Goal: Information Seeking & Learning: Get advice/opinions

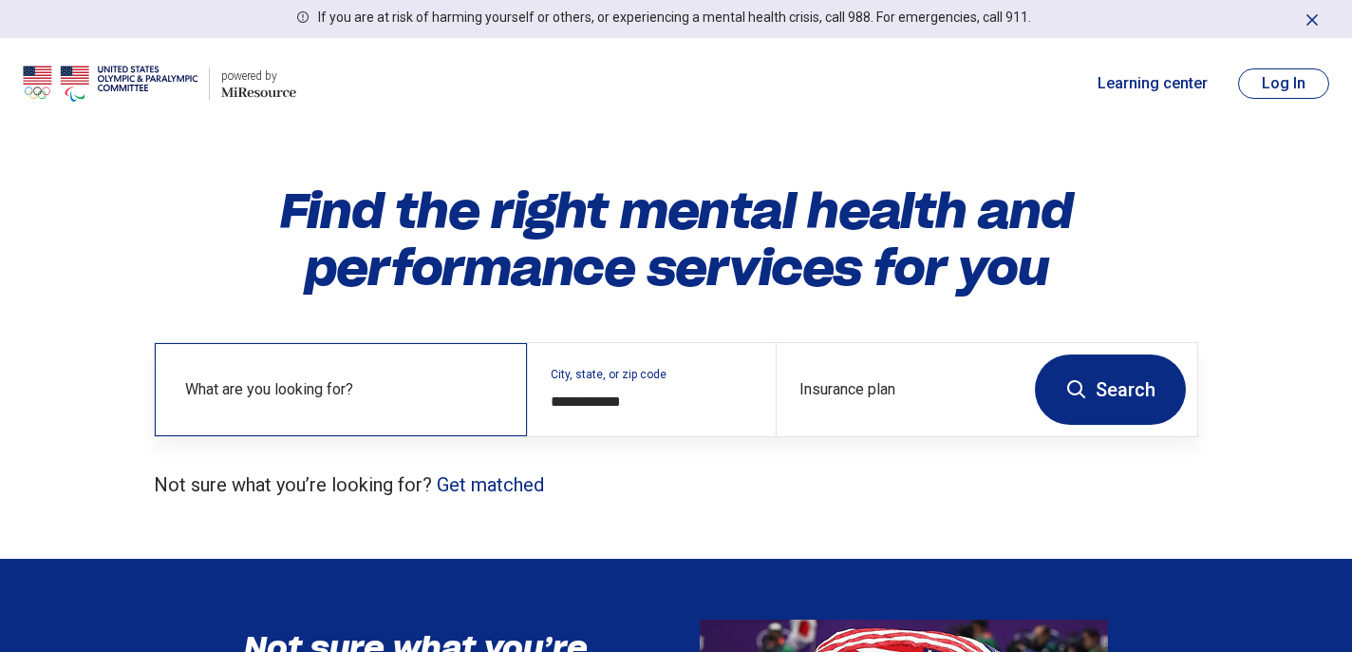
click at [349, 396] on label "What are you looking for?" at bounding box center [344, 389] width 319 height 23
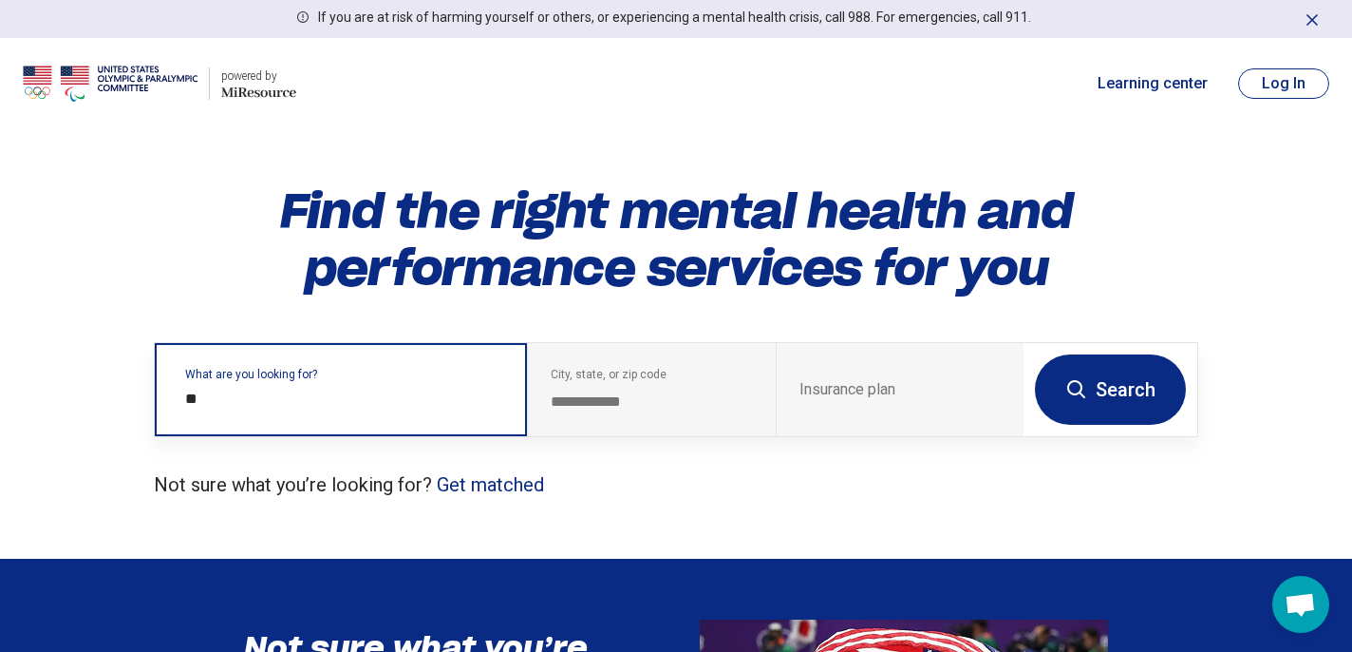
type input "***"
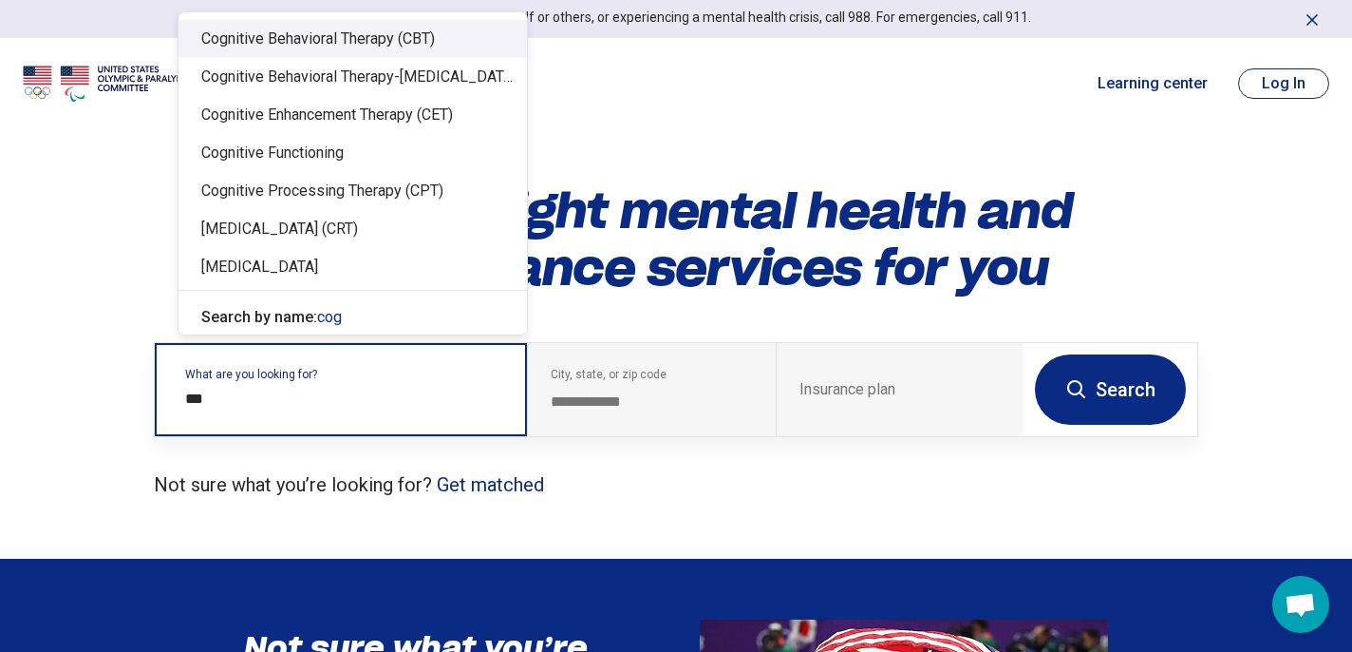
click at [356, 39] on div "Cognitive Behavioral Therapy (CBT)" at bounding box center [353, 39] width 349 height 38
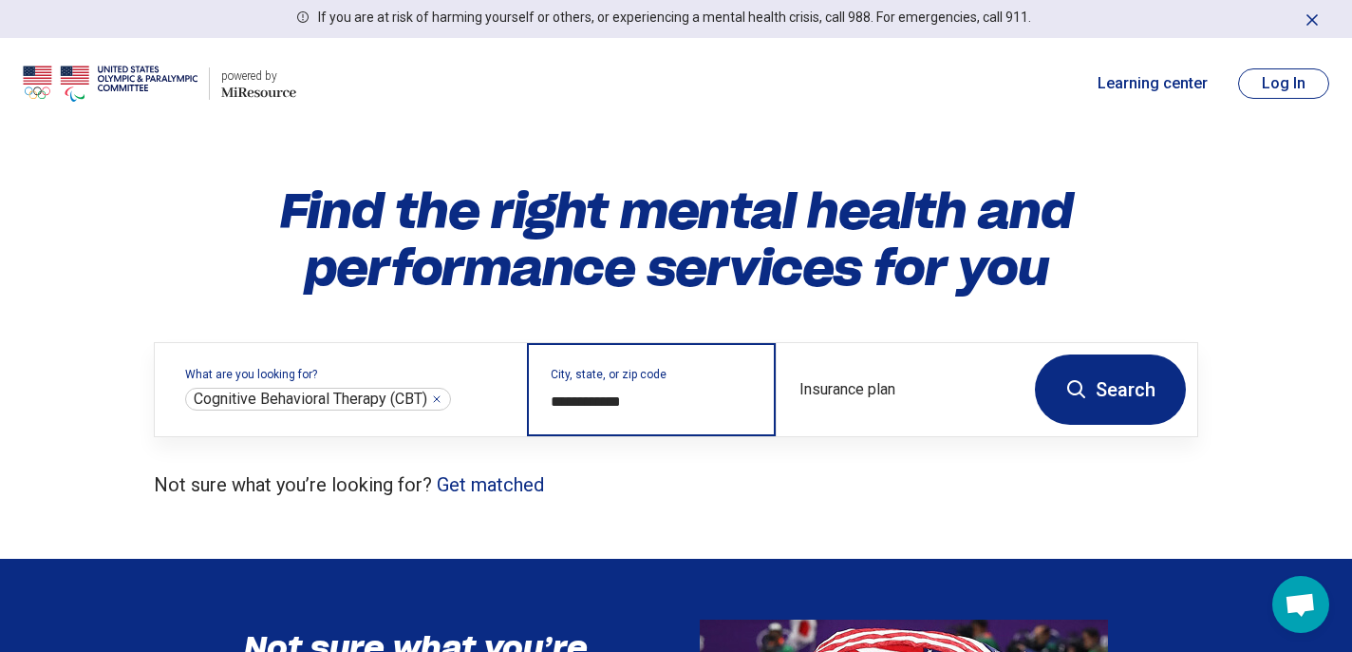
click at [642, 409] on input "**********" at bounding box center [651, 401] width 201 height 23
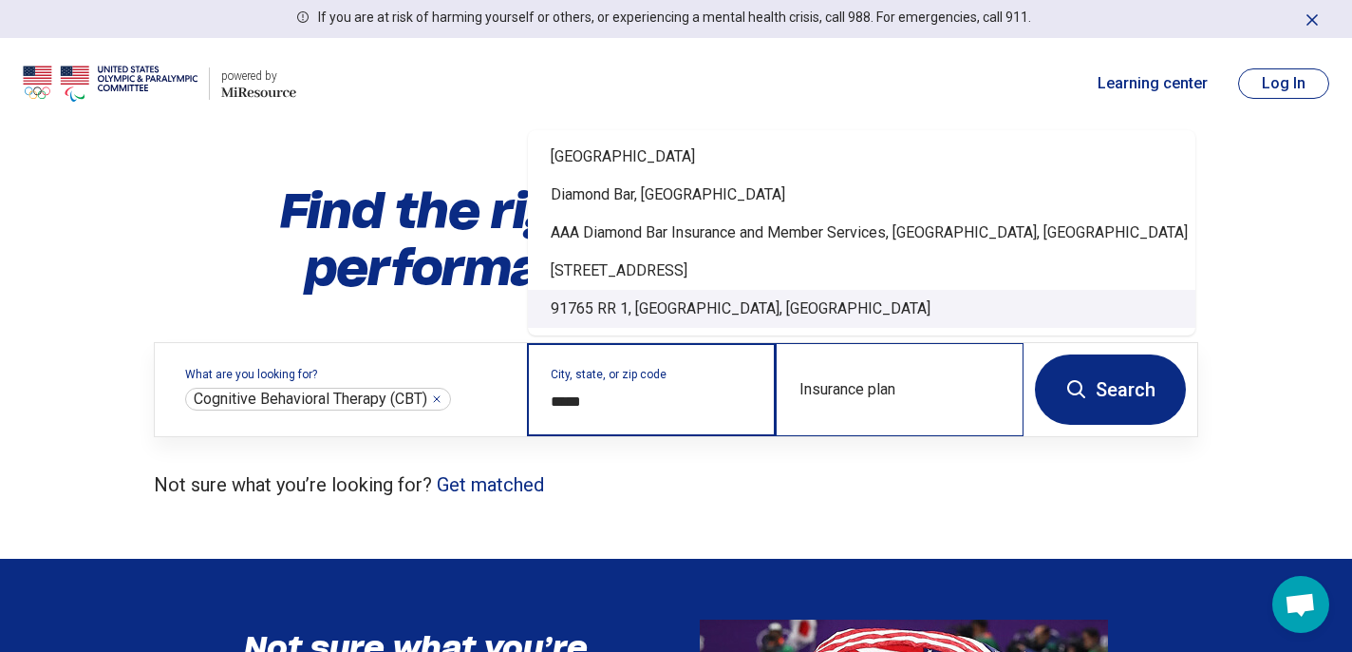
type input "*****"
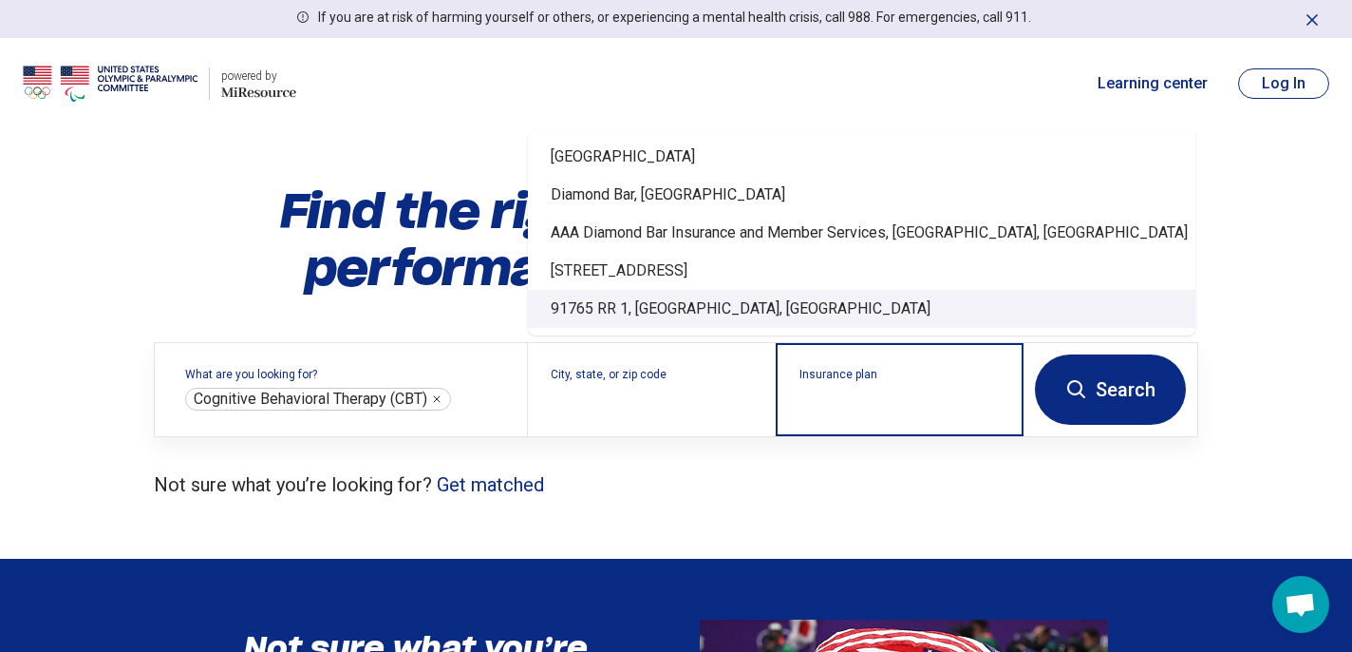
click at [835, 407] on input "Insurance plan" at bounding box center [900, 401] width 201 height 23
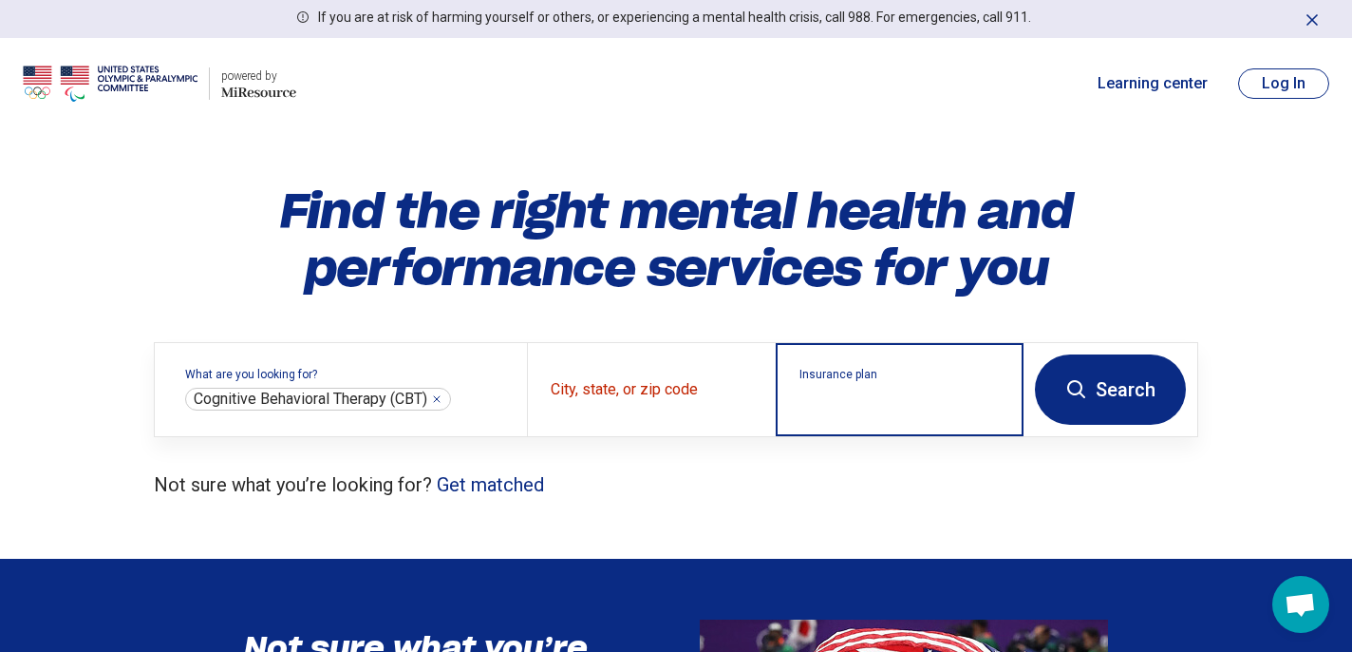
click at [853, 399] on input "Insurance plan" at bounding box center [900, 401] width 201 height 23
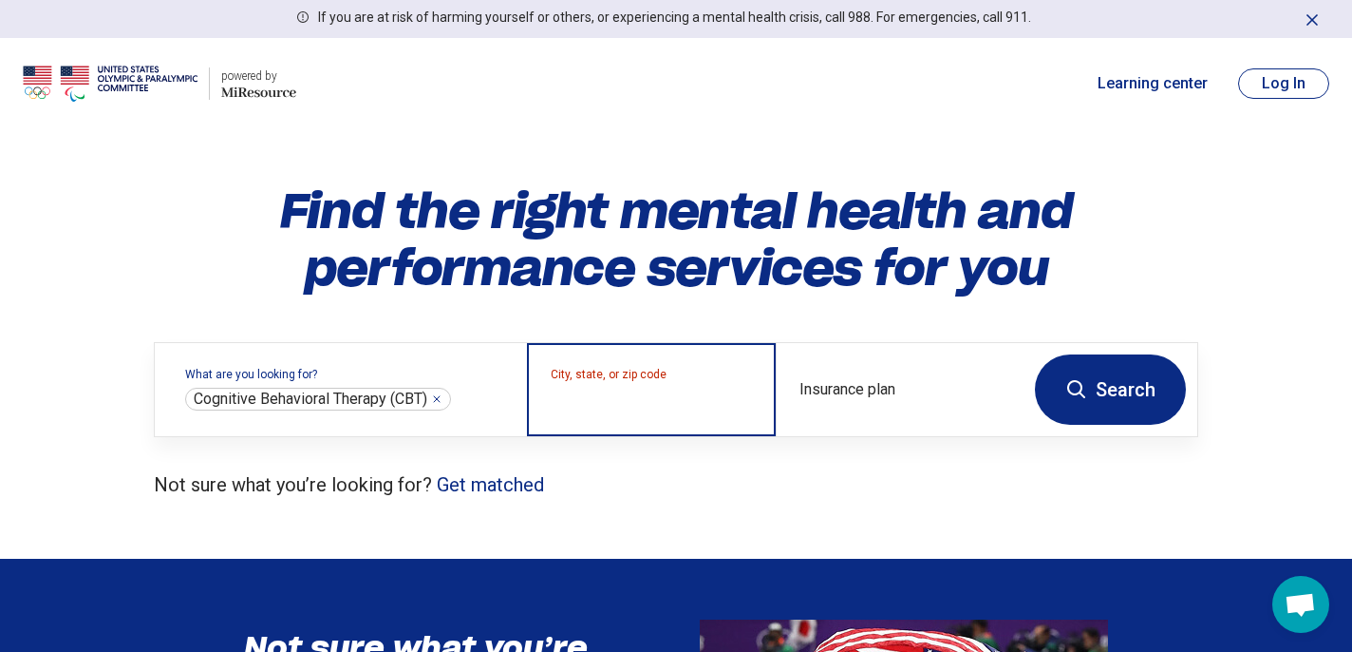
click at [643, 397] on input "City, state, or zip code" at bounding box center [651, 401] width 201 height 23
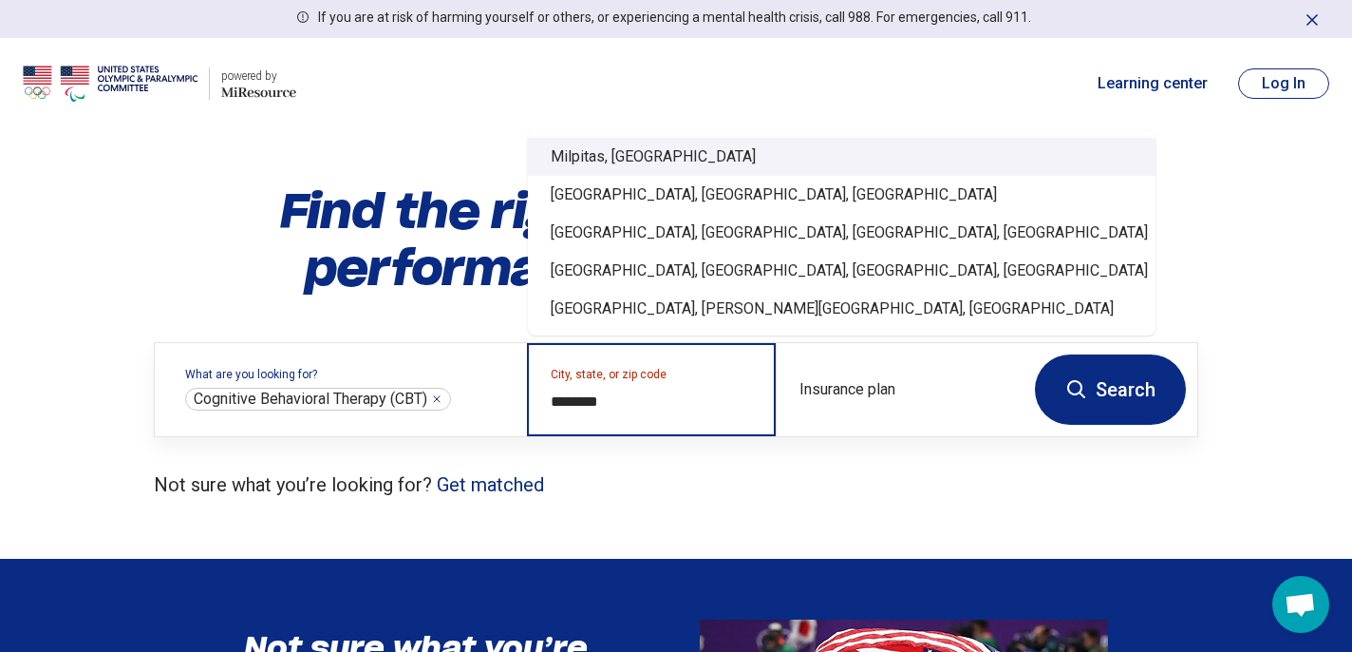
click at [611, 166] on div "Milpitas, CA" at bounding box center [842, 157] width 628 height 38
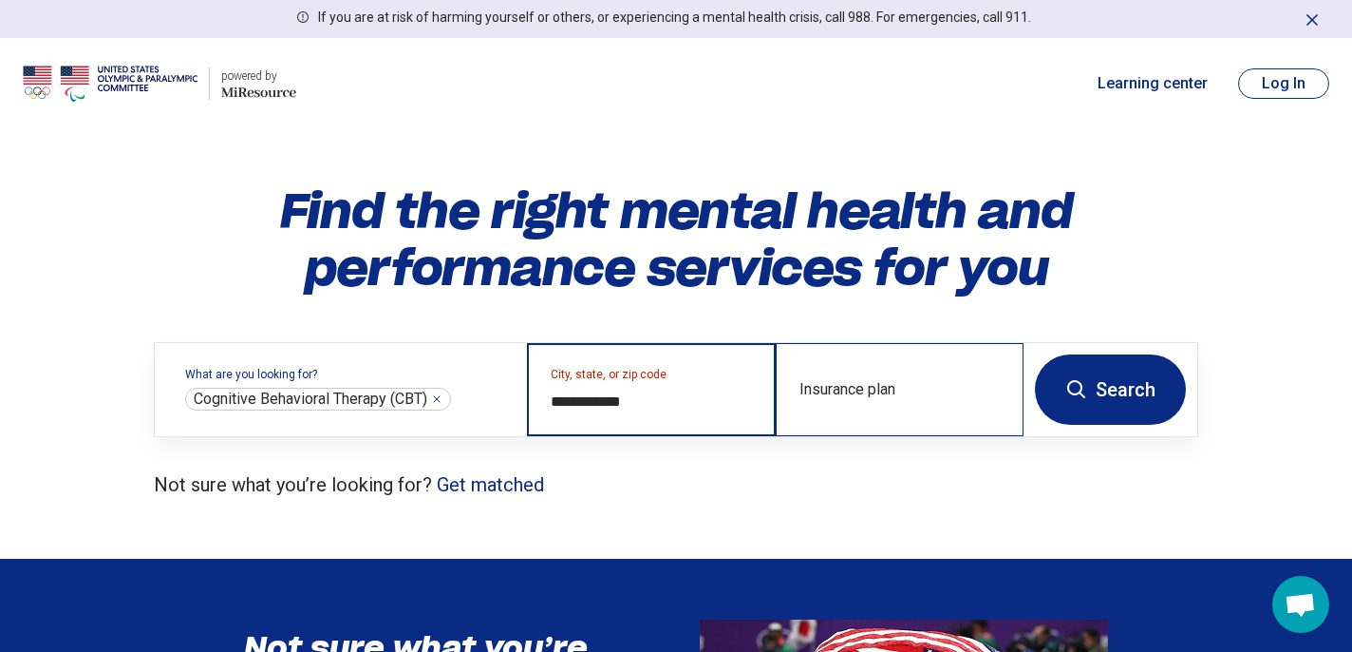
type input "**********"
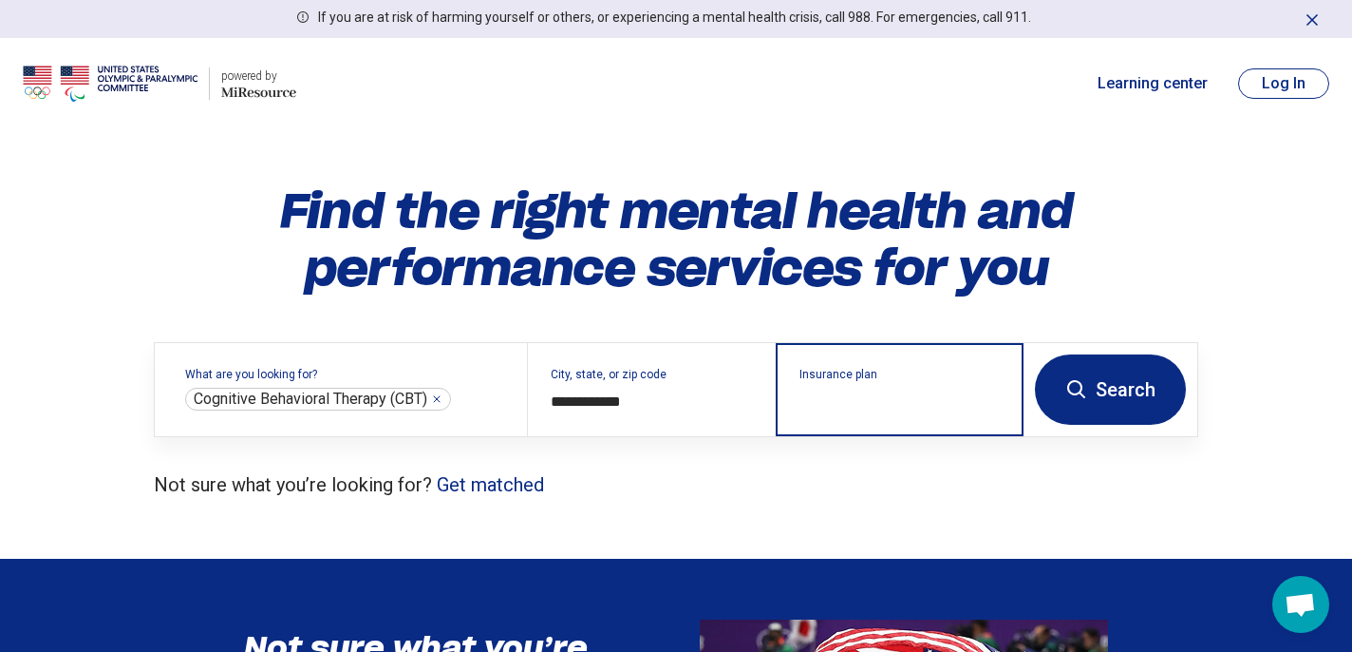
click at [908, 405] on input "Insurance plan" at bounding box center [900, 401] width 201 height 23
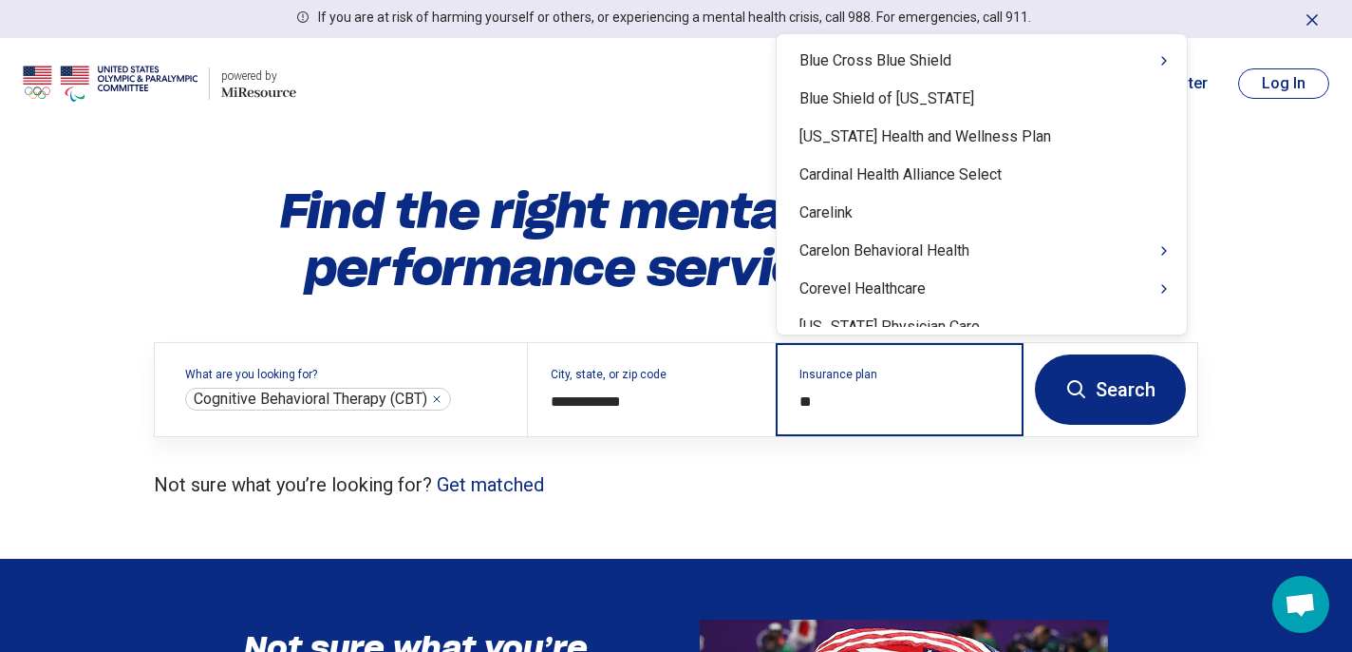
type input "*"
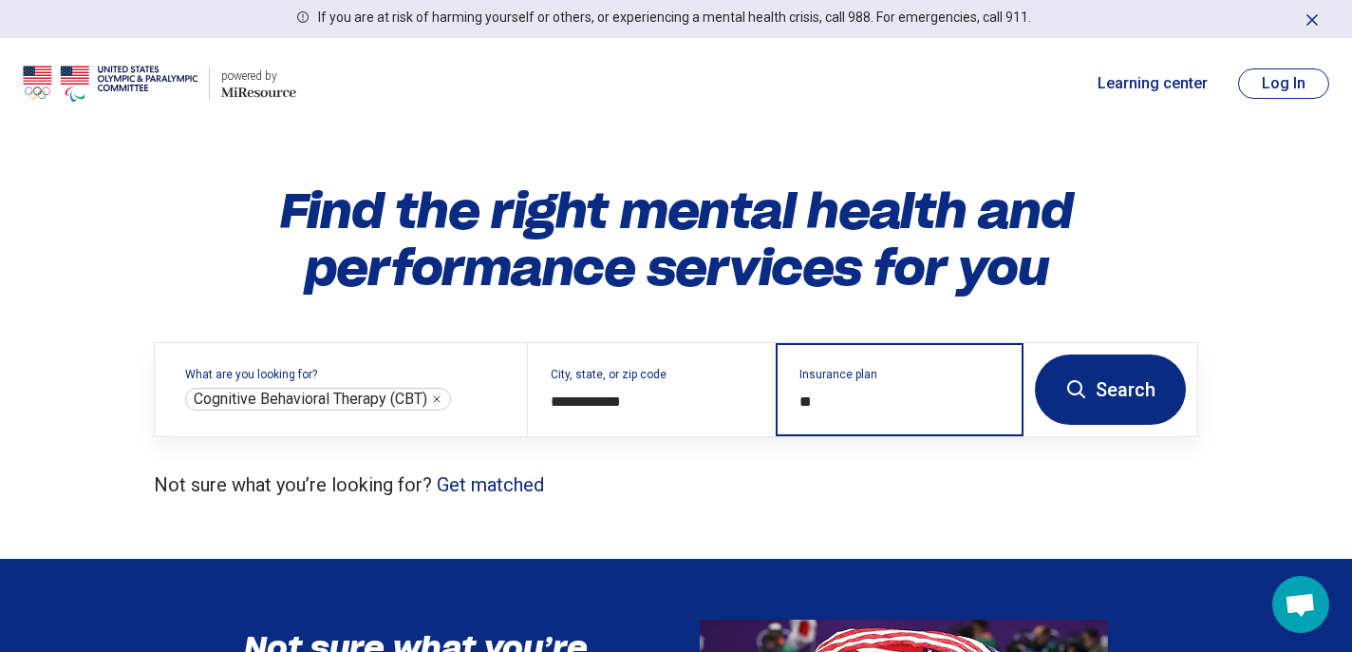
type input "*"
type input "****"
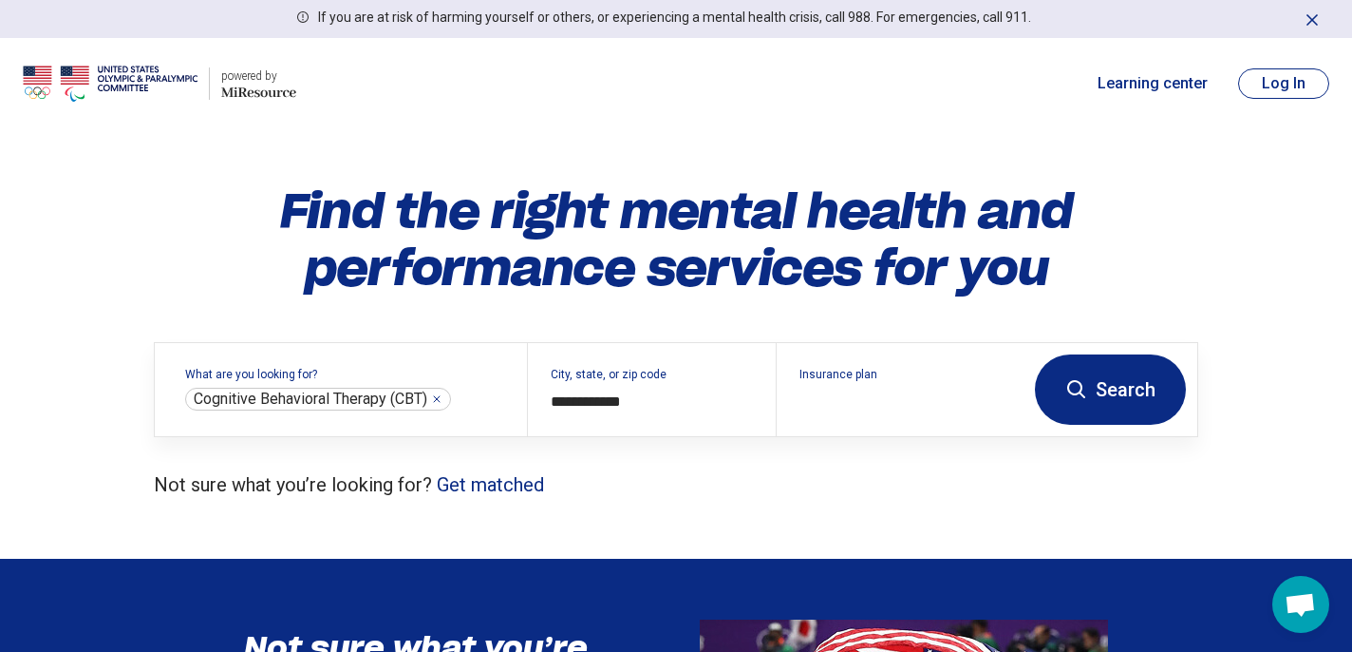
click at [1132, 378] on button "Search" at bounding box center [1110, 389] width 151 height 70
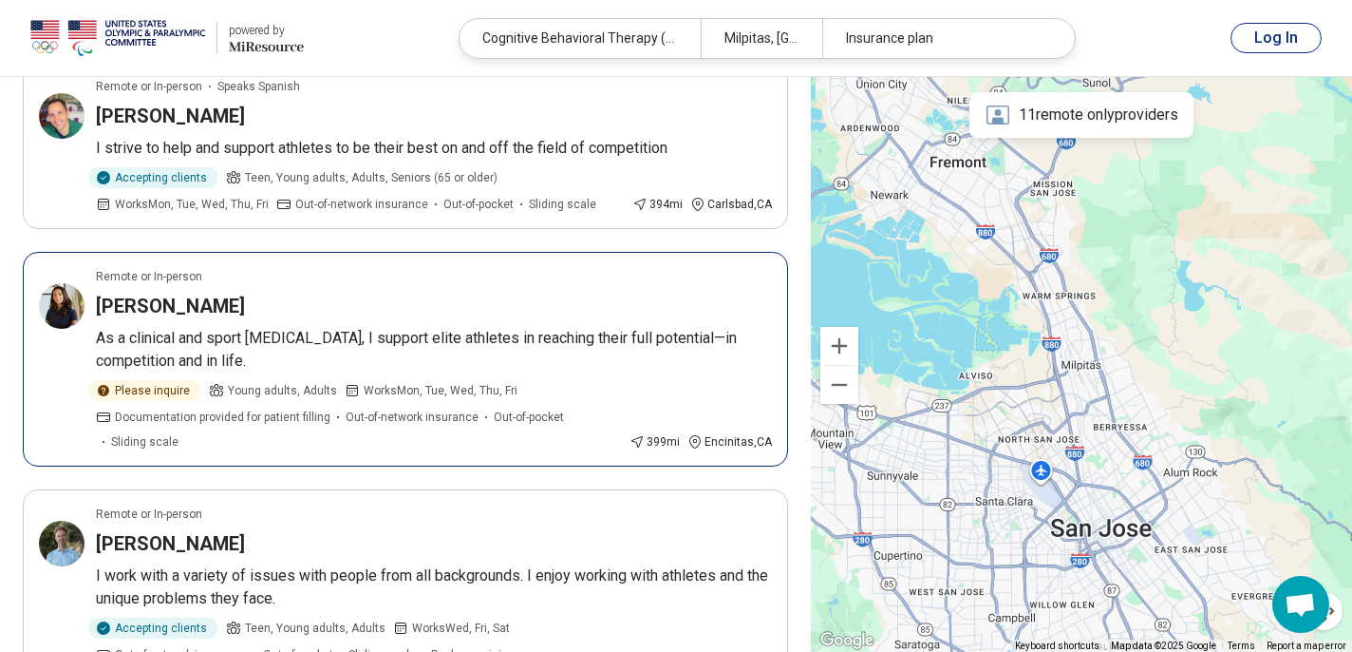
scroll to position [198, 0]
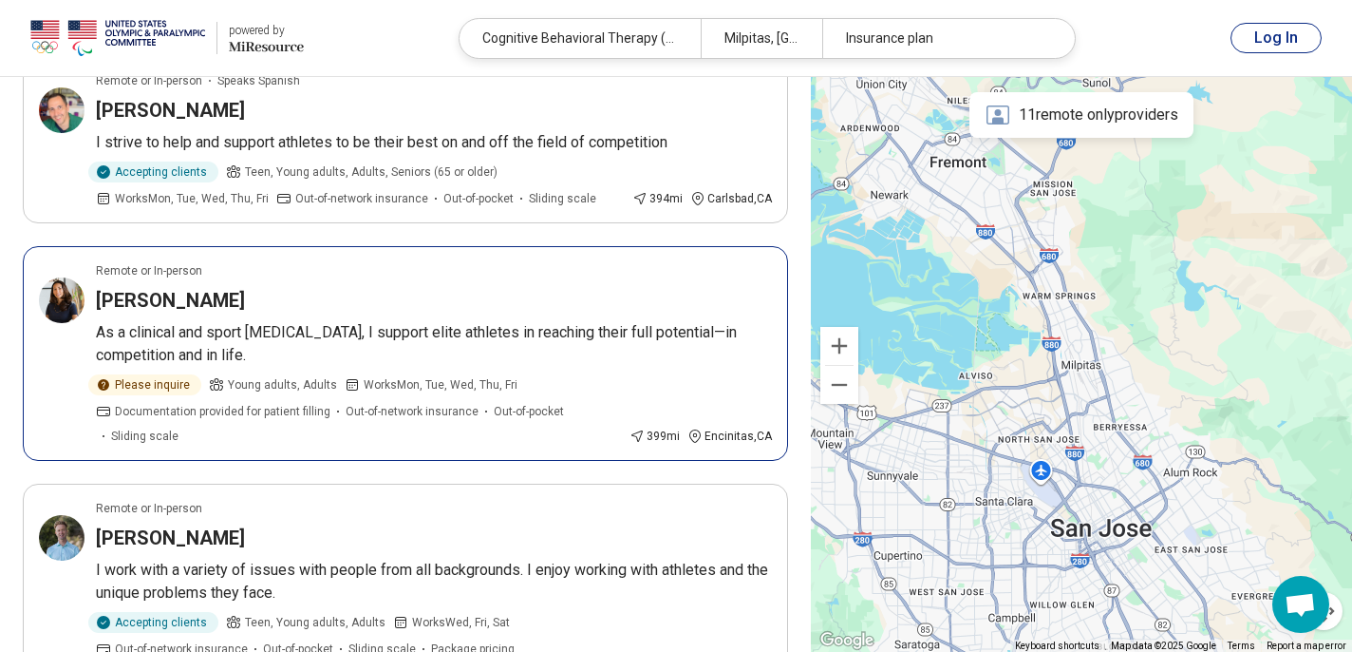
click at [100, 307] on h3 "Shira Oretzky" at bounding box center [170, 300] width 149 height 27
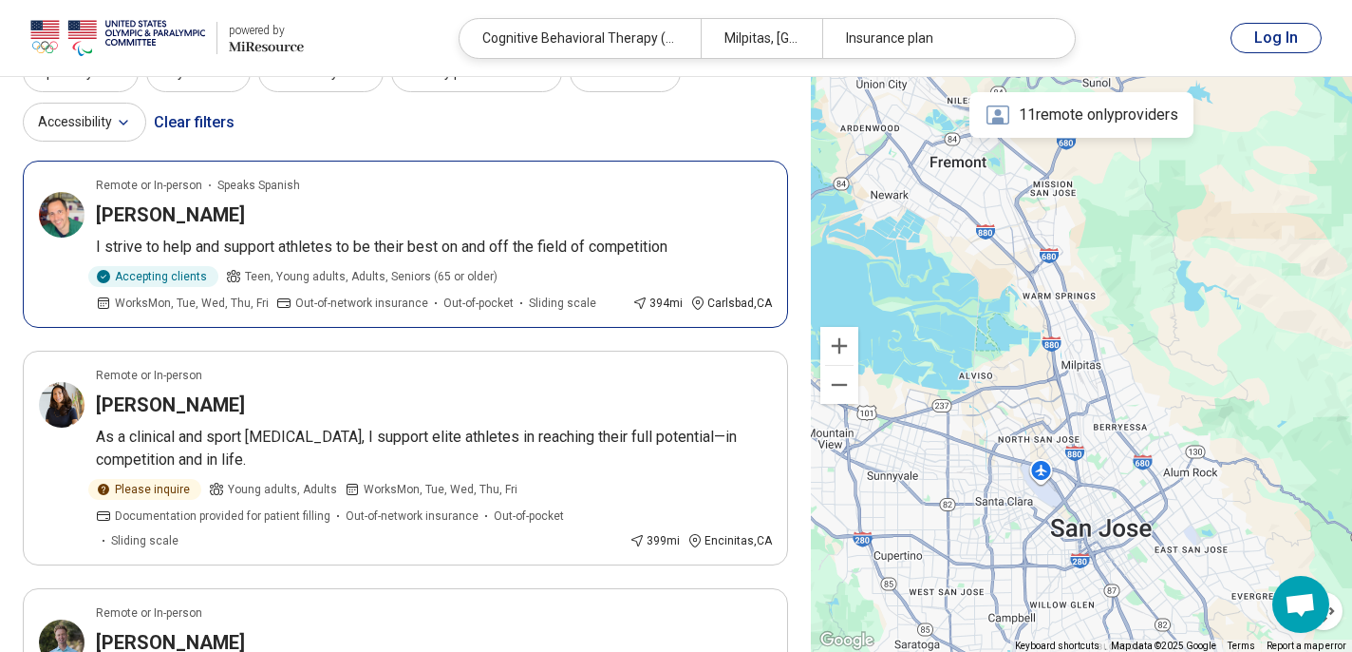
scroll to position [0, 0]
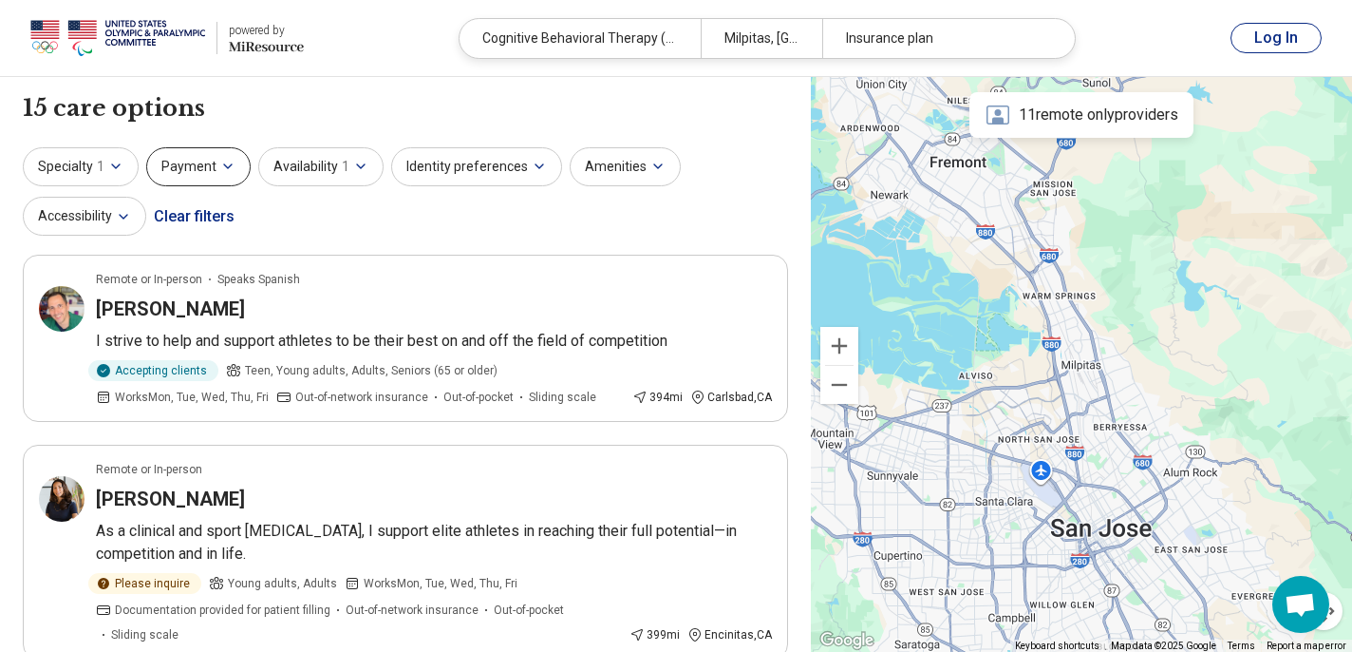
click at [213, 169] on button "Payment" at bounding box center [198, 166] width 104 height 39
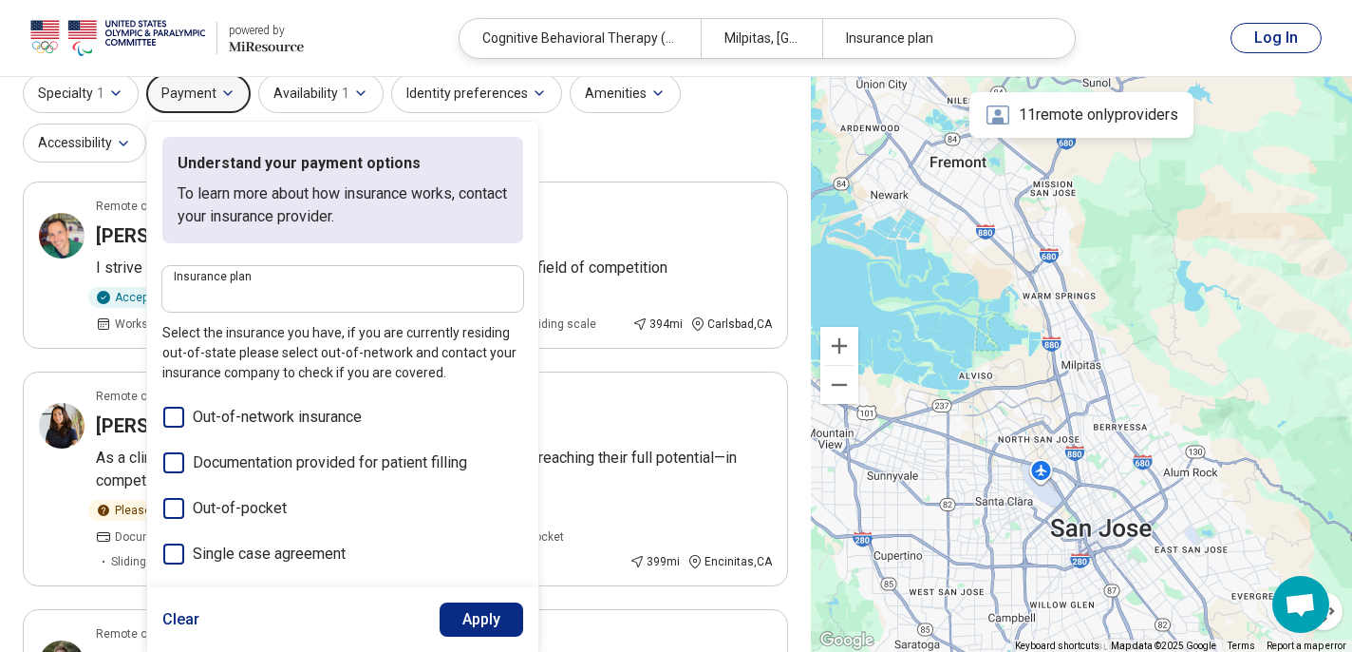
scroll to position [57, 0]
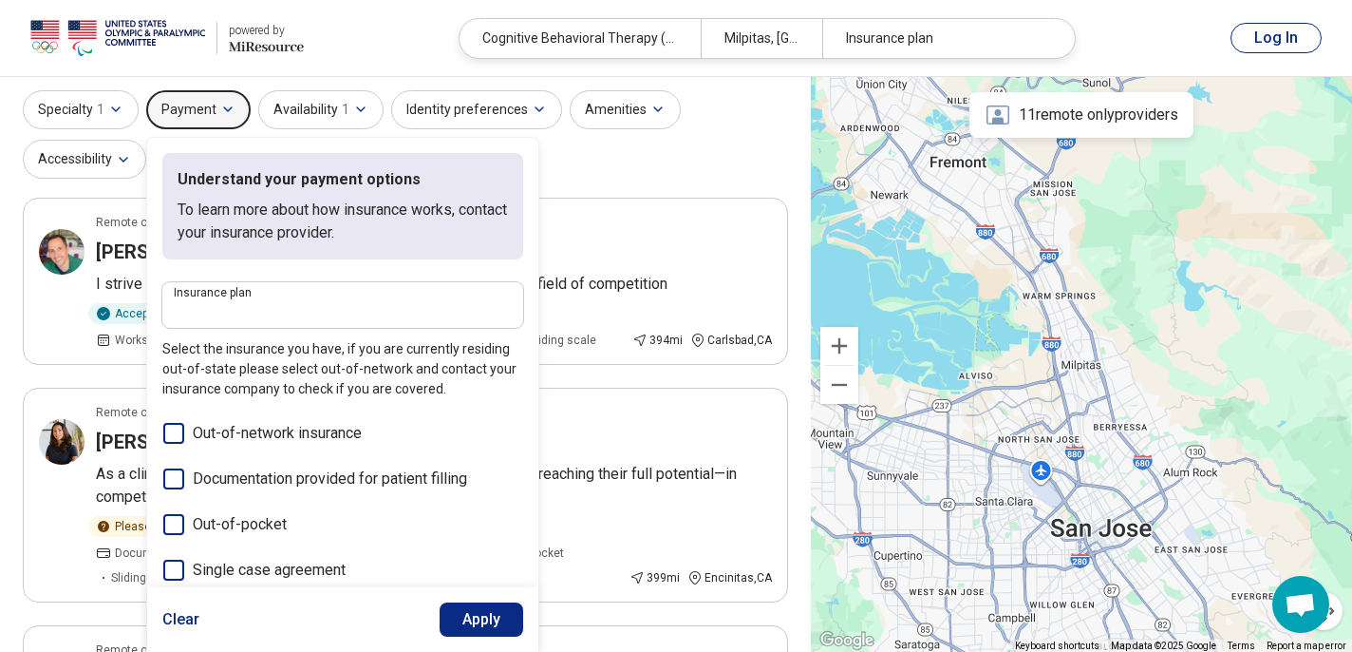
click at [732, 136] on div "Specialty 1 Payment Understand your payment options To learn more about how ins…" at bounding box center [405, 136] width 765 height 92
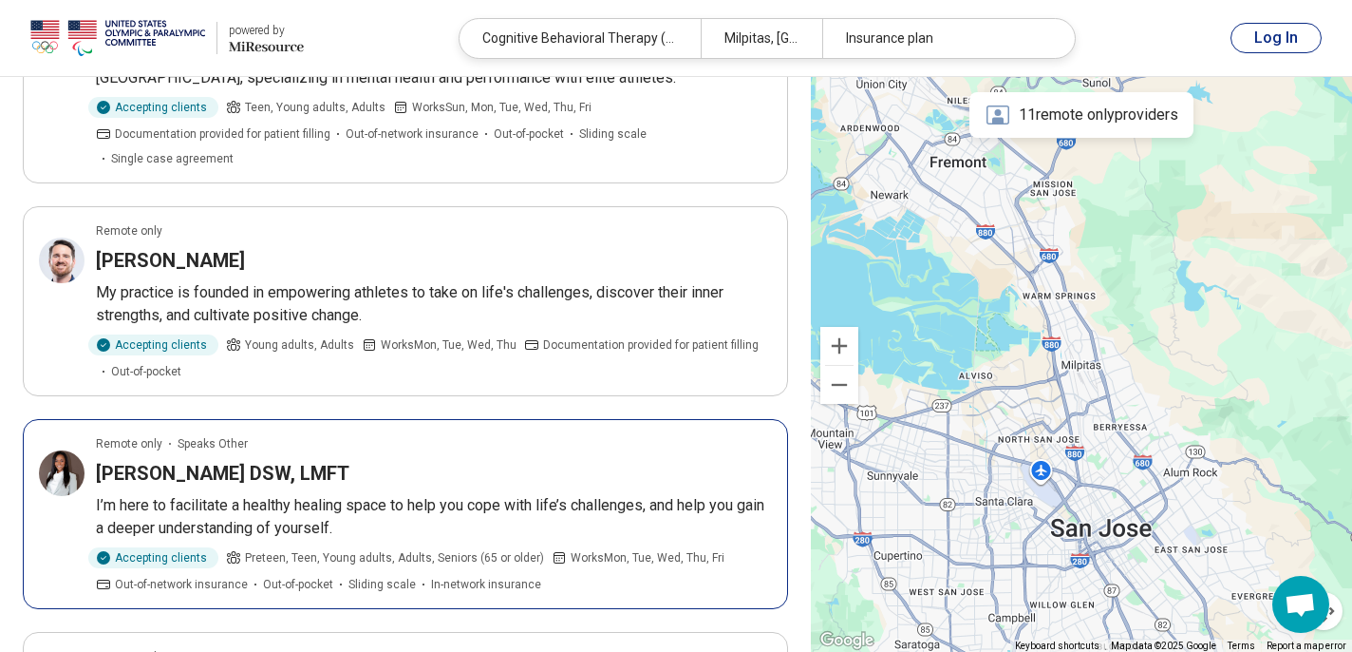
scroll to position [2215, 0]
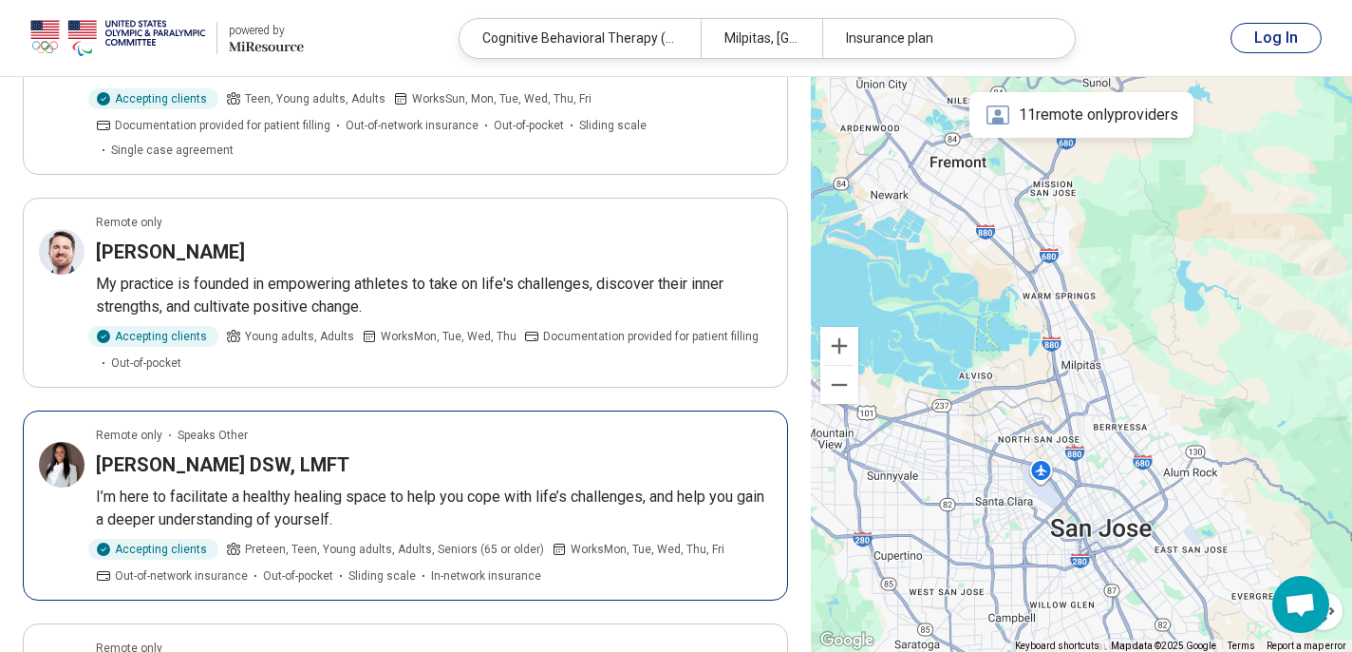
click at [412, 485] on p "I’m here to facilitate a healthy healing space to help you cope with life’s cha…" at bounding box center [434, 508] width 676 height 46
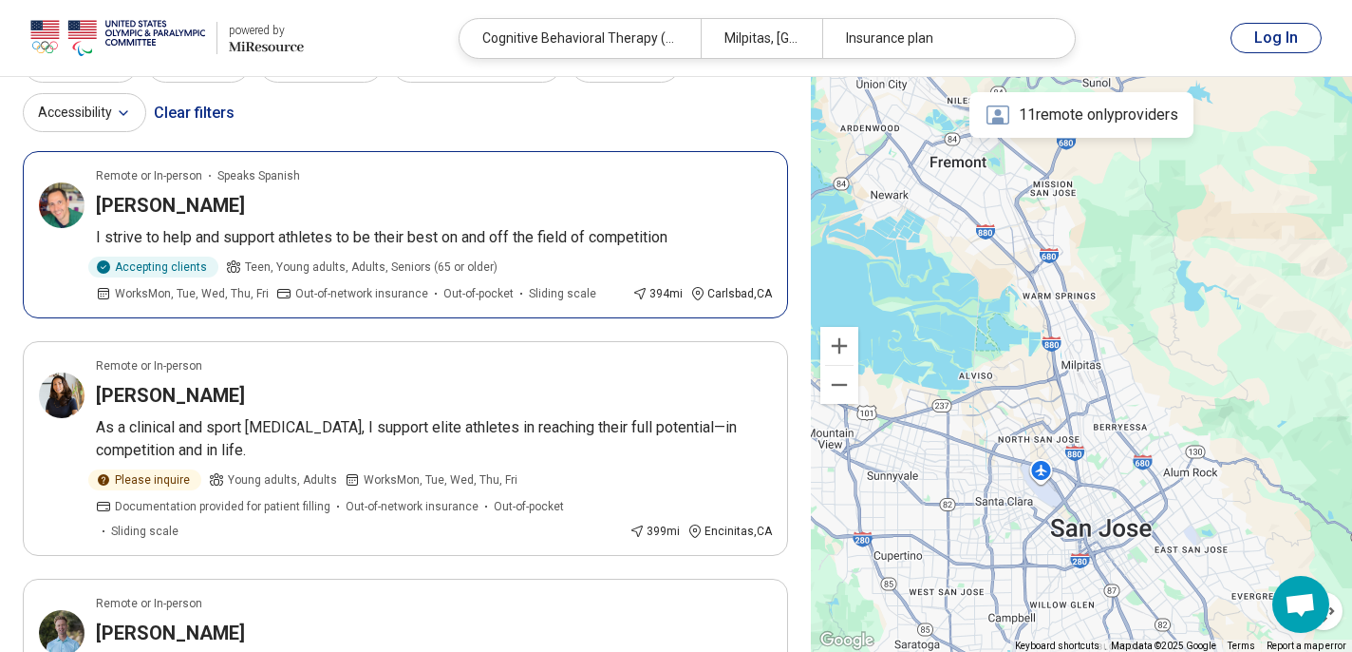
scroll to position [0, 0]
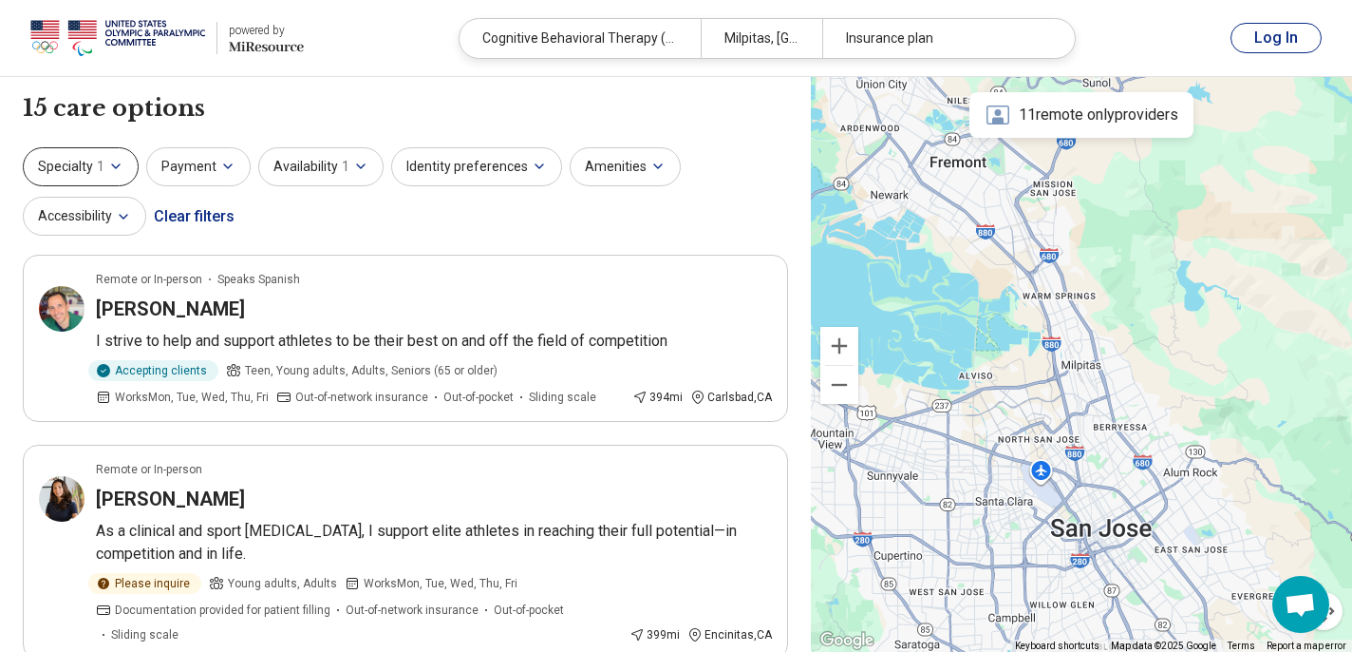
click at [120, 166] on icon "button" at bounding box center [115, 166] width 15 height 15
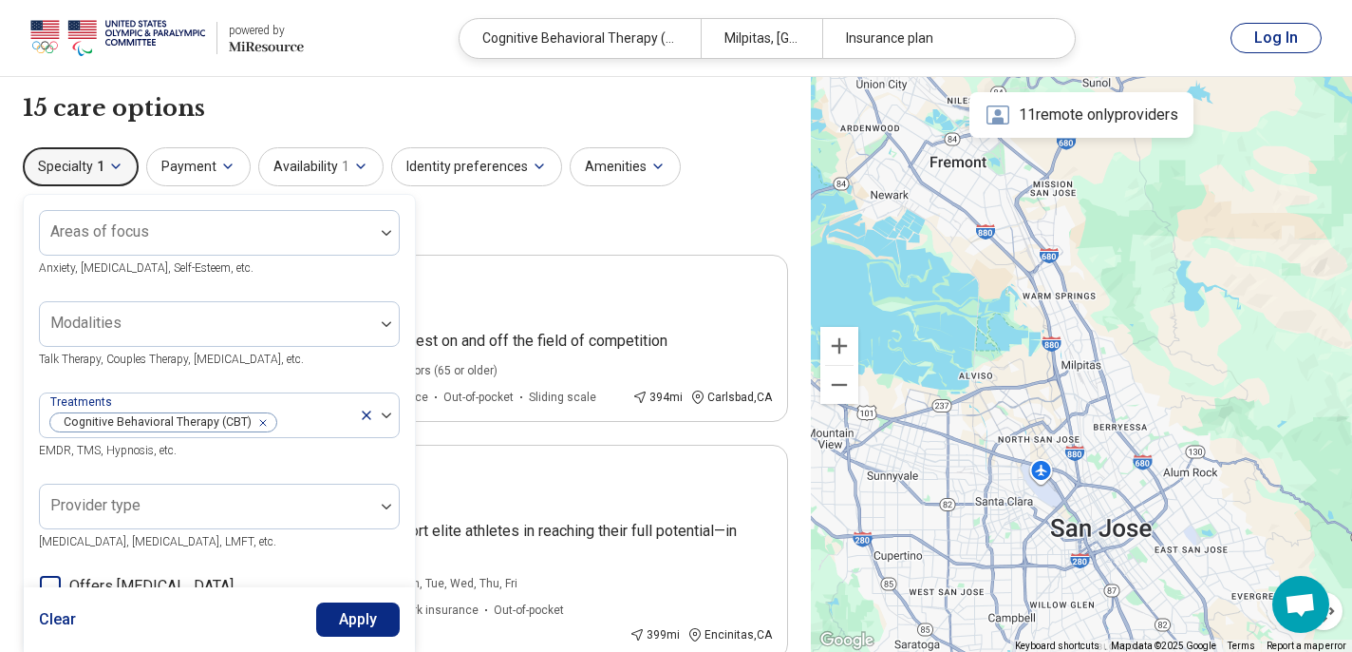
click at [120, 166] on icon "button" at bounding box center [115, 166] width 15 height 15
click at [225, 170] on icon "button" at bounding box center [227, 166] width 15 height 15
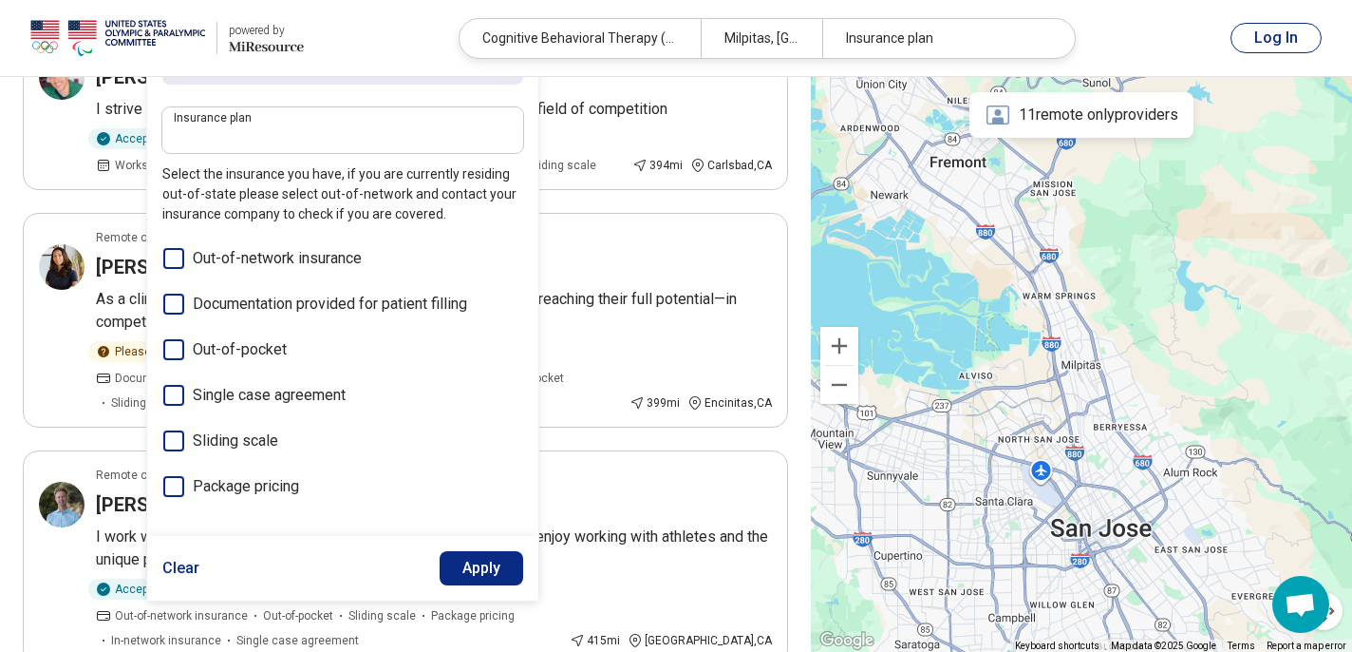
scroll to position [229, 0]
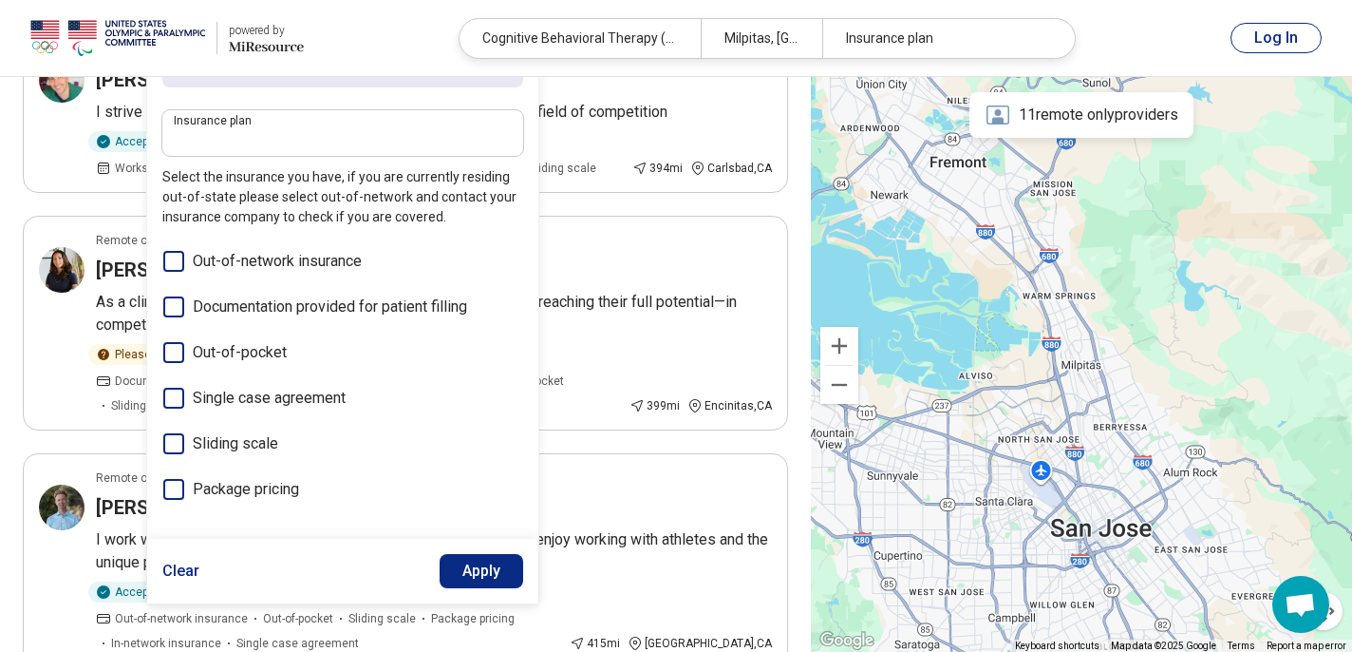
drag, startPoint x: 354, startPoint y: 494, endPoint x: 176, endPoint y: 279, distance: 279.2
click at [176, 279] on div "Out-of-network insurance Documentation provided for patient filling Out-of-pock…" at bounding box center [342, 375] width 361 height 251
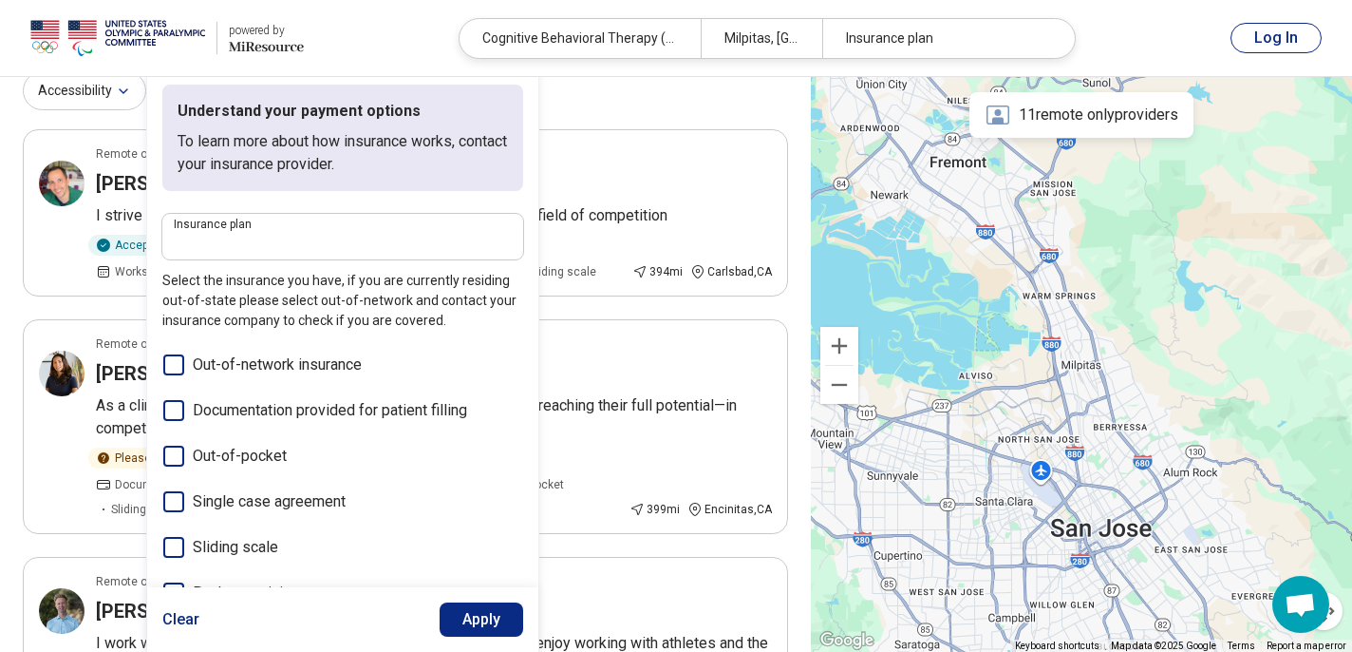
scroll to position [0, 0]
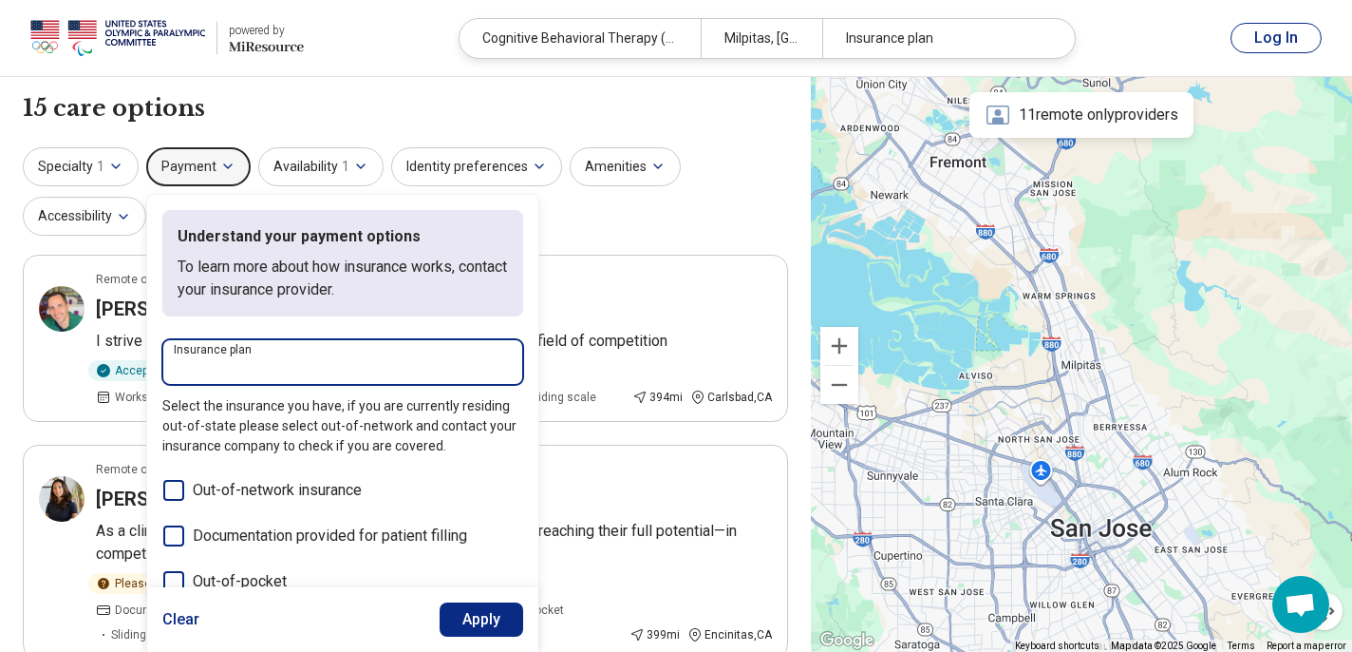
click at [333, 359] on input "Insurance plan" at bounding box center [343, 367] width 338 height 23
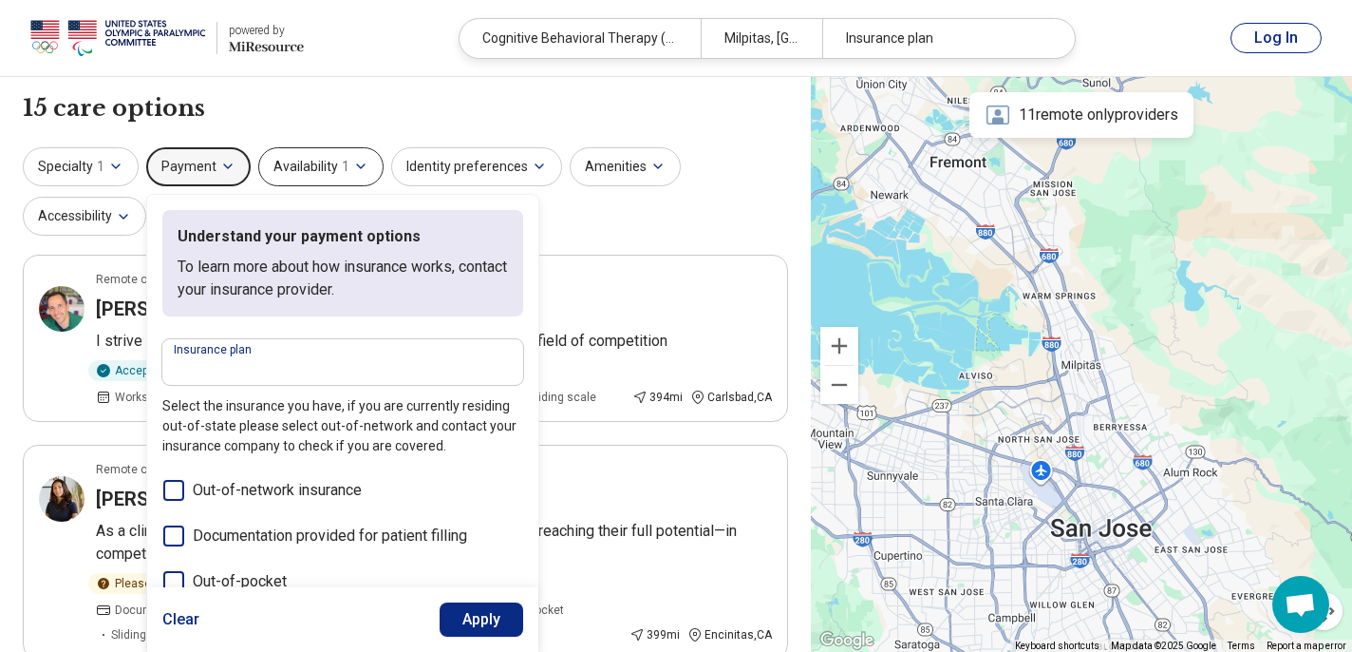
click at [333, 161] on button "Availability 1" at bounding box center [320, 166] width 125 height 39
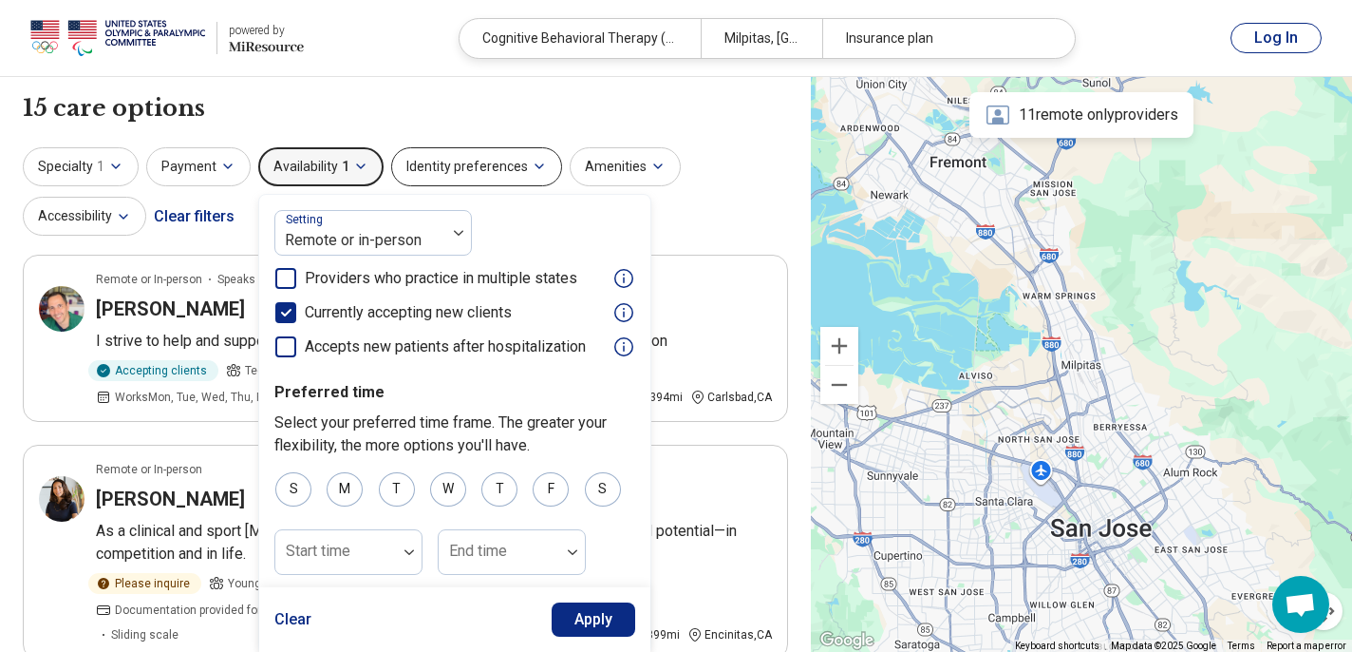
click at [449, 161] on button "Identity preferences" at bounding box center [476, 166] width 171 height 39
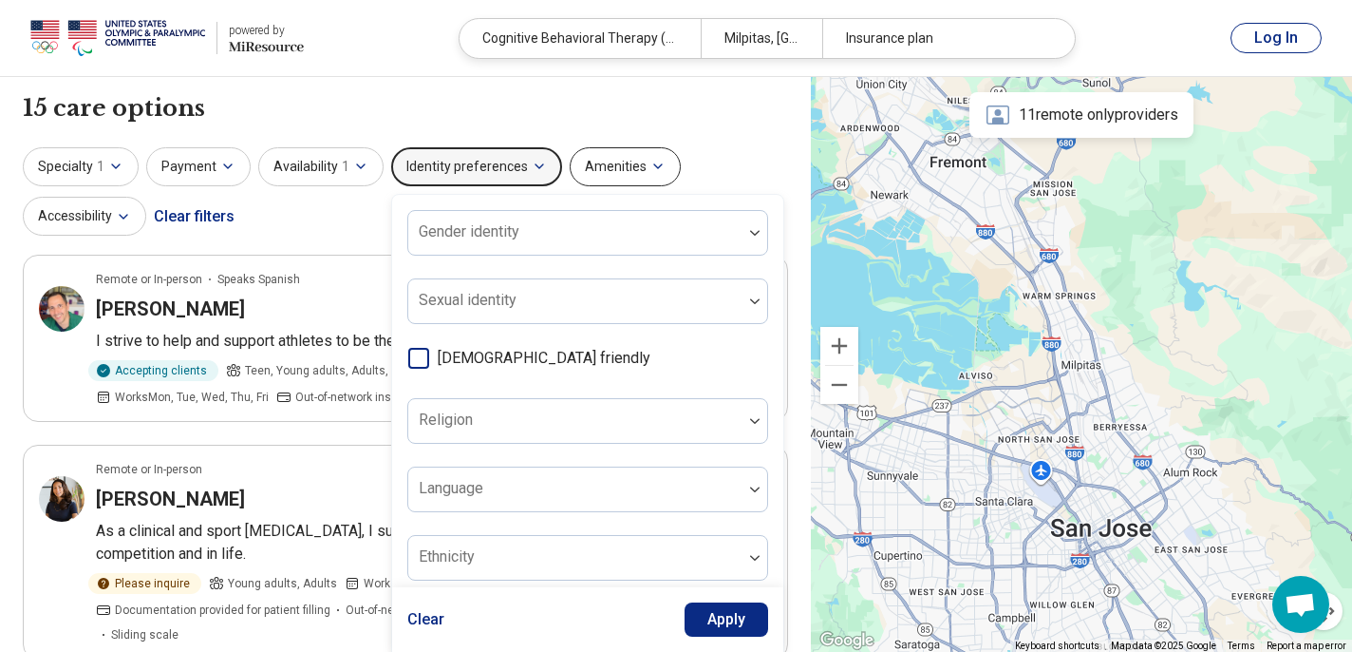
click at [604, 162] on button "Amenities" at bounding box center [625, 166] width 111 height 39
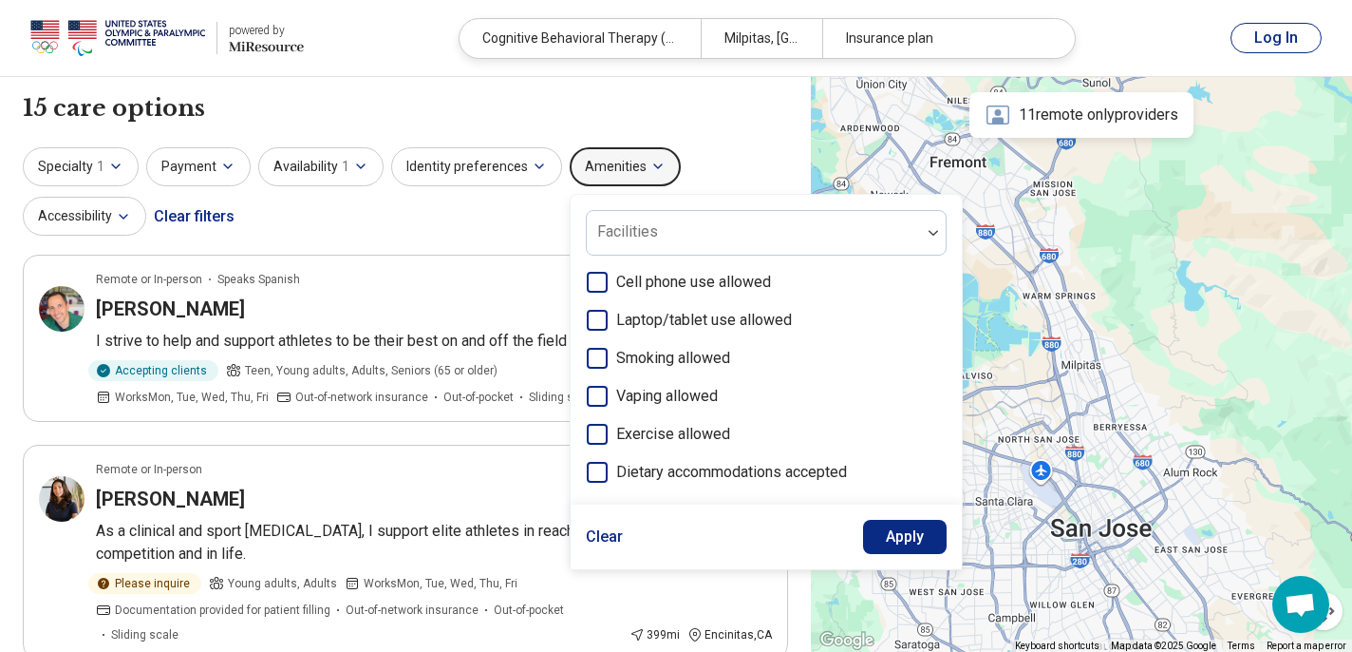
click at [560, 106] on div "15 care options 15 provider s" at bounding box center [405, 108] width 765 height 32
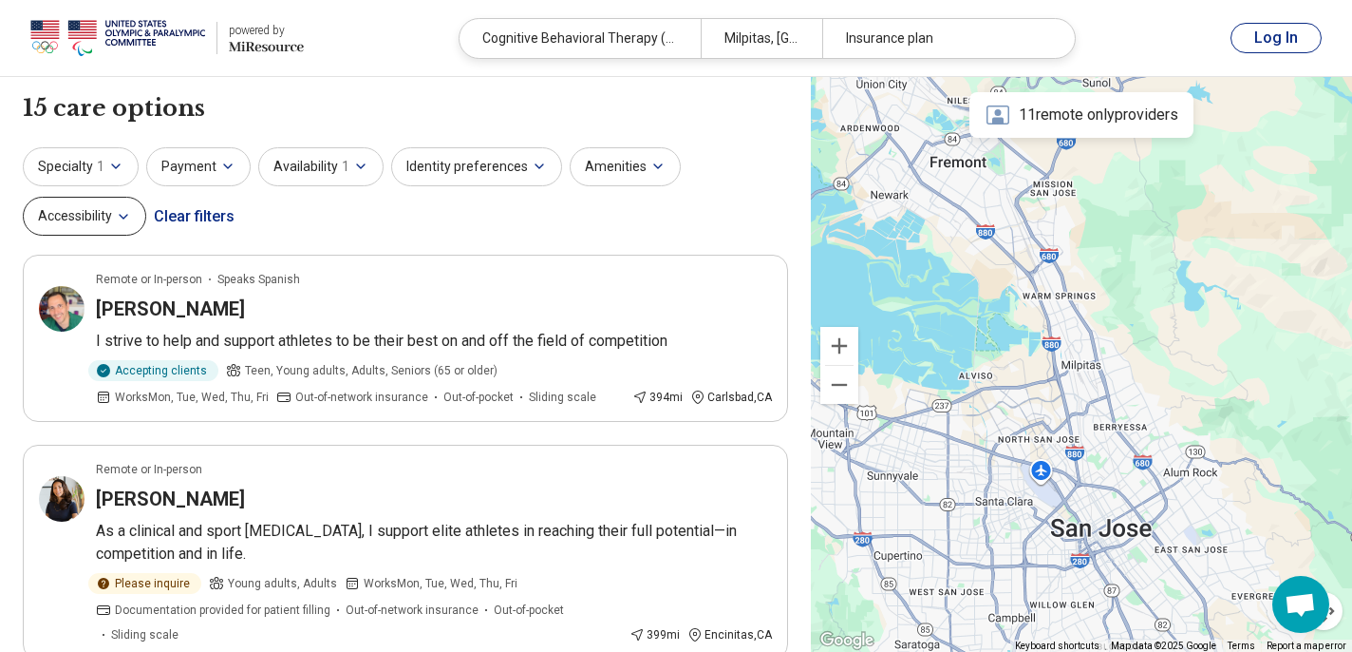
click at [78, 227] on button "Accessibility" at bounding box center [84, 216] width 123 height 39
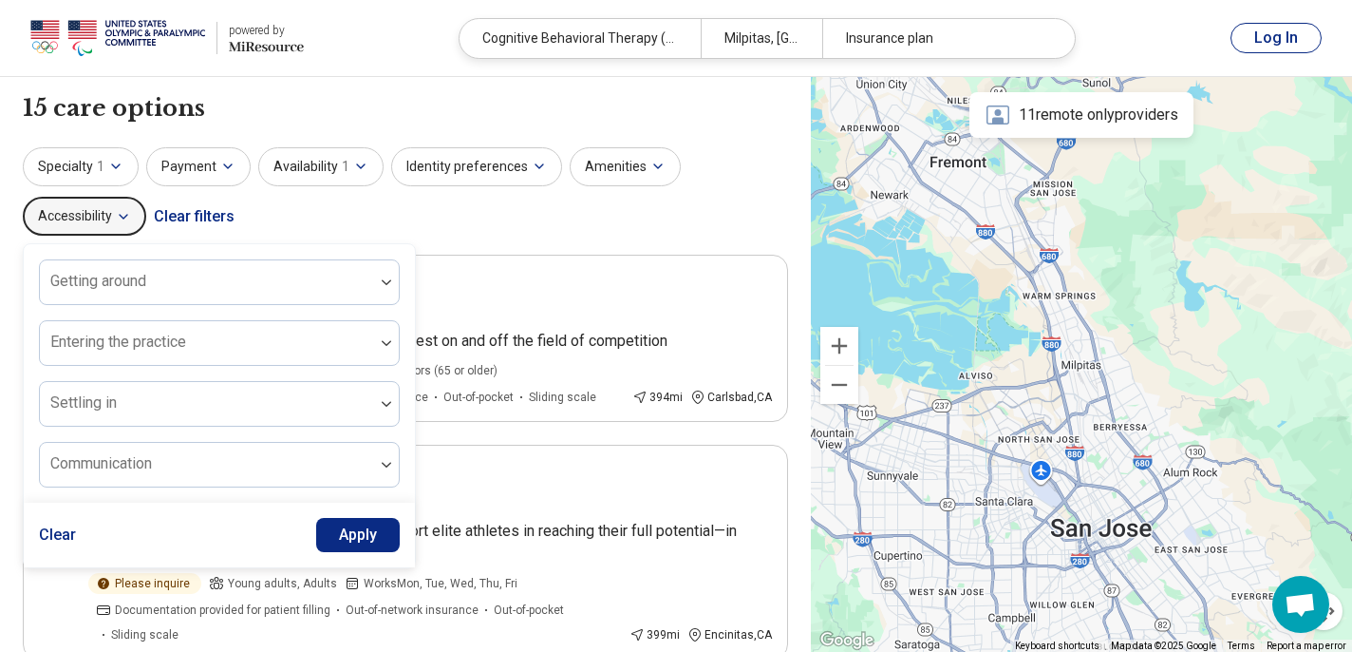
click at [248, 211] on div "Specialty 1 Payment Availability 1 Identity preferences Amenities Accessibility…" at bounding box center [405, 193] width 765 height 92
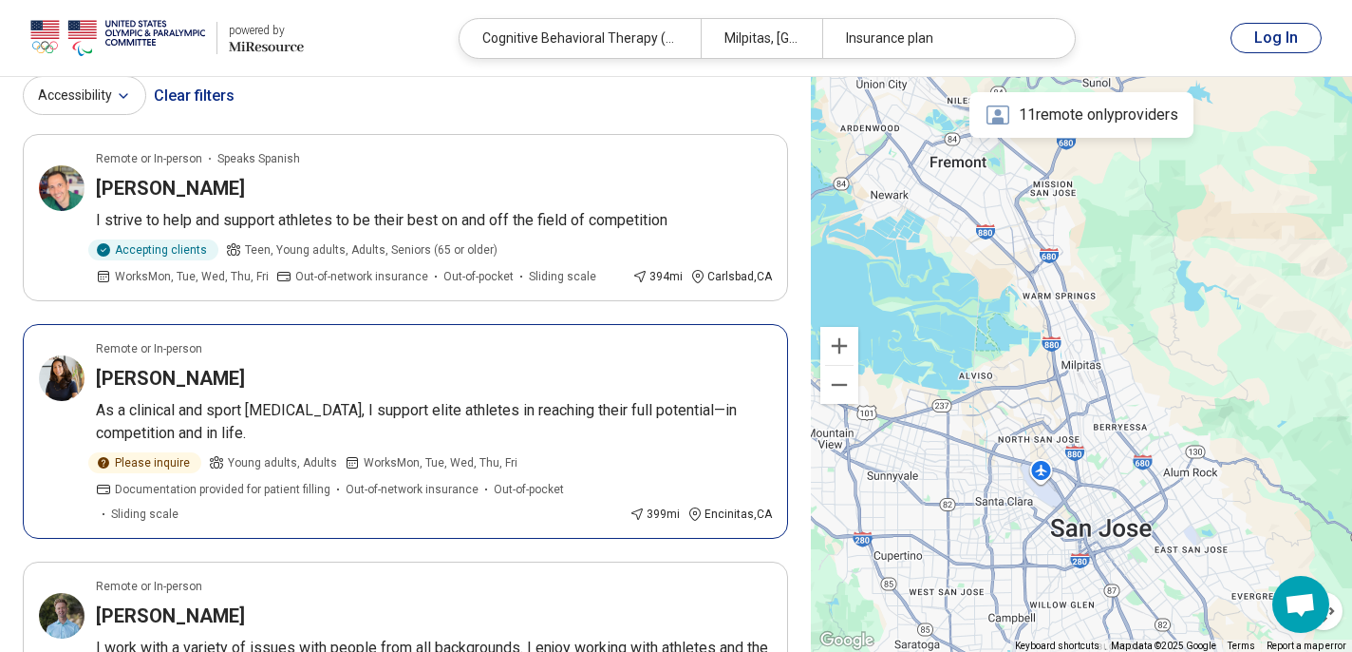
scroll to position [152, 0]
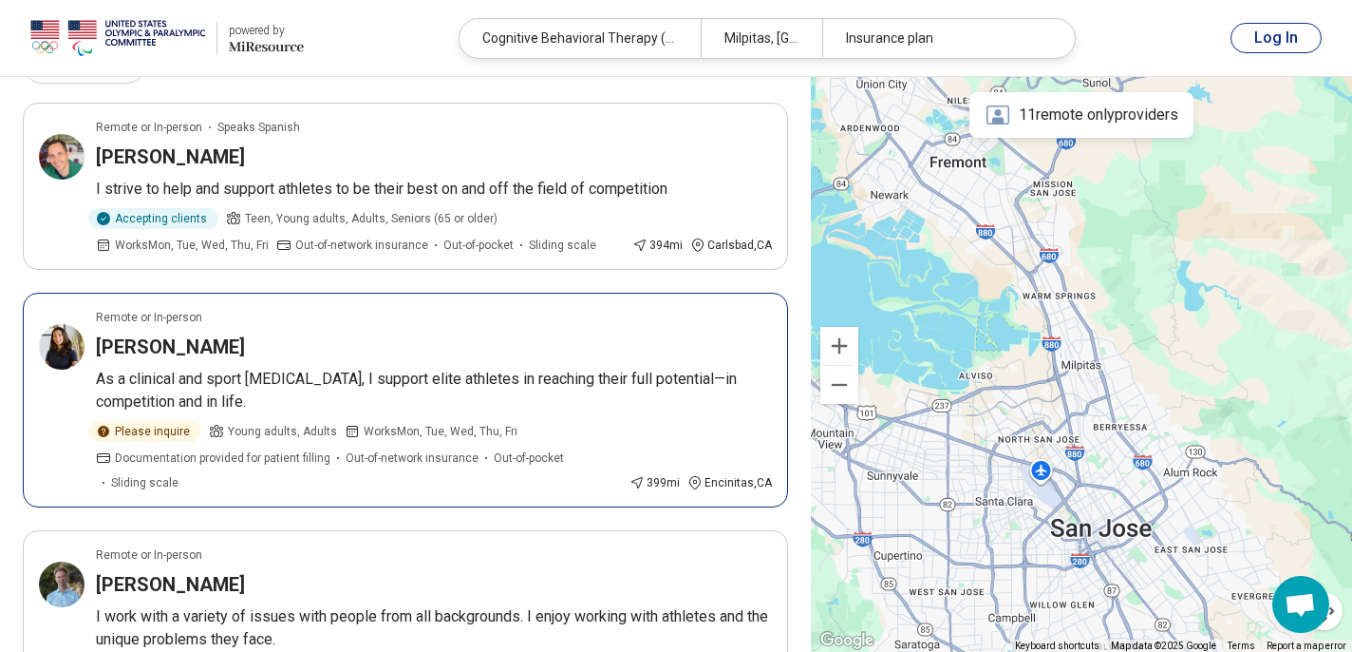
click at [238, 337] on div "Shira Oretzky" at bounding box center [434, 346] width 676 height 27
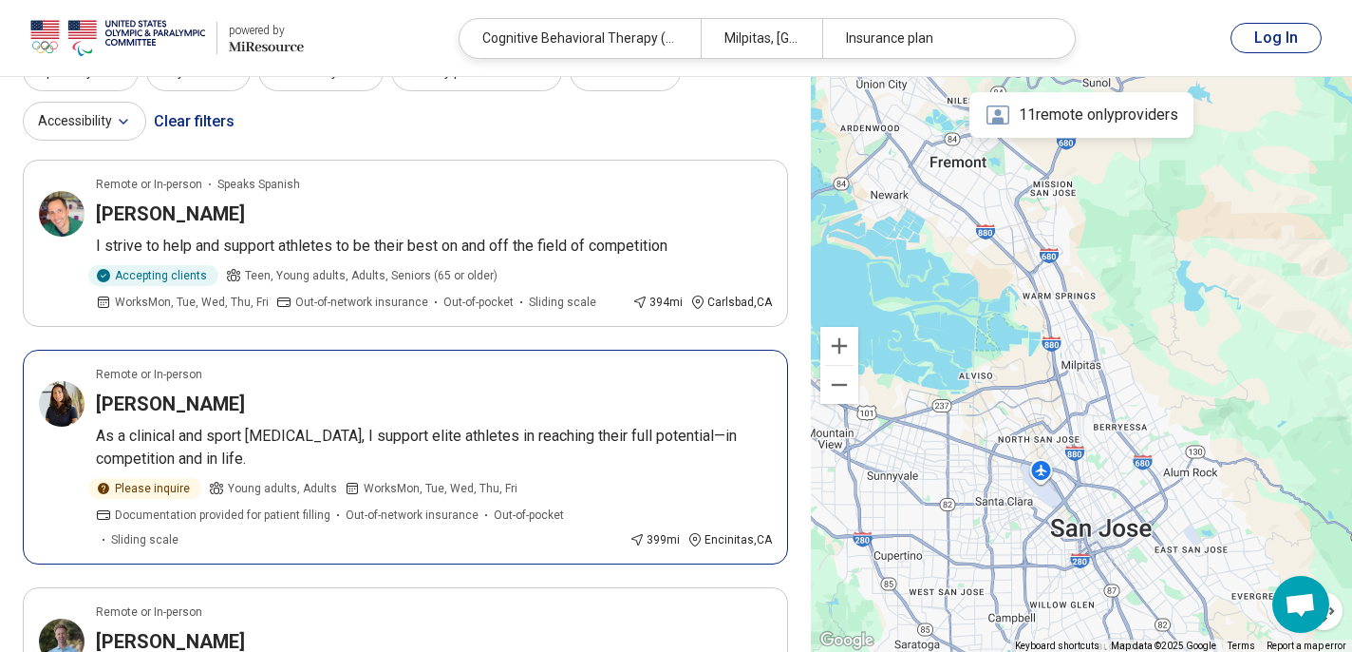
scroll to position [0, 0]
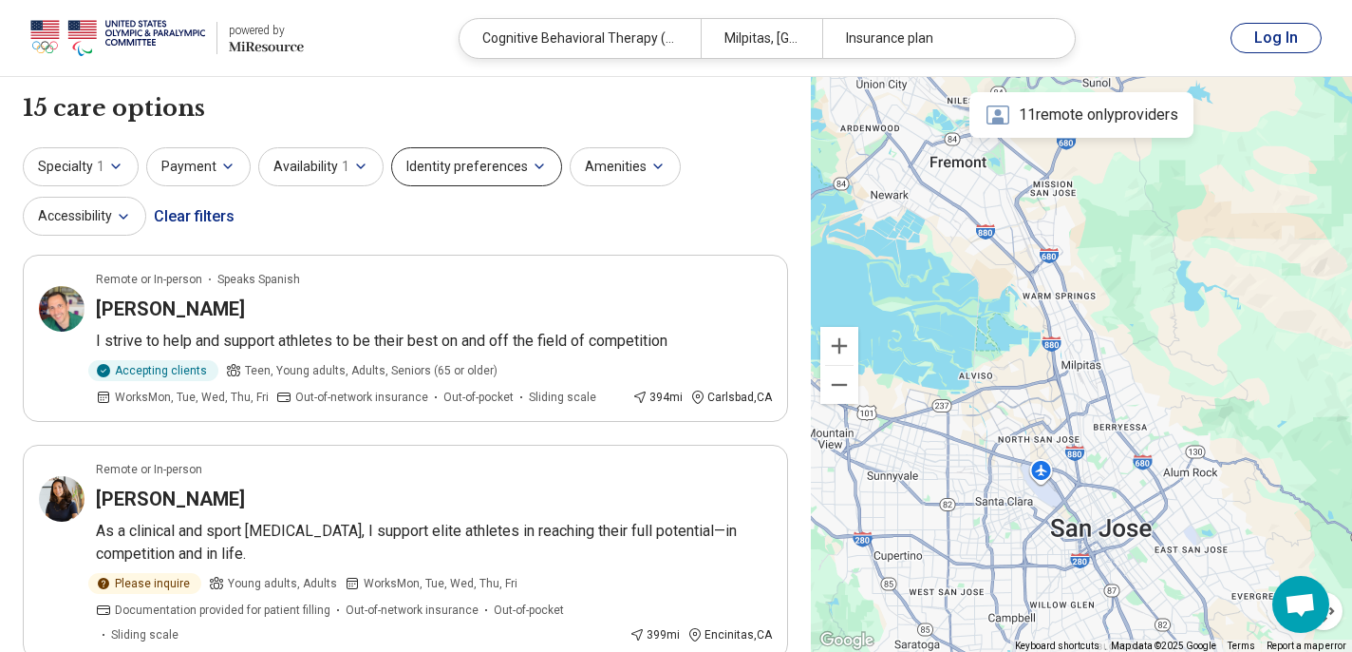
click at [500, 161] on button "Identity preferences" at bounding box center [476, 166] width 171 height 39
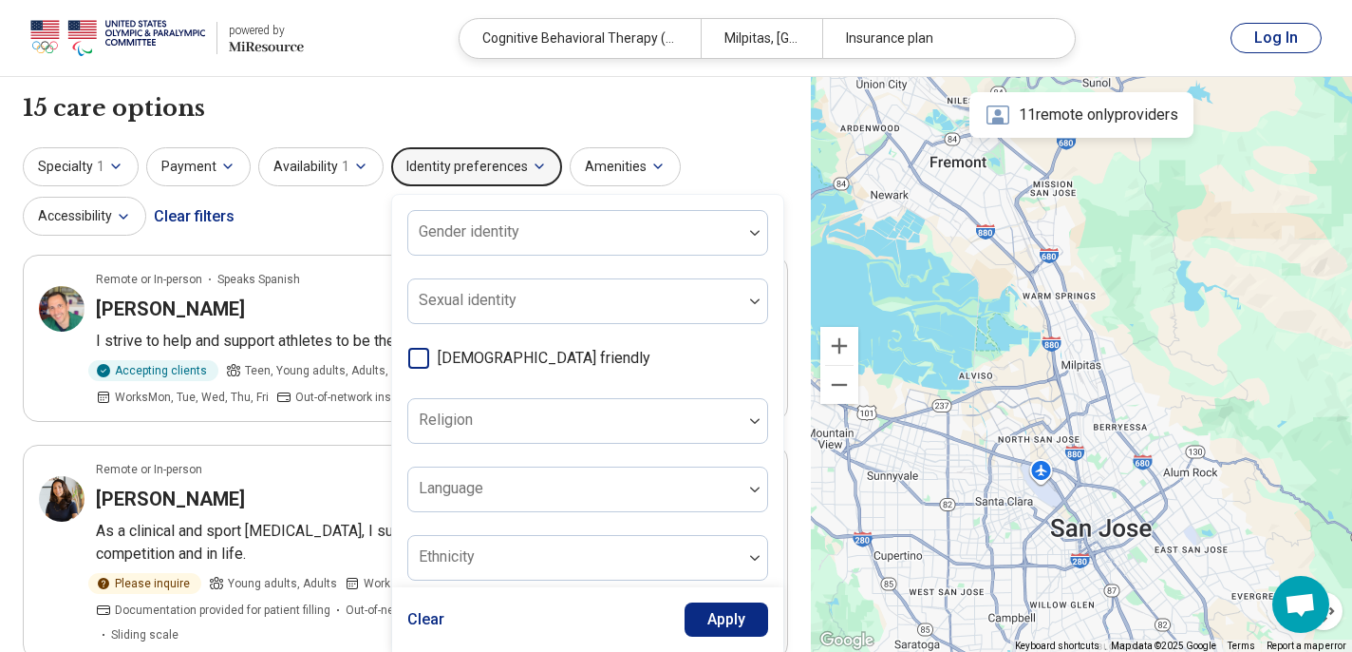
click at [500, 161] on button "Identity preferences" at bounding box center [476, 166] width 171 height 39
click at [654, 96] on div "15 care options 15 provider s" at bounding box center [405, 108] width 765 height 32
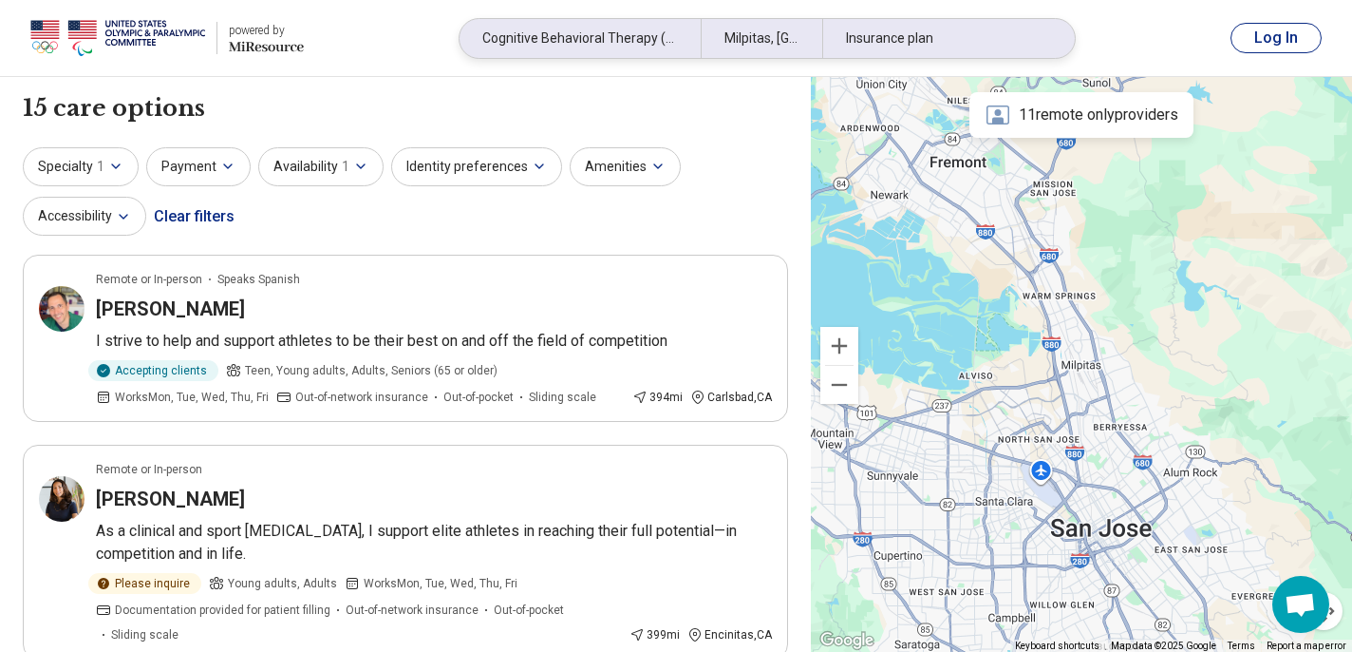
click at [725, 31] on div "Milpitas, CA" at bounding box center [761, 38] width 121 height 39
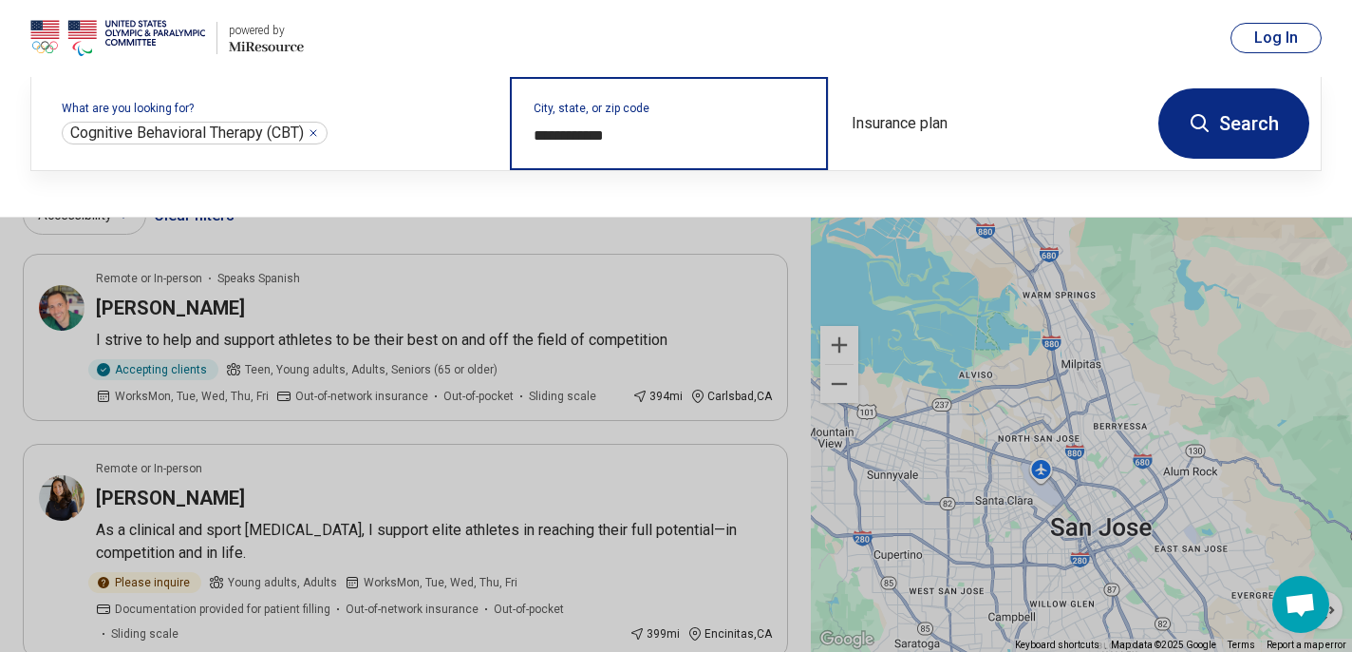
click at [631, 134] on input "**********" at bounding box center [670, 135] width 273 height 23
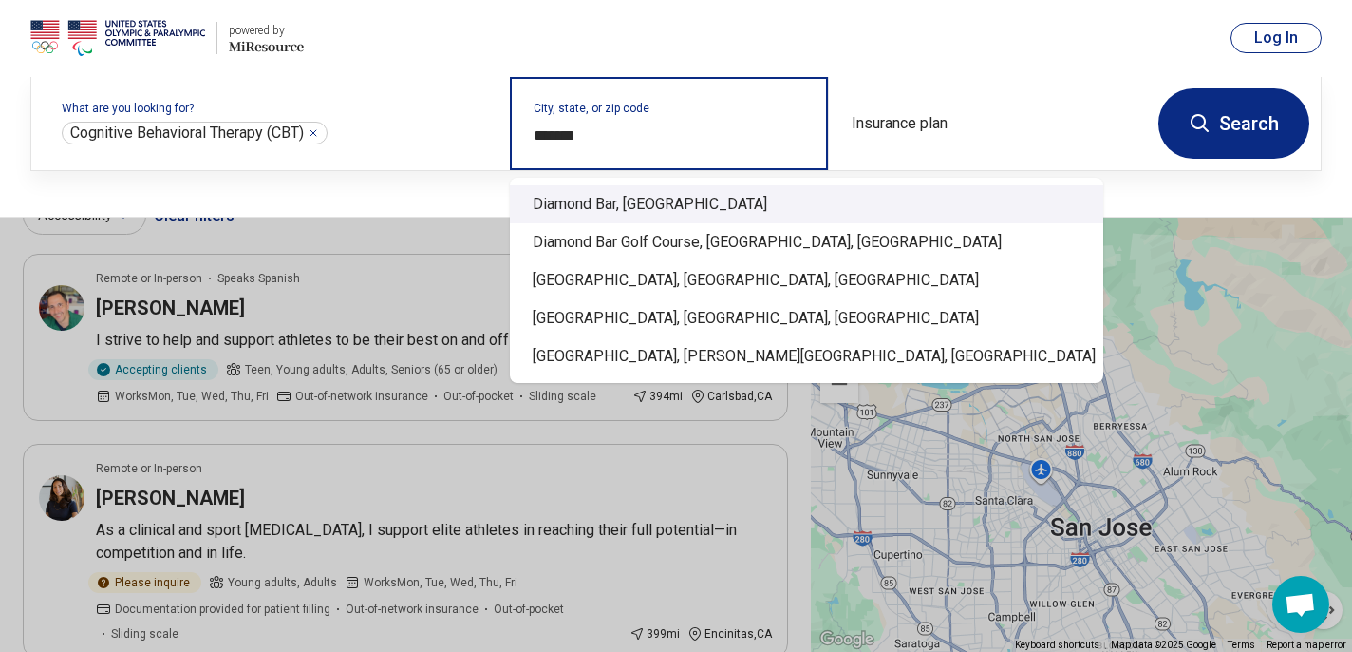
click at [595, 198] on div "Diamond Bar, CA" at bounding box center [807, 204] width 594 height 38
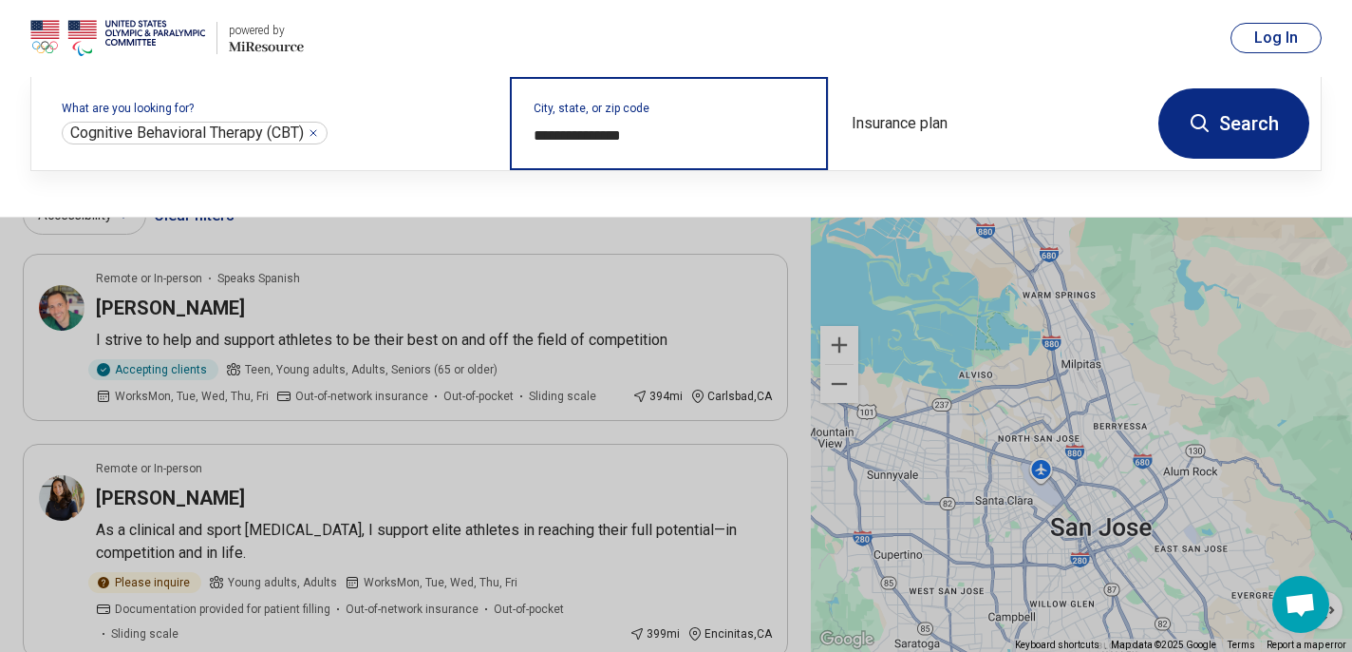
type input "**********"
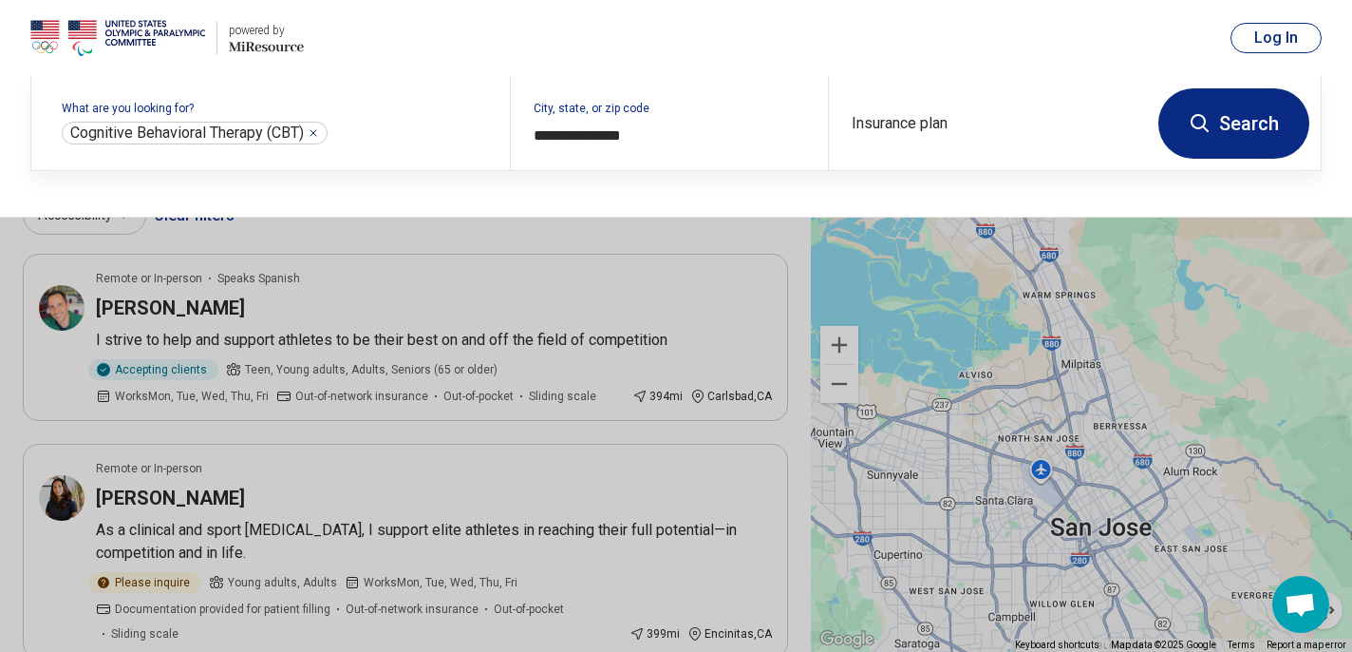
click at [1200, 117] on icon at bounding box center [1200, 123] width 23 height 23
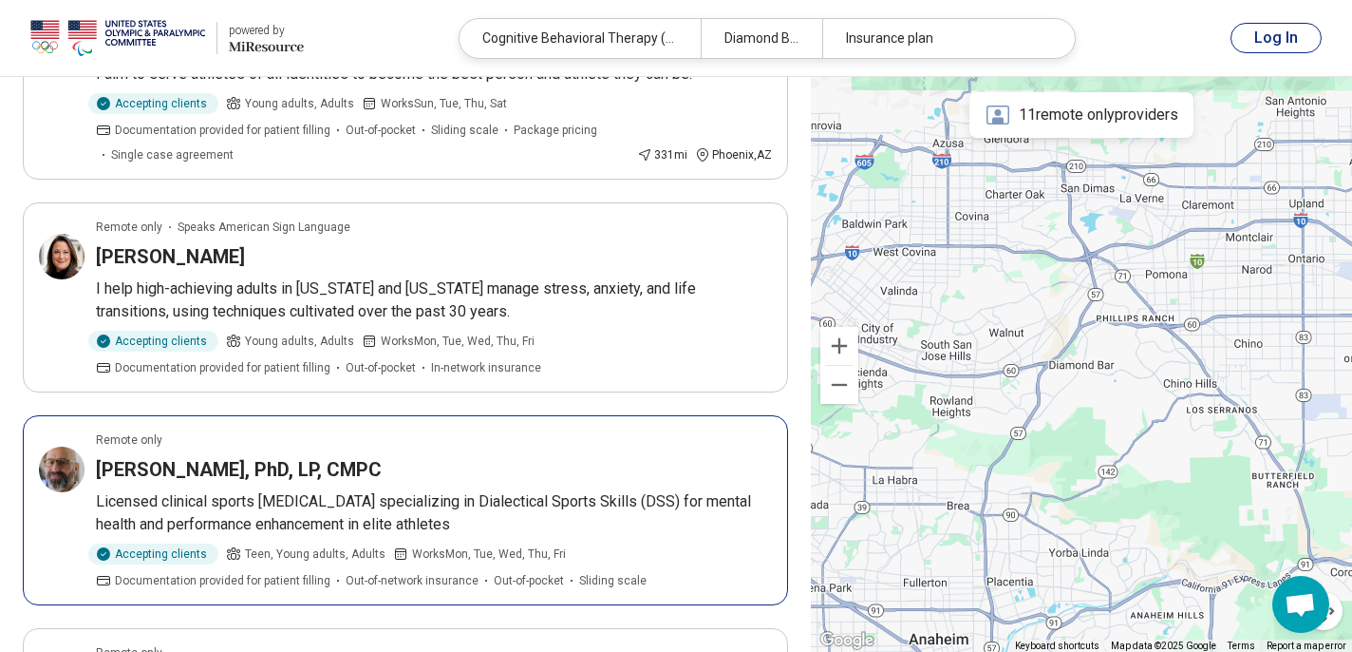
scroll to position [916, 0]
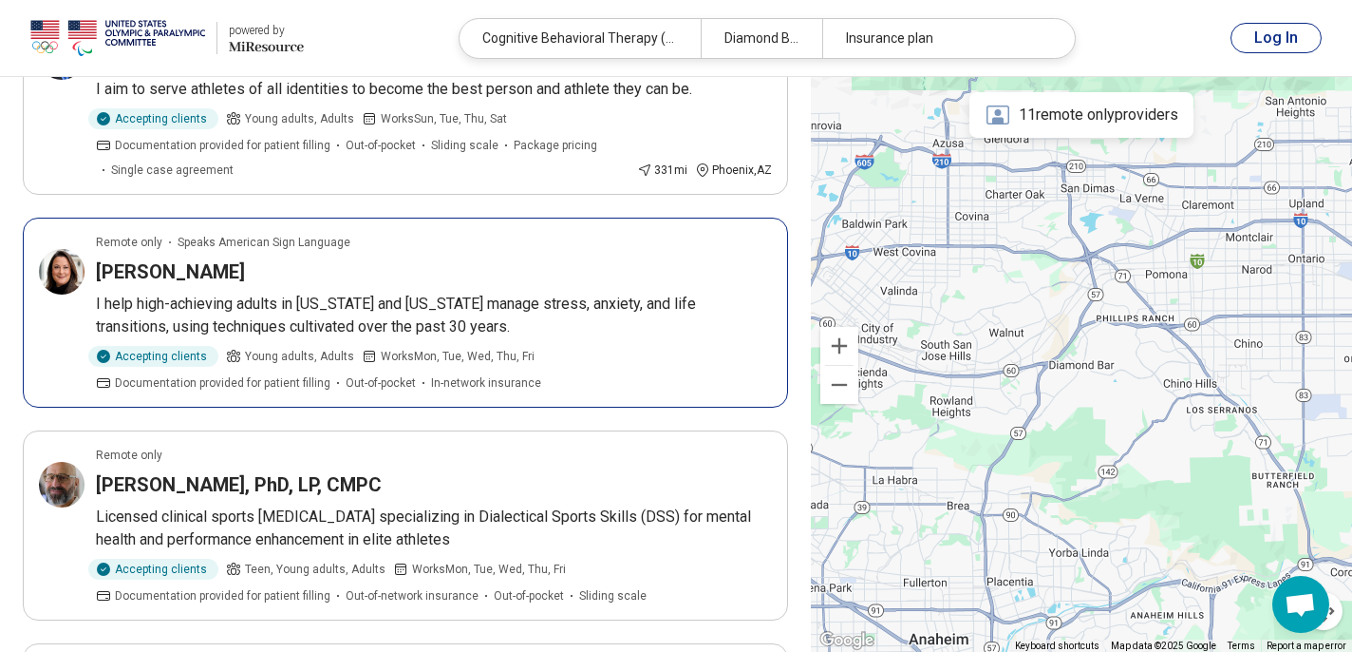
click at [332, 279] on div "Audrey Jung" at bounding box center [434, 271] width 676 height 27
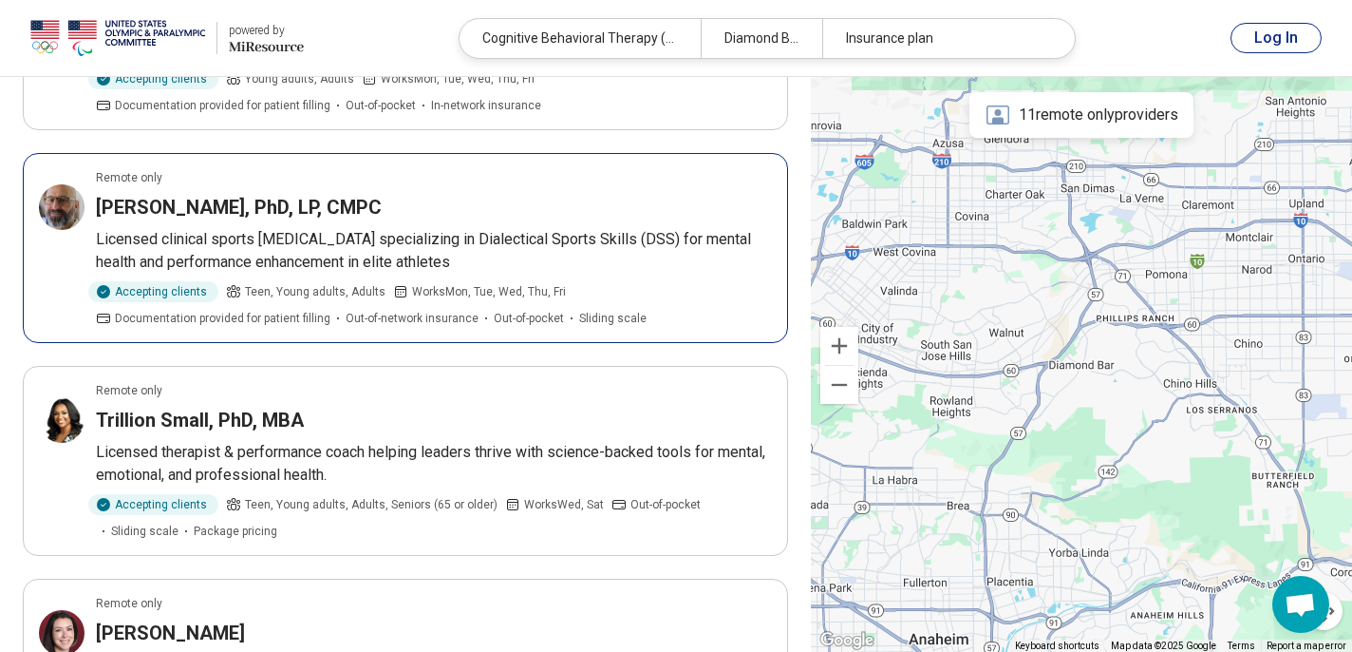
scroll to position [1197, 0]
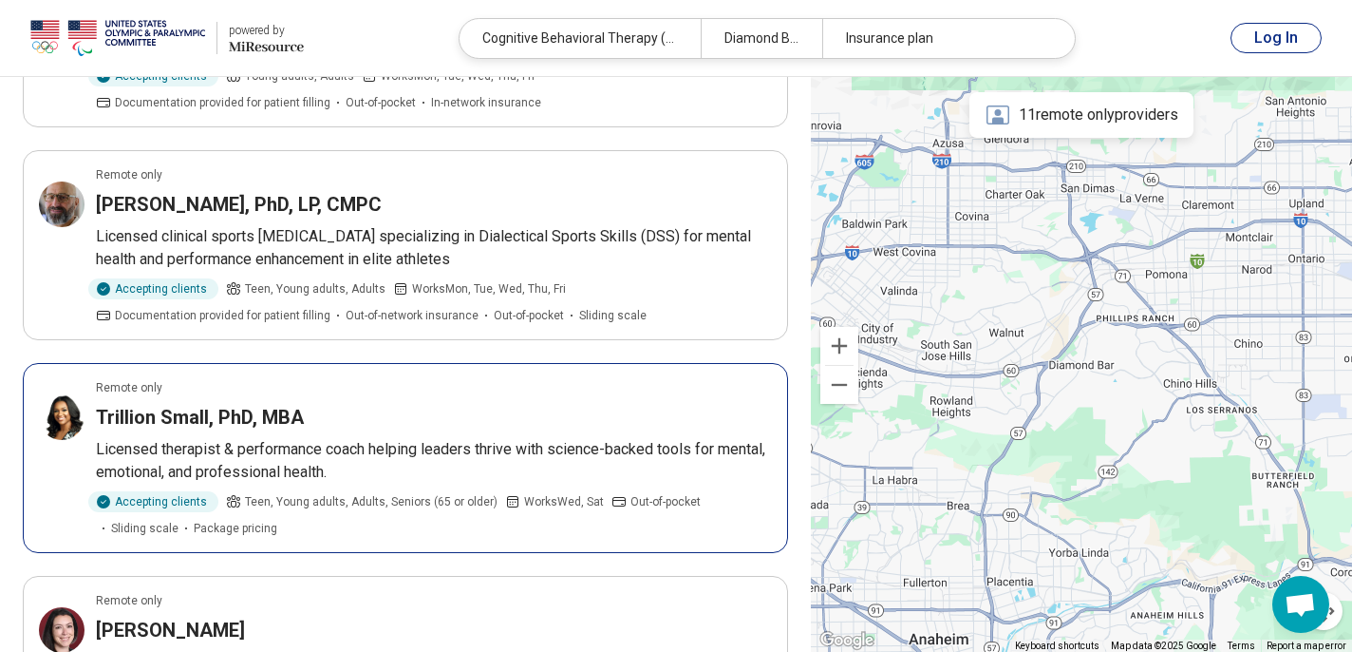
click at [489, 453] on p "Licensed therapist & performance coach helping leaders thrive with science-back…" at bounding box center [434, 461] width 676 height 46
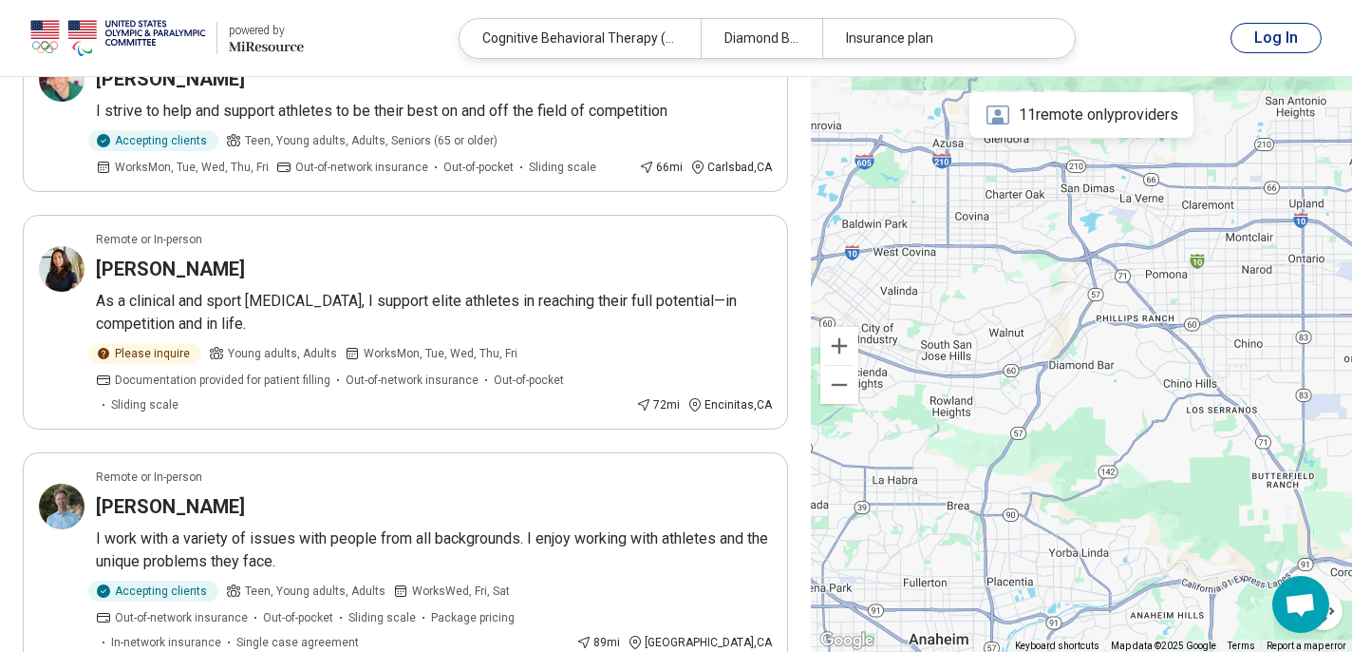
scroll to position [0, 0]
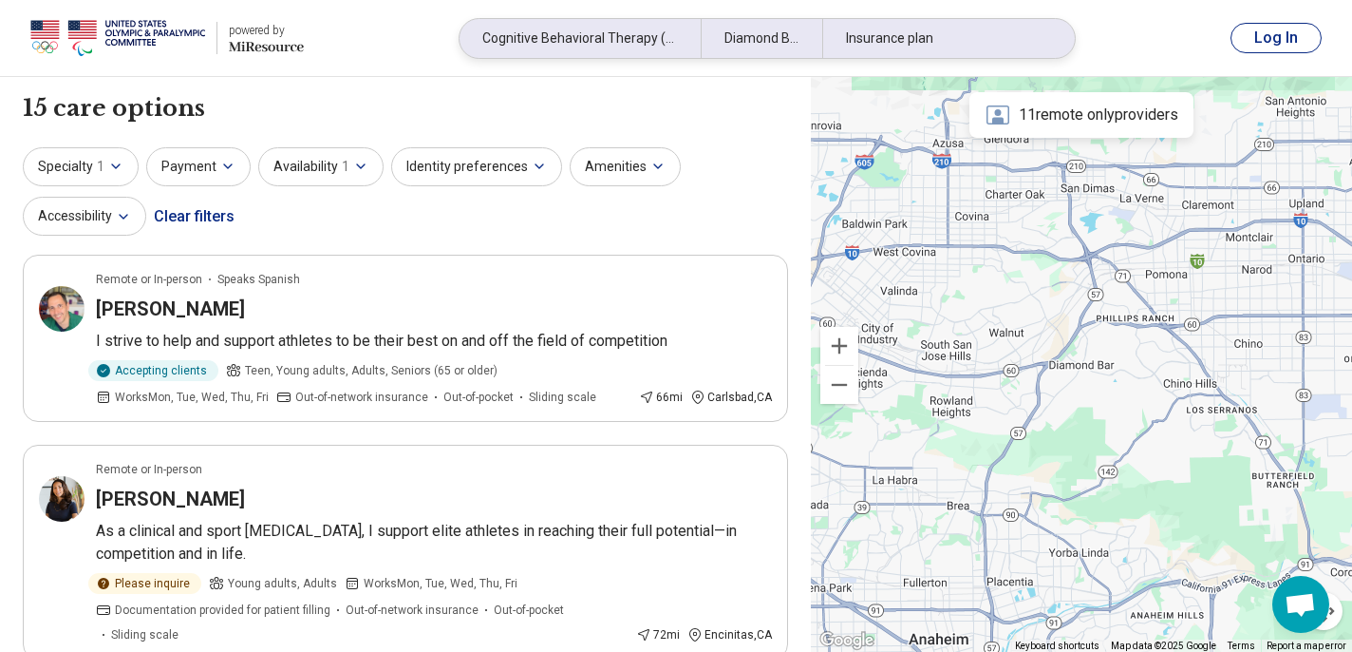
click at [595, 48] on div "Cognitive Behavioral Therapy (CBT)" at bounding box center [580, 38] width 241 height 39
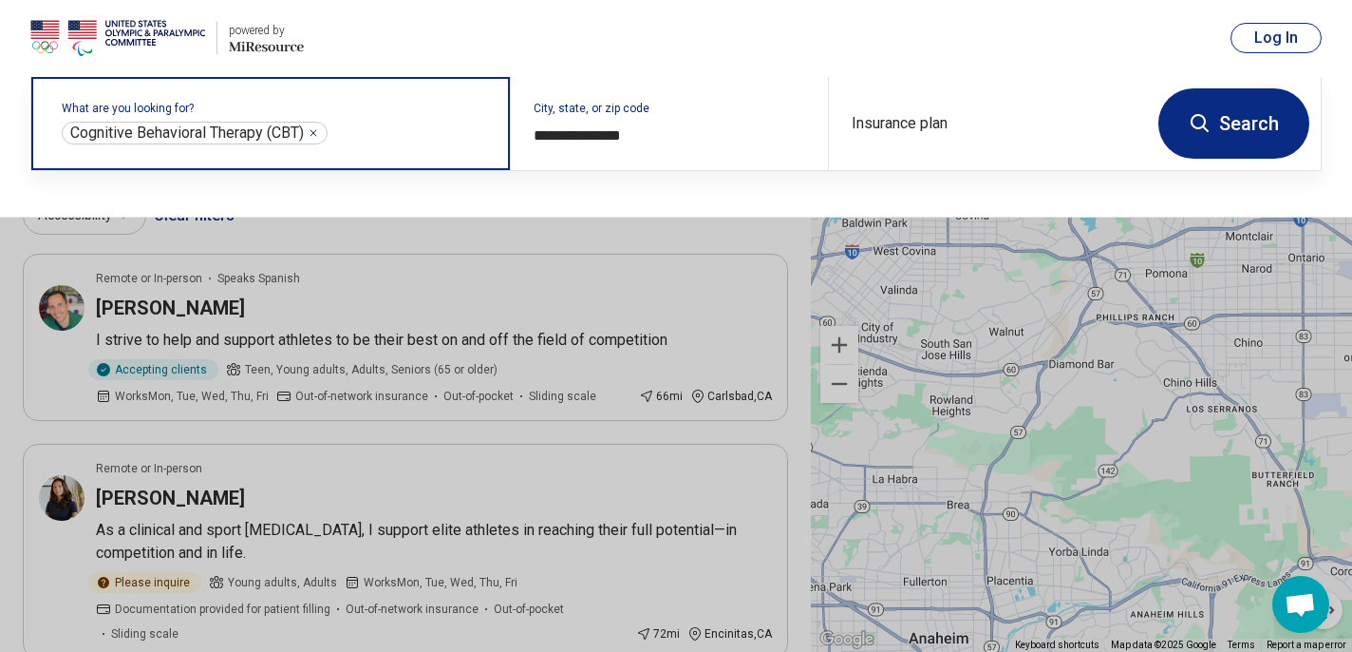
click at [315, 129] on icon "Remove" at bounding box center [313, 132] width 11 height 11
click at [293, 114] on label "What are you looking for?" at bounding box center [274, 108] width 425 height 11
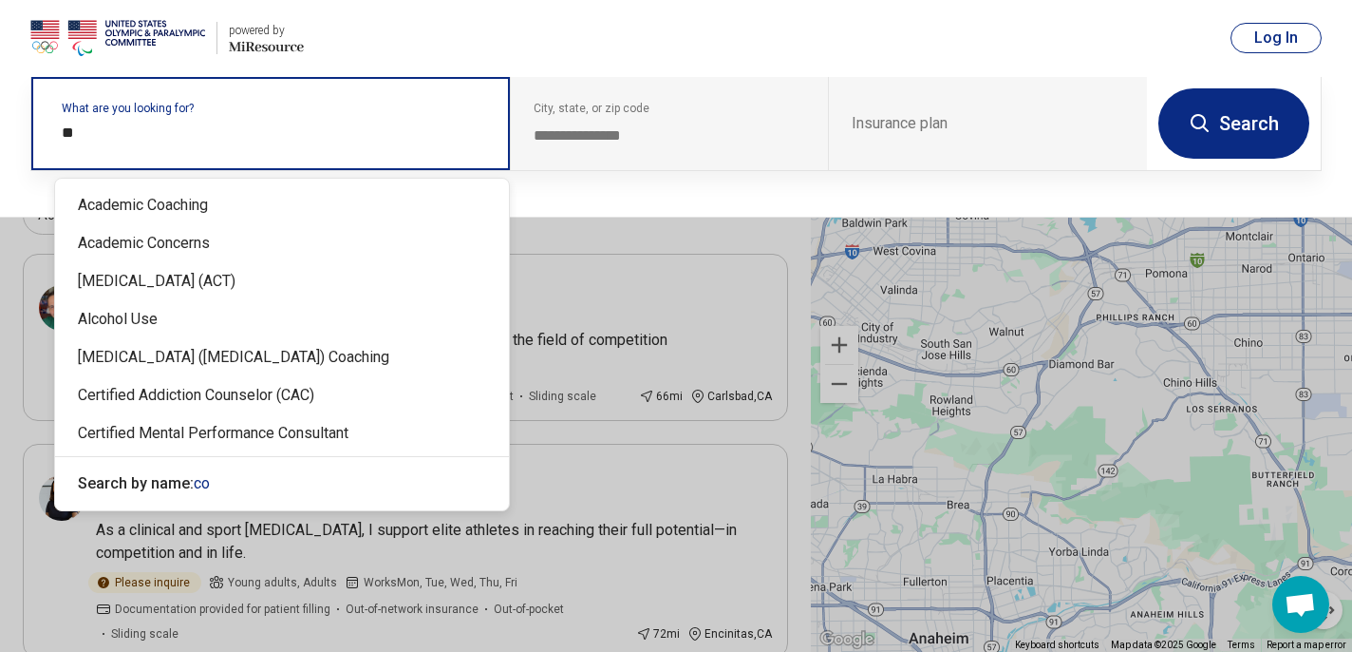
type input "*"
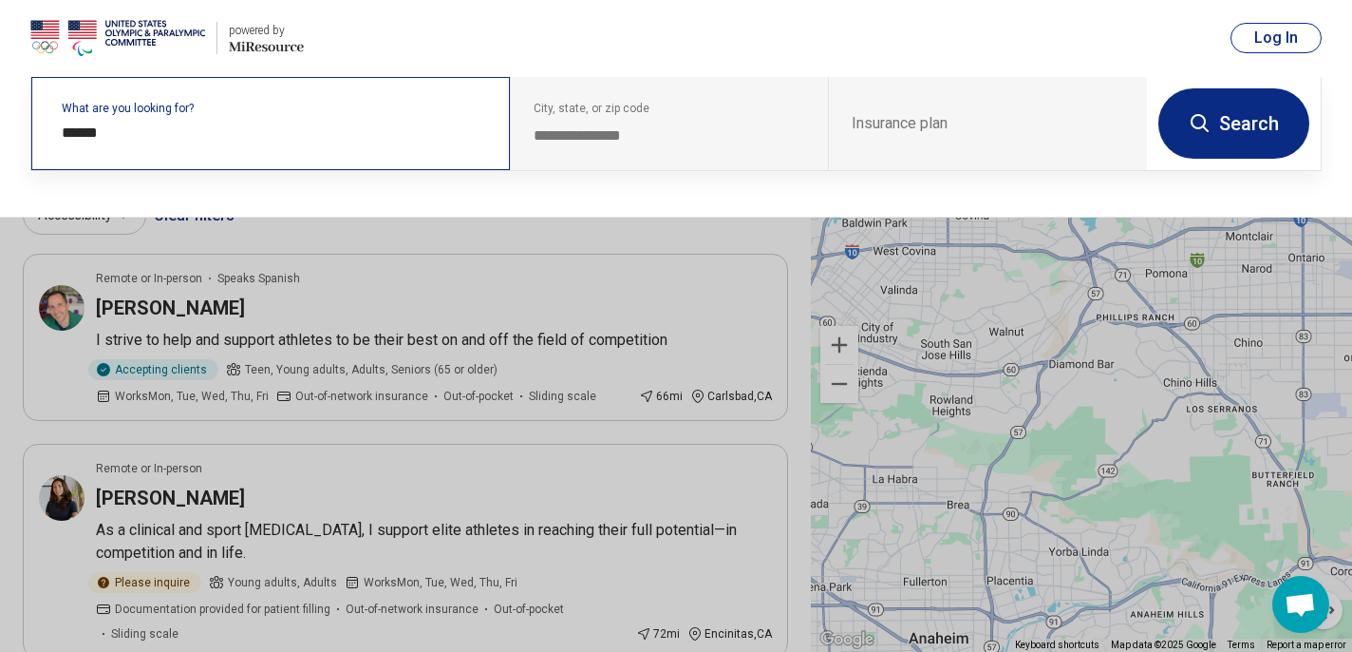
click at [163, 149] on div "What are you looking for? ******" at bounding box center [270, 123] width 479 height 93
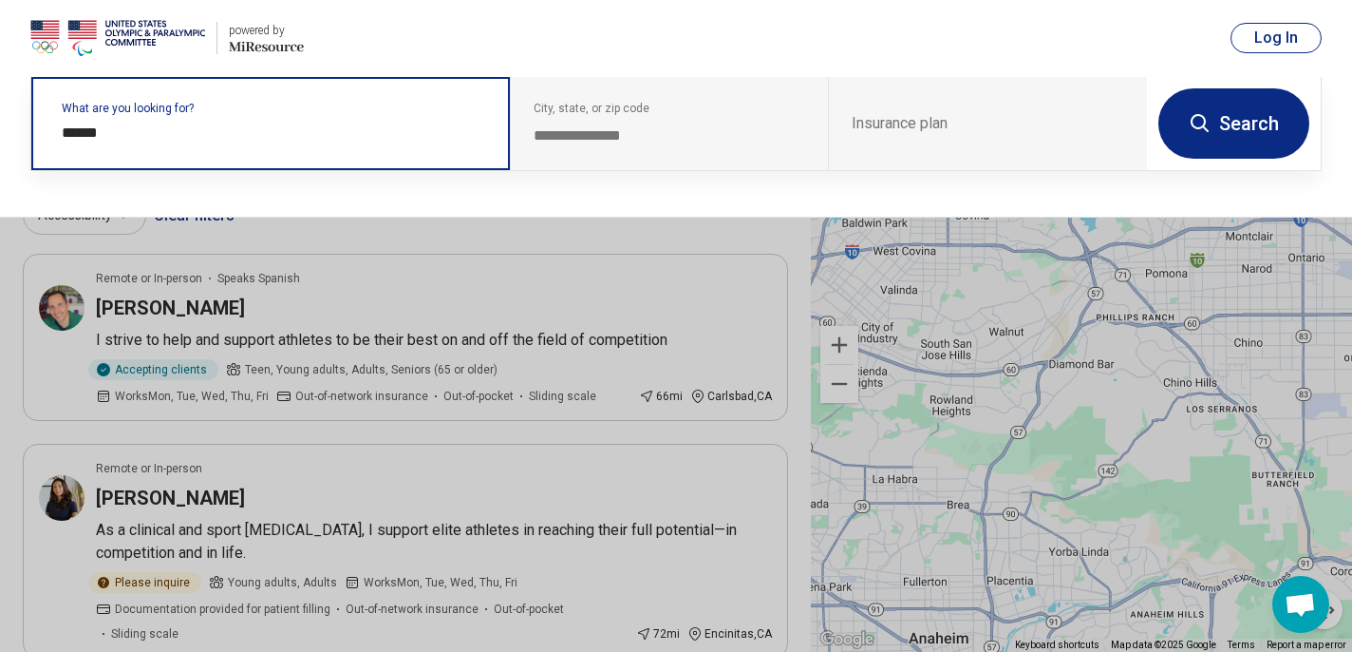
click at [163, 141] on input "******" at bounding box center [274, 133] width 425 height 23
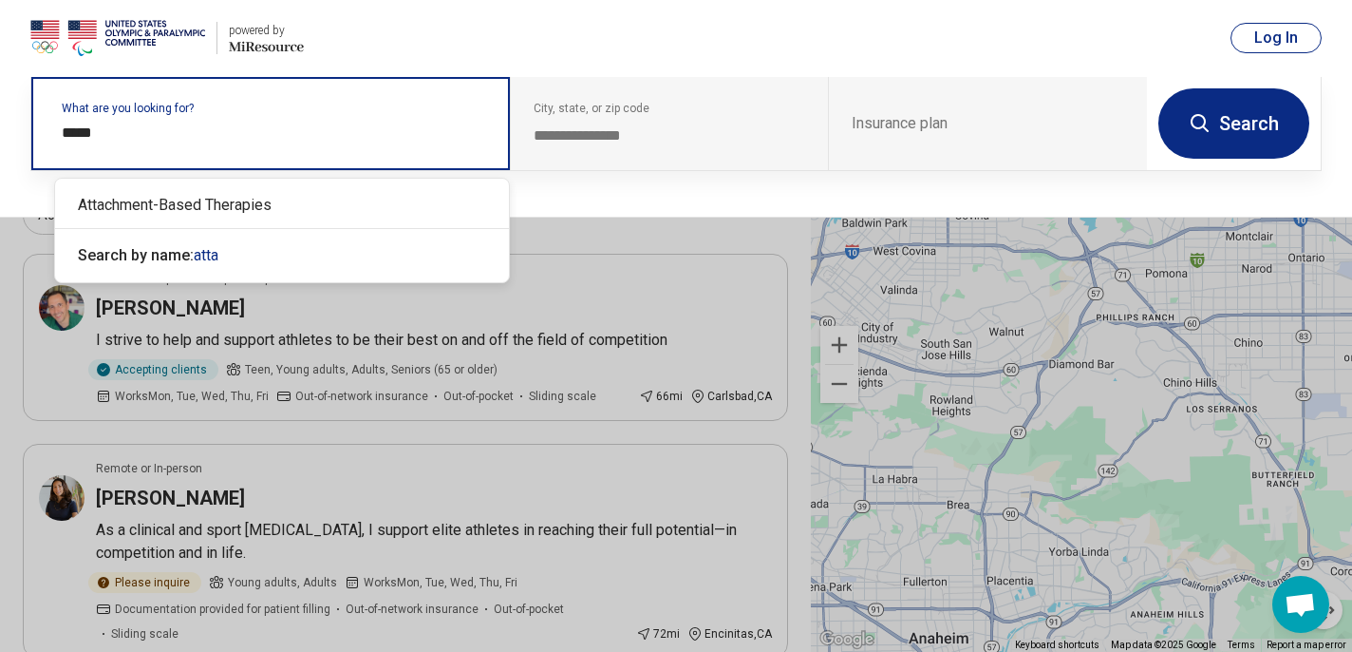
type input "******"
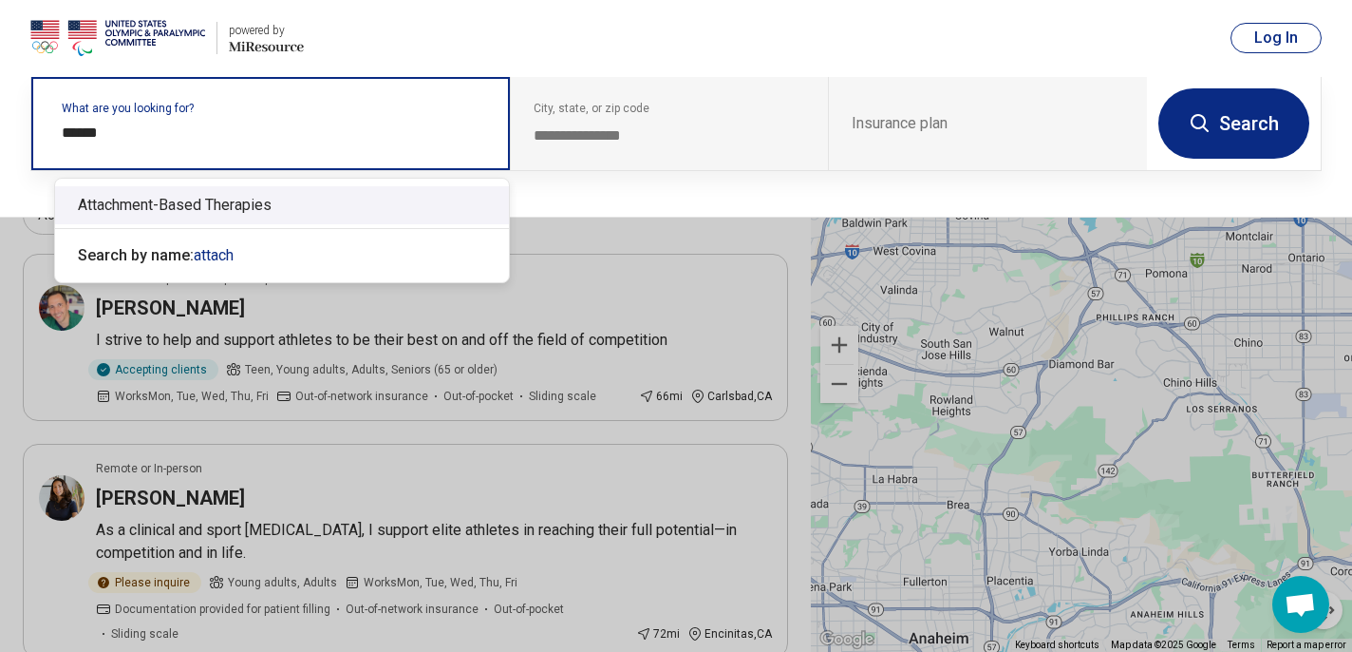
click at [195, 206] on div "Attachment-Based Therapies" at bounding box center [282, 205] width 454 height 38
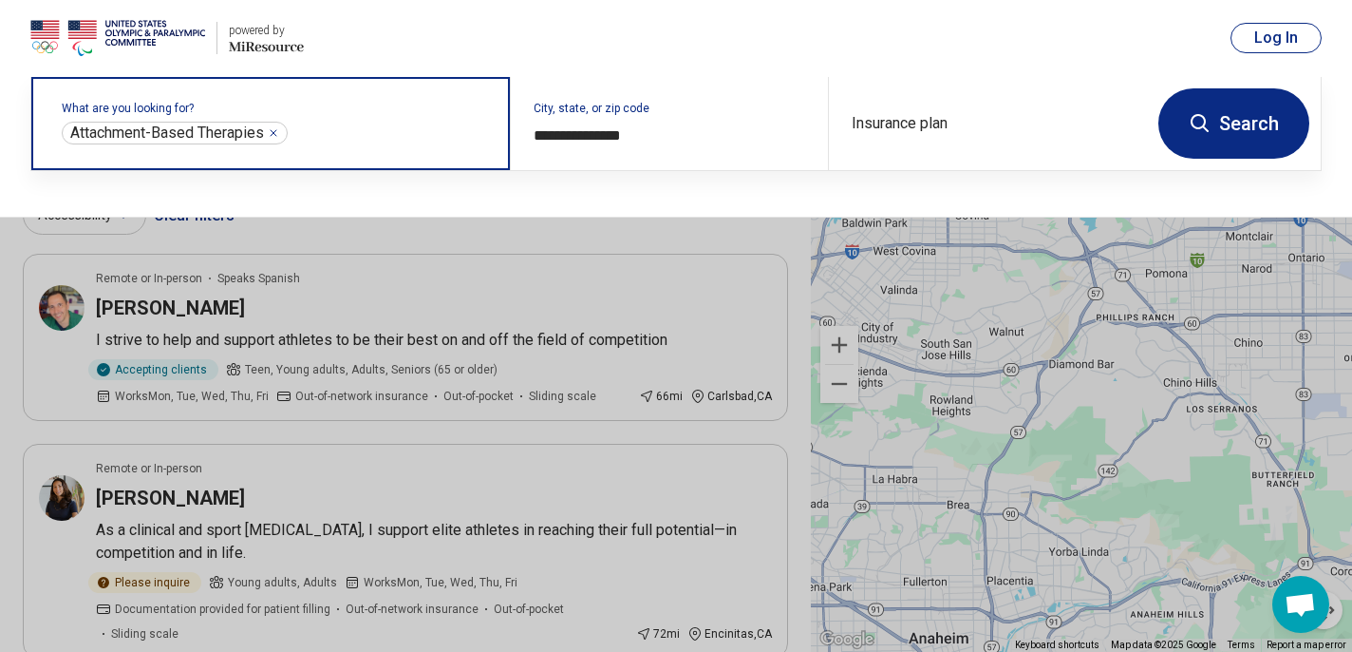
click at [340, 139] on input "text" at bounding box center [390, 133] width 196 height 23
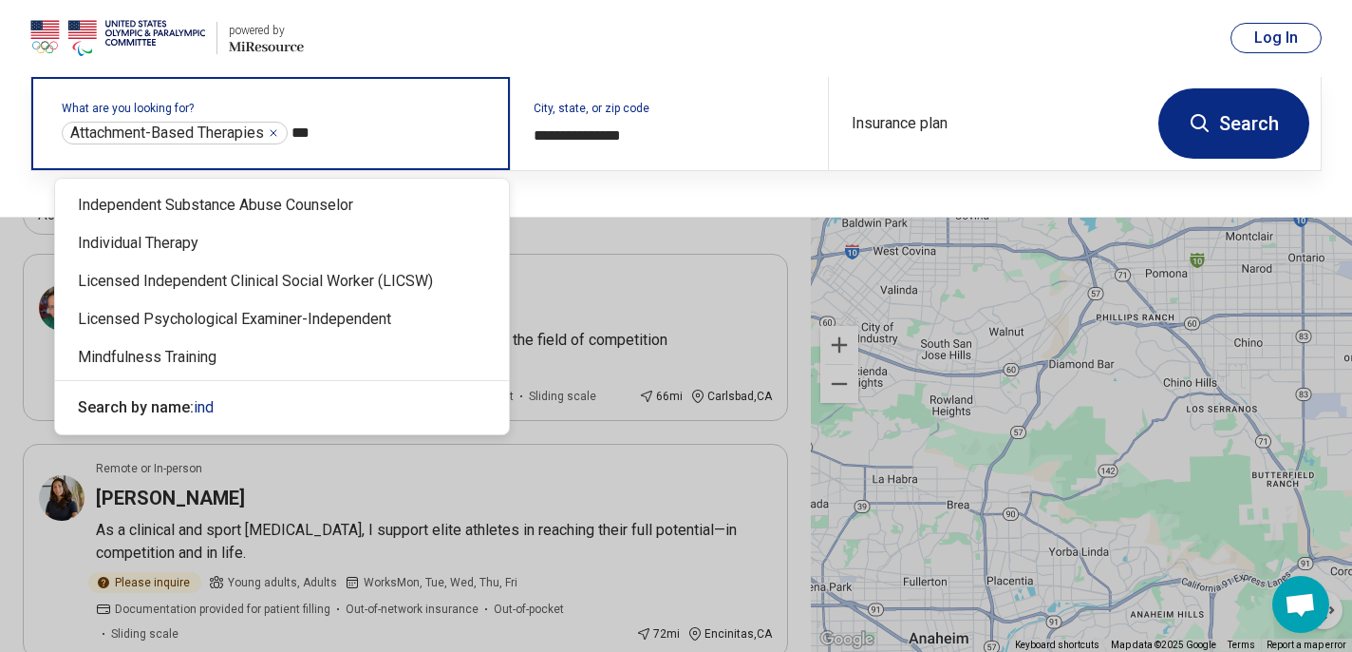
type input "****"
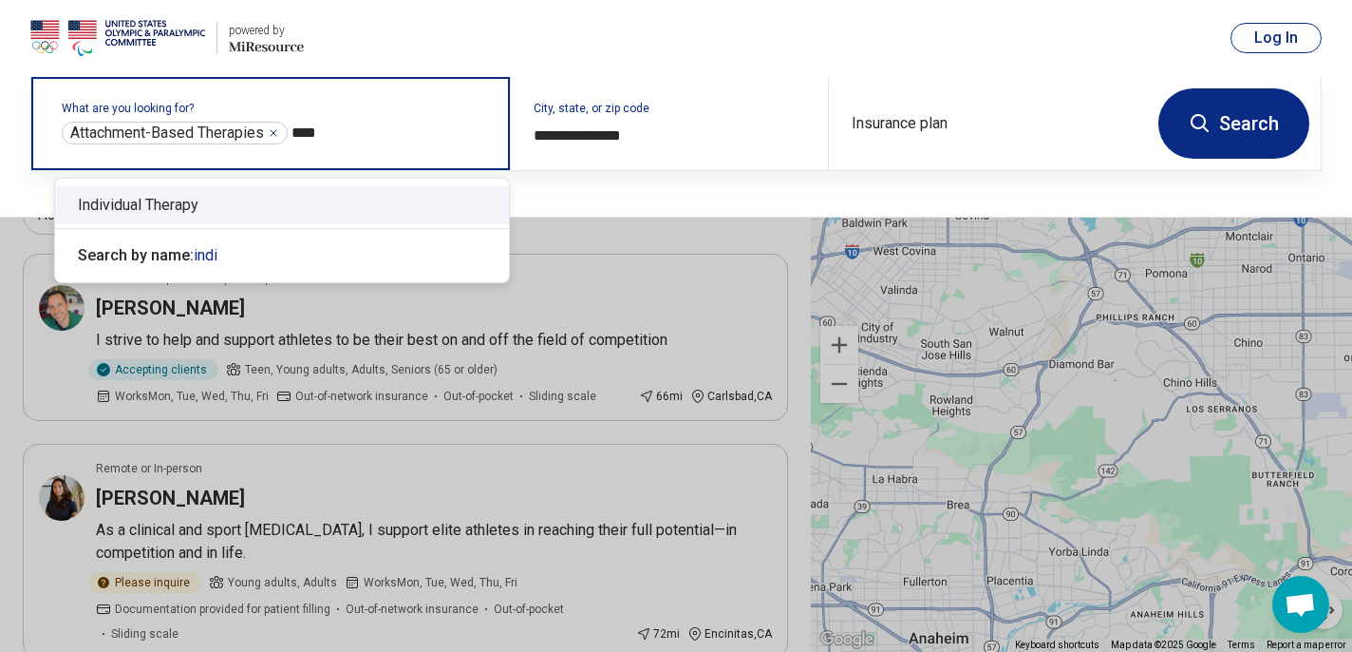
click at [283, 200] on div "Individual Therapy" at bounding box center [282, 205] width 454 height 38
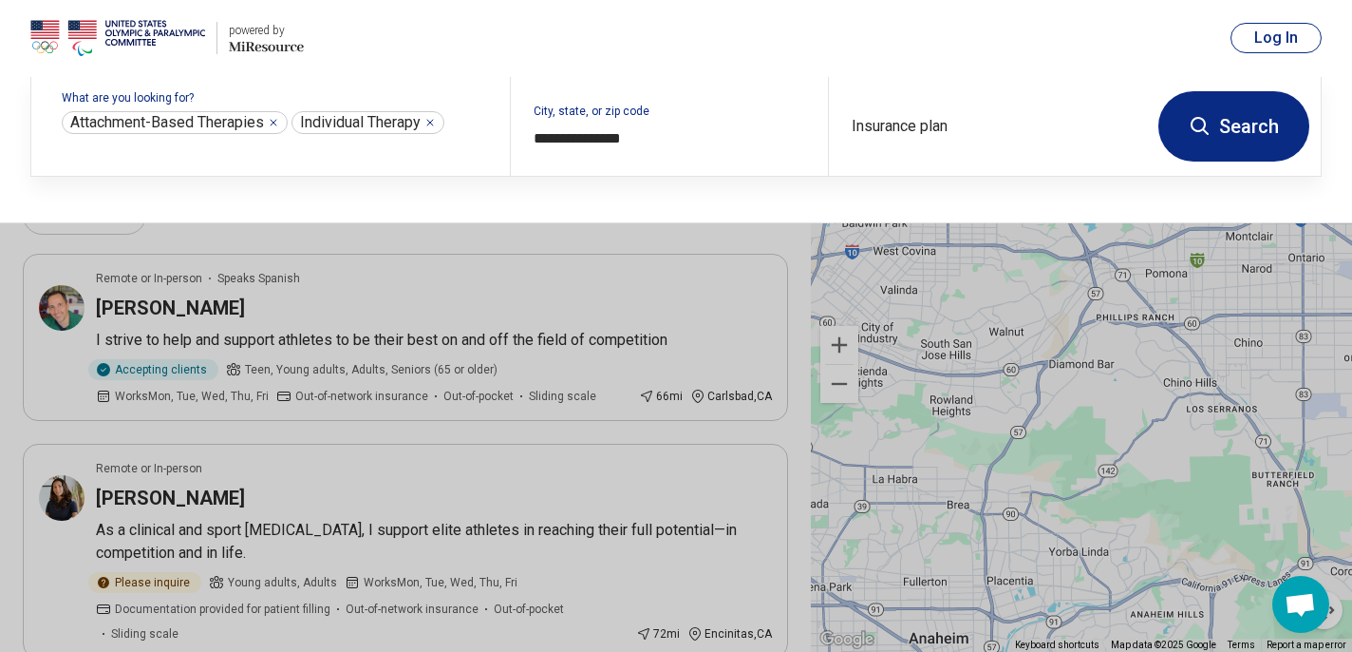
click at [1195, 143] on button "Search" at bounding box center [1234, 126] width 151 height 70
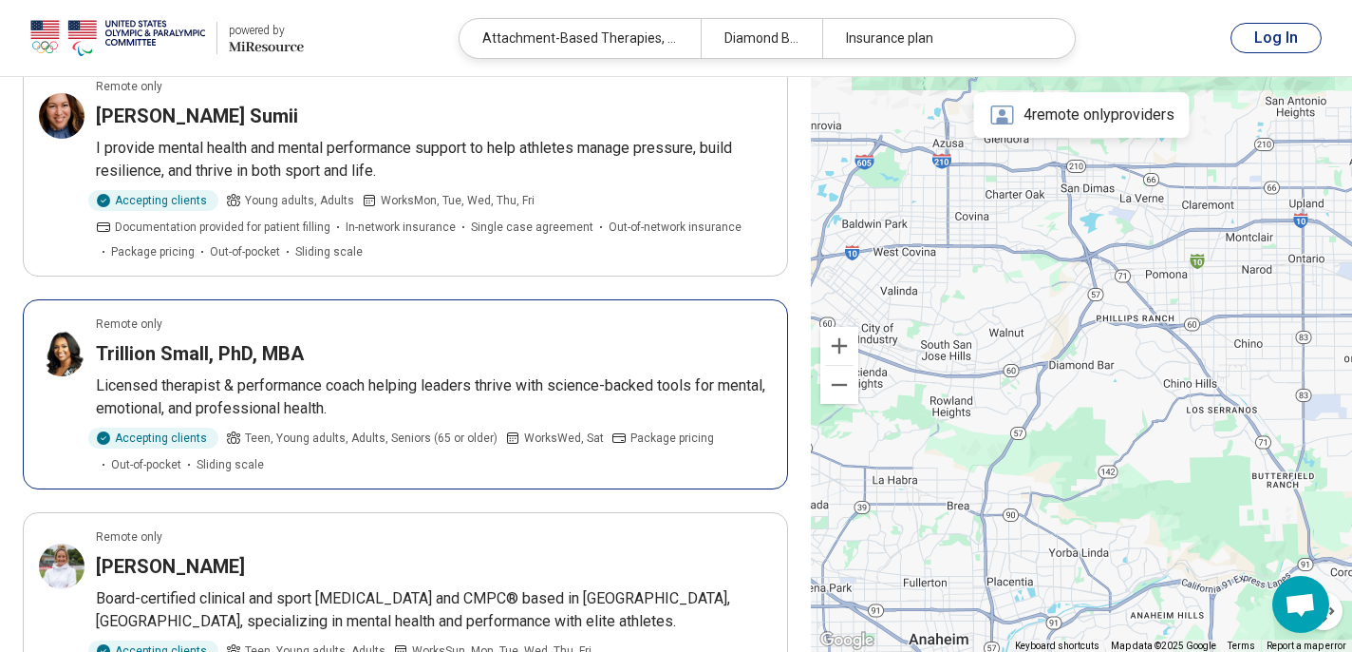
scroll to position [196, 0]
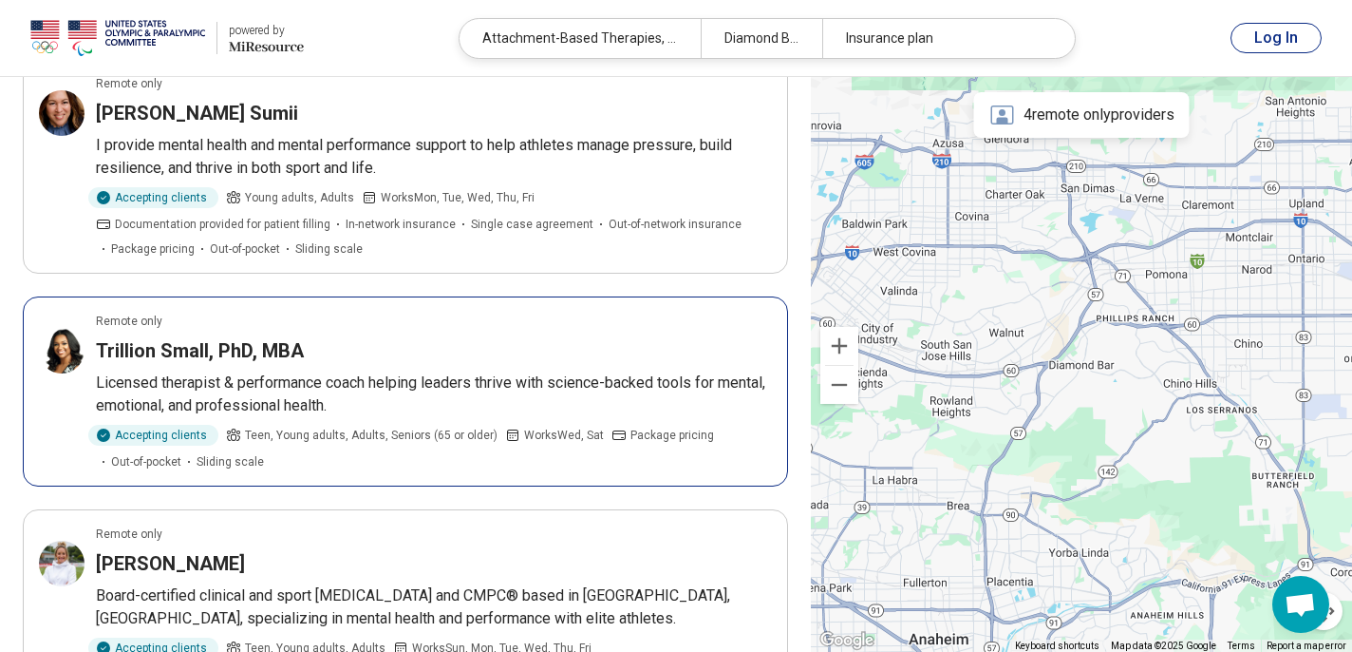
click at [472, 371] on p "Licensed therapist & performance coach helping leaders thrive with science-back…" at bounding box center [434, 394] width 676 height 46
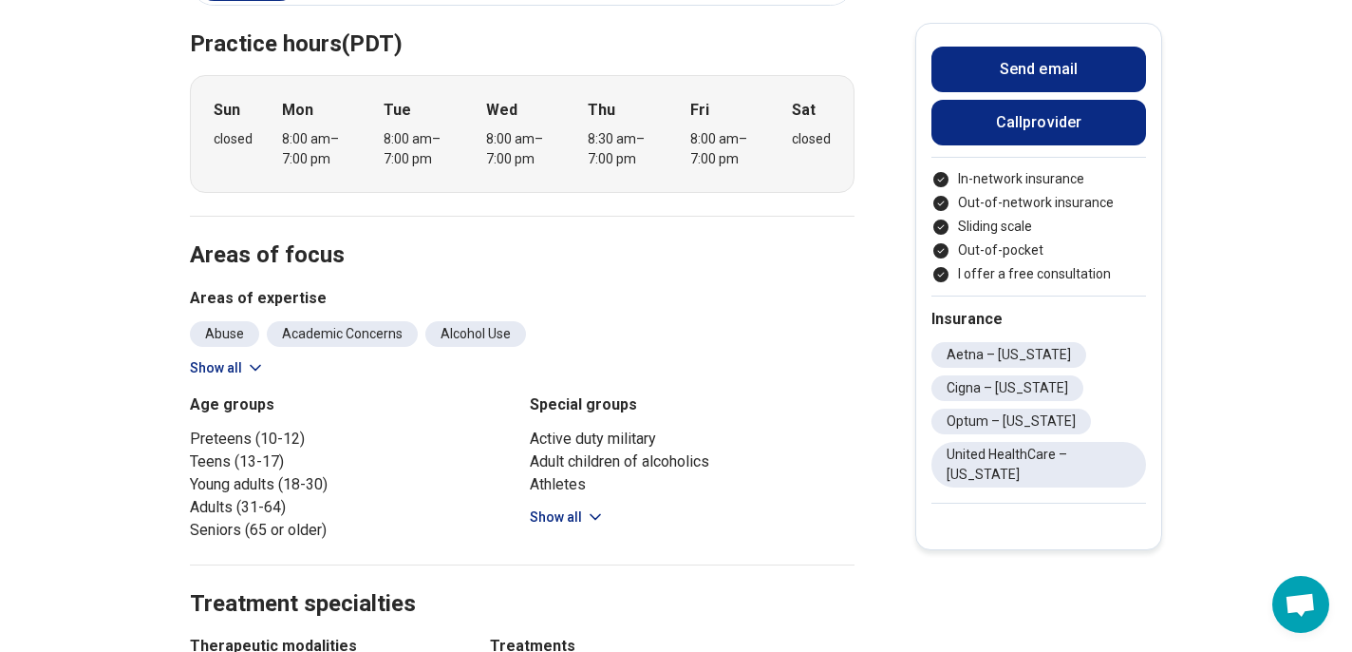
scroll to position [926, 0]
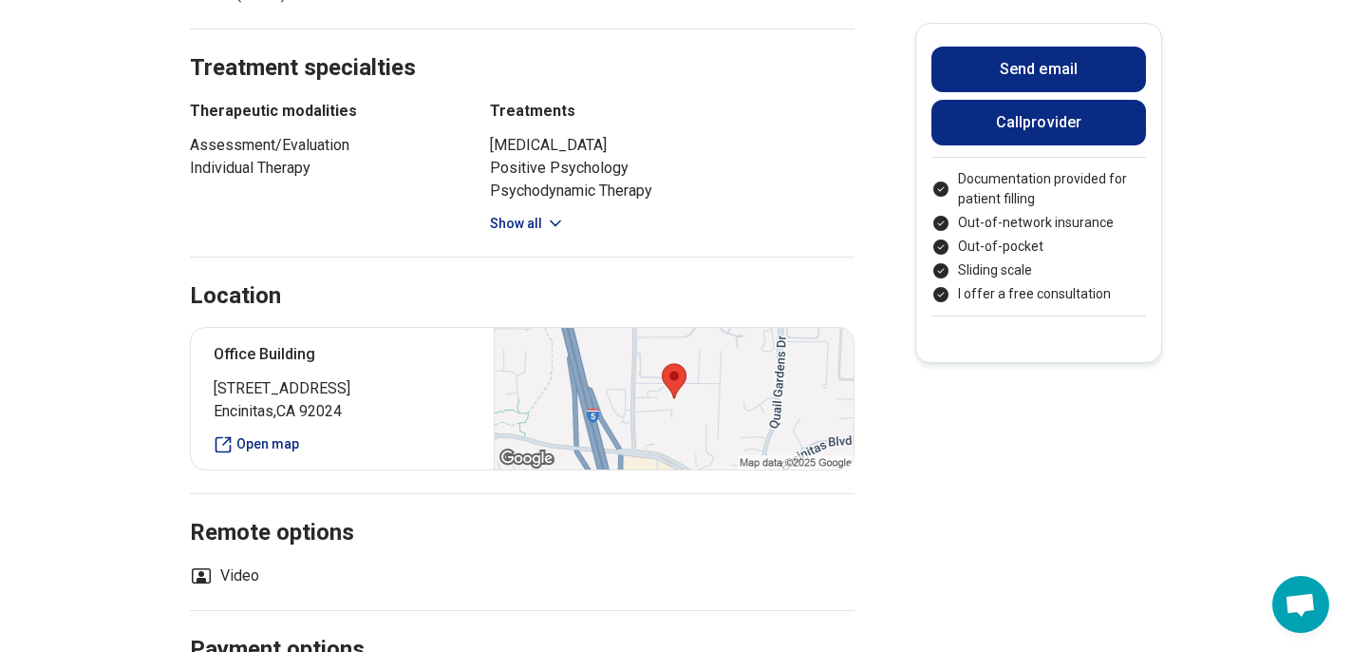
scroll to position [1038, 0]
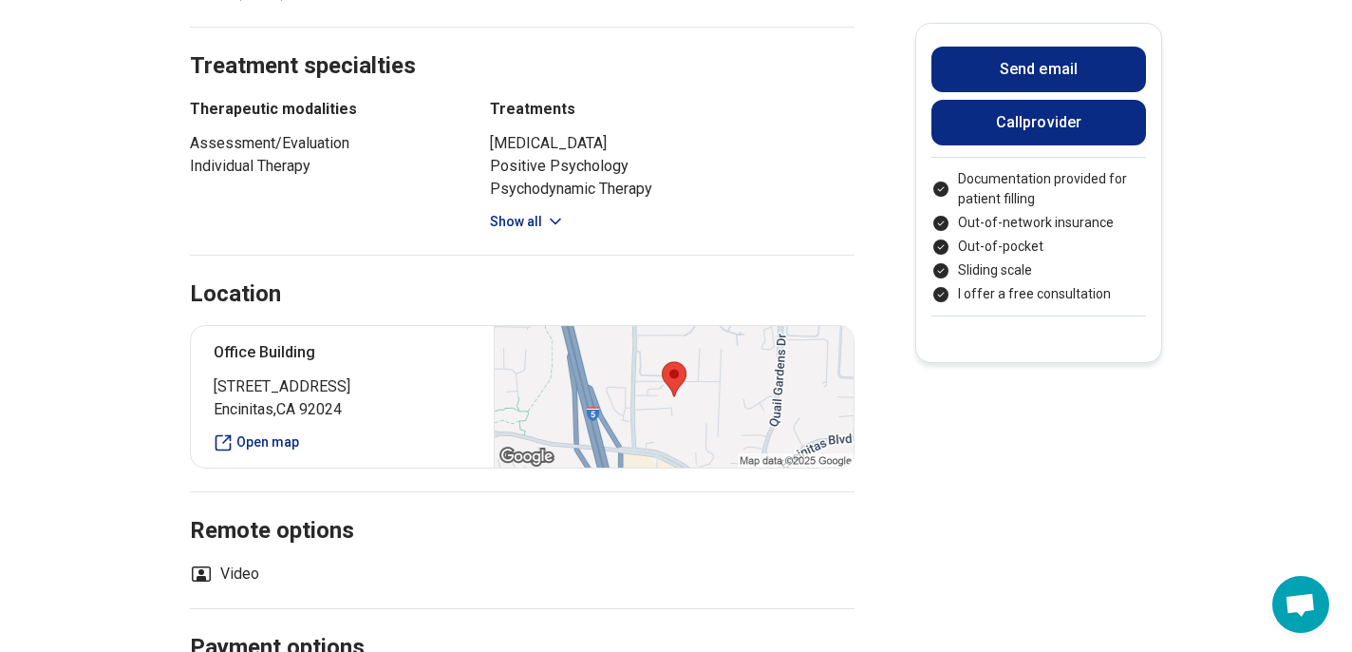
click at [671, 485] on h2 "Remote options" at bounding box center [522, 508] width 665 height 78
click at [665, 408] on div at bounding box center [674, 397] width 360 height 142
click at [663, 392] on div at bounding box center [674, 397] width 360 height 142
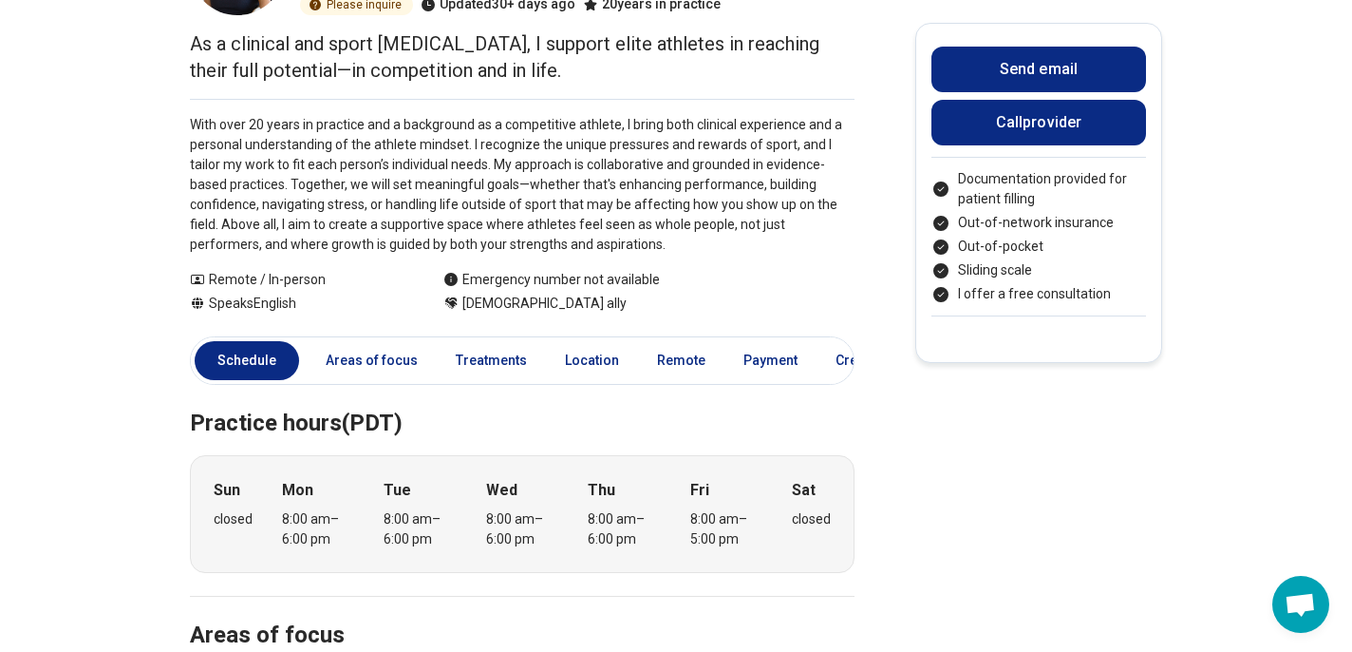
scroll to position [0, 0]
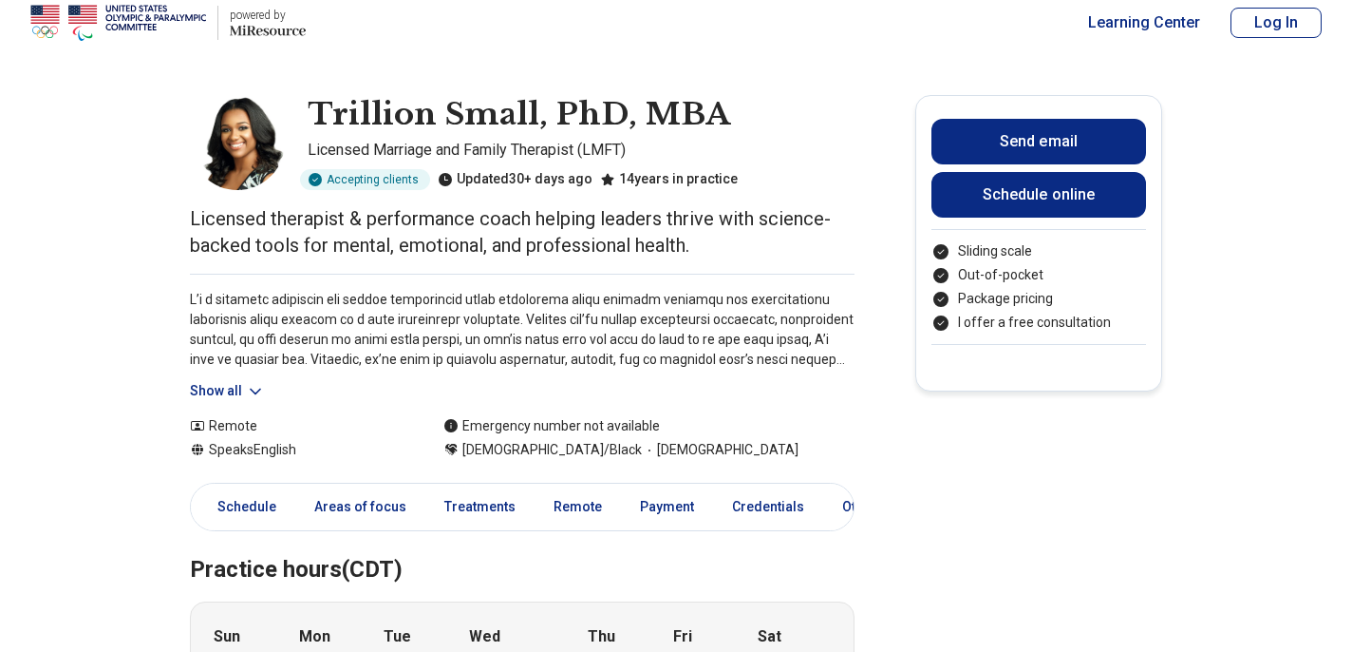
scroll to position [24, 0]
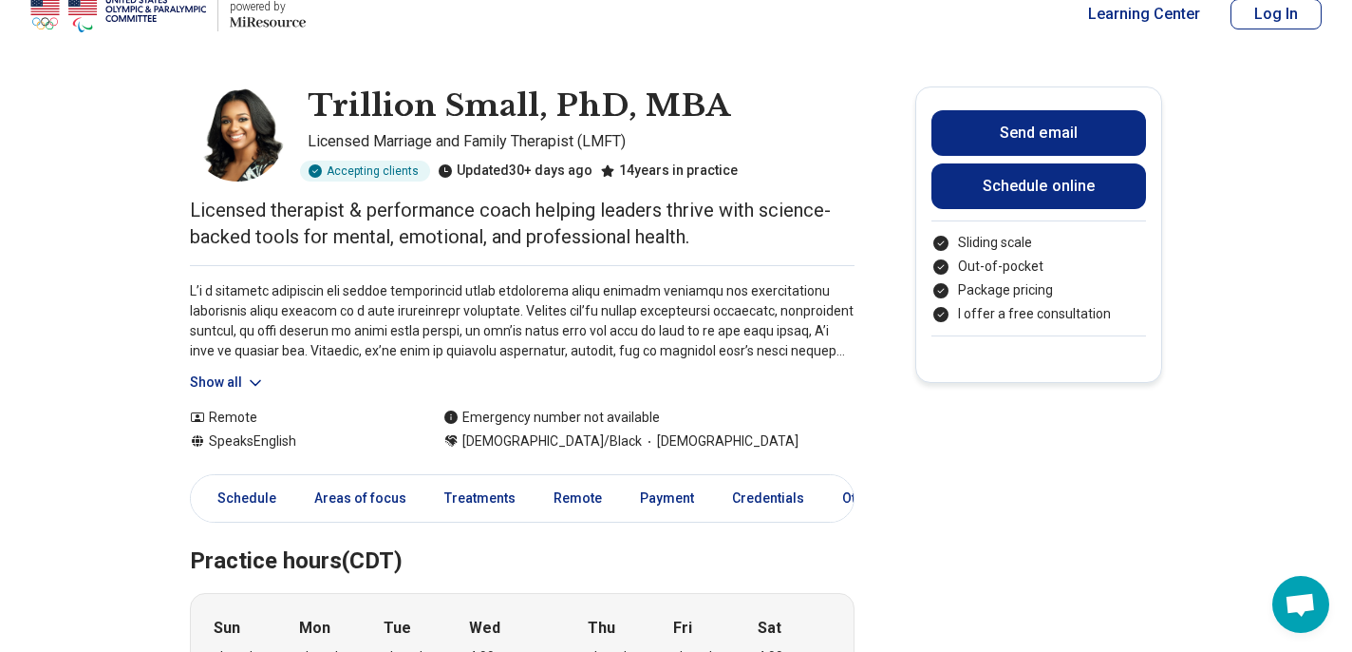
click at [246, 379] on icon at bounding box center [255, 382] width 19 height 19
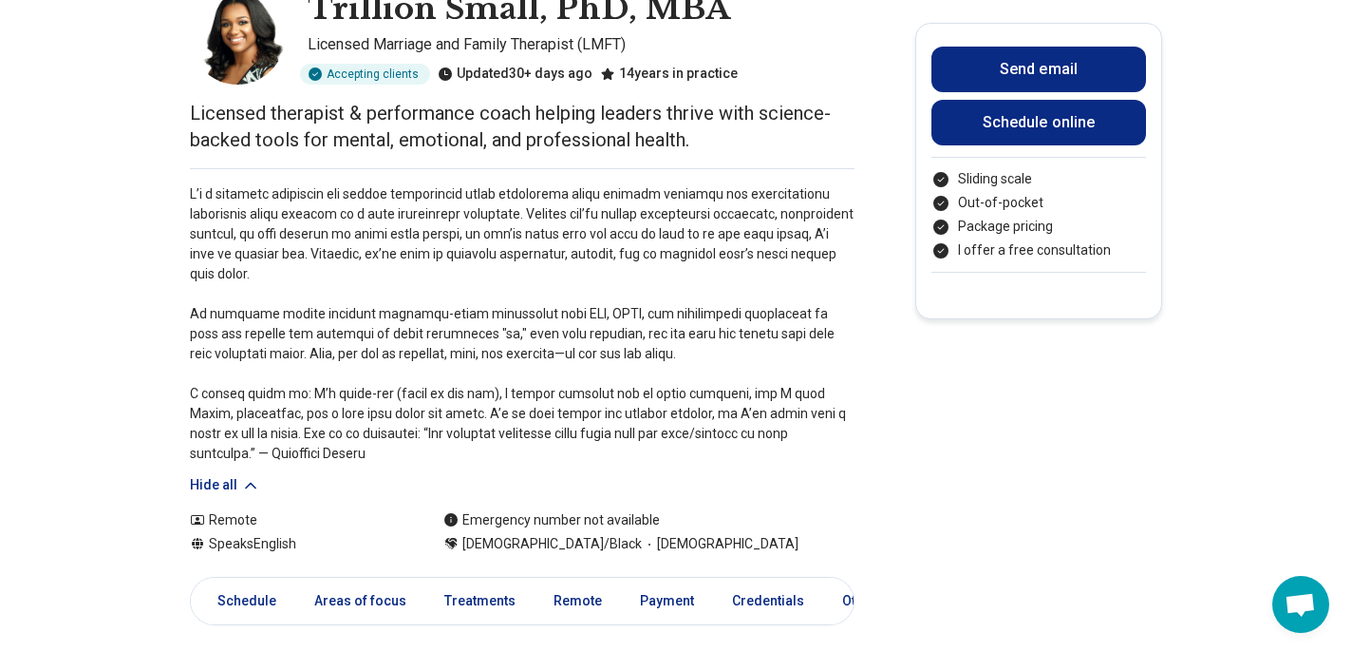
scroll to position [140, 0]
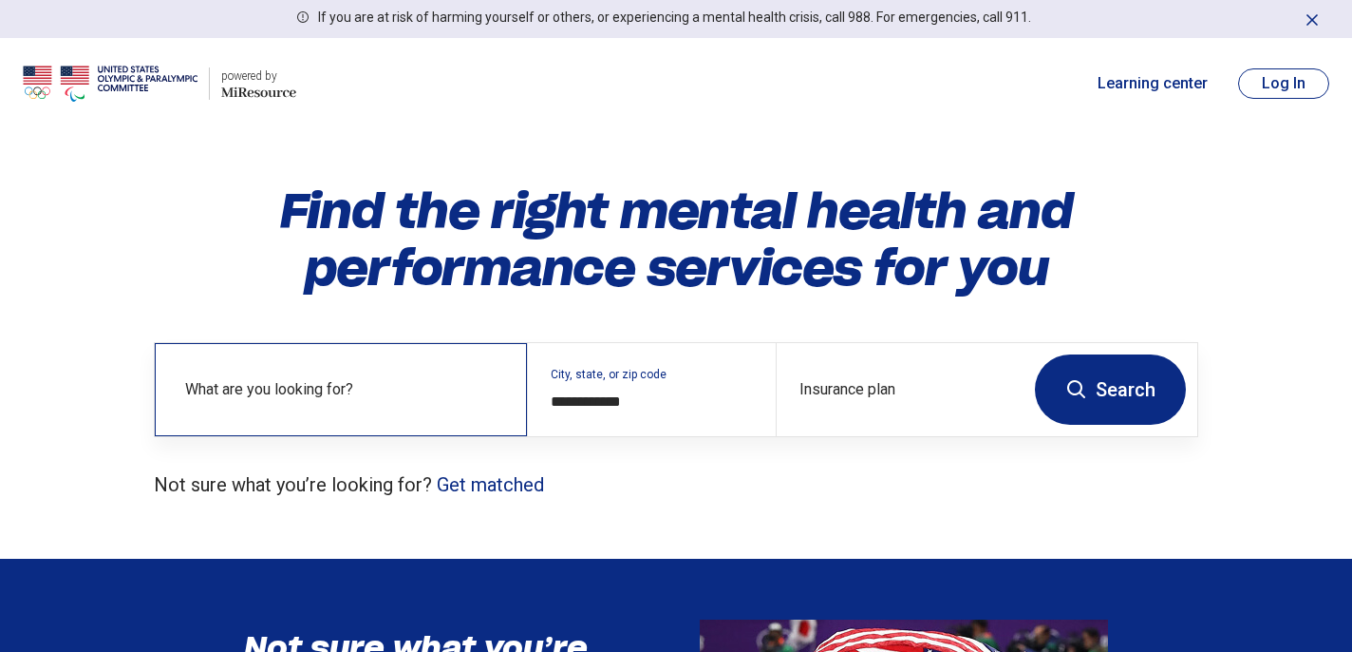
click at [286, 374] on div "What are you looking for?" at bounding box center [341, 389] width 372 height 93
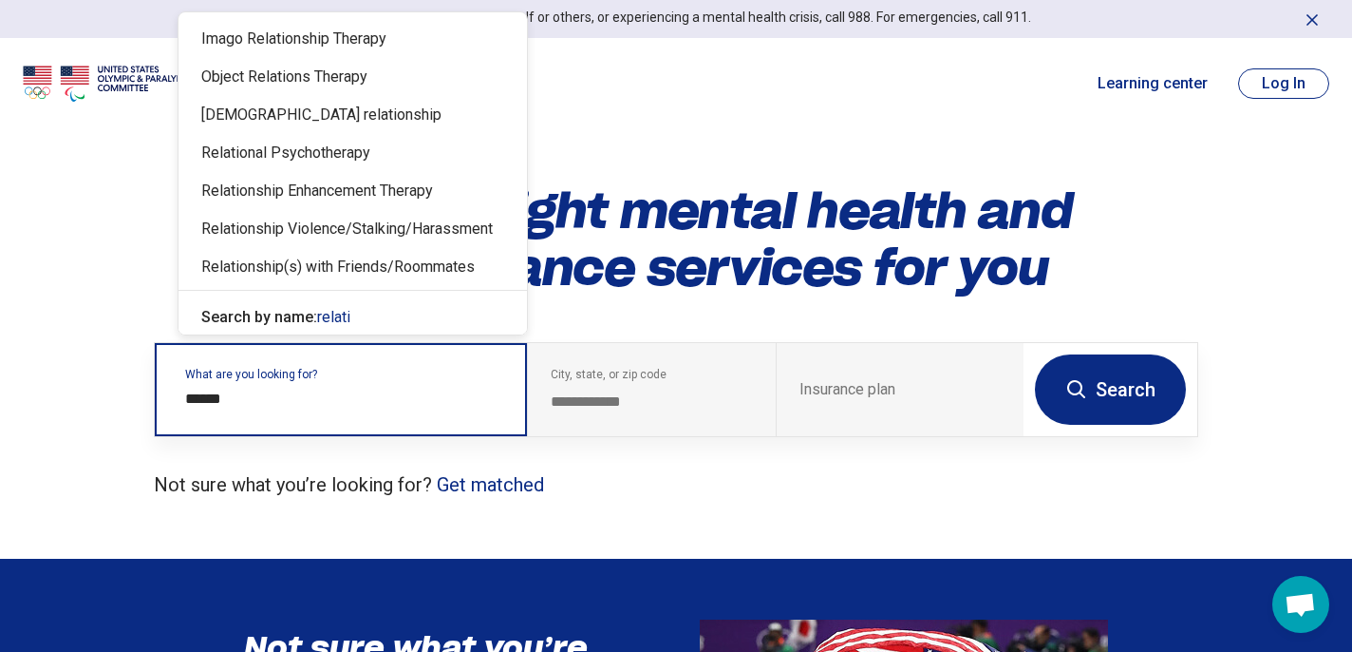
type input "*******"
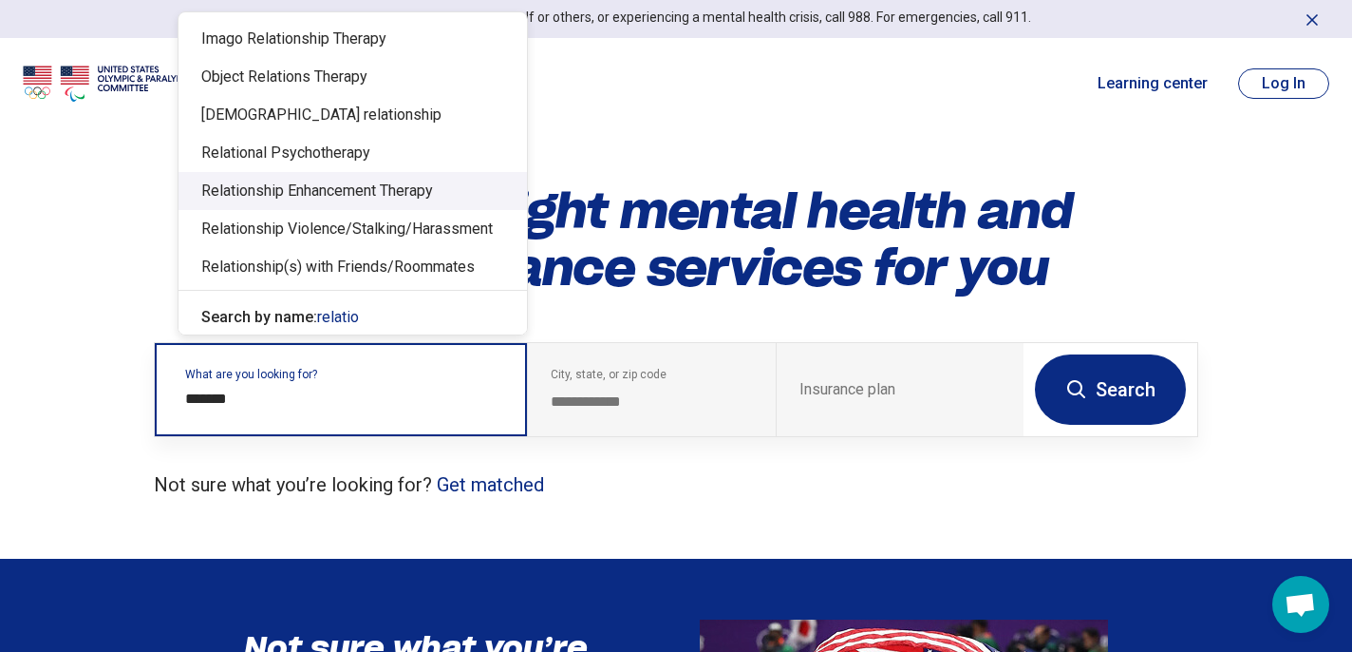
click at [324, 184] on div "Relationship Enhancement Therapy" at bounding box center [353, 191] width 349 height 38
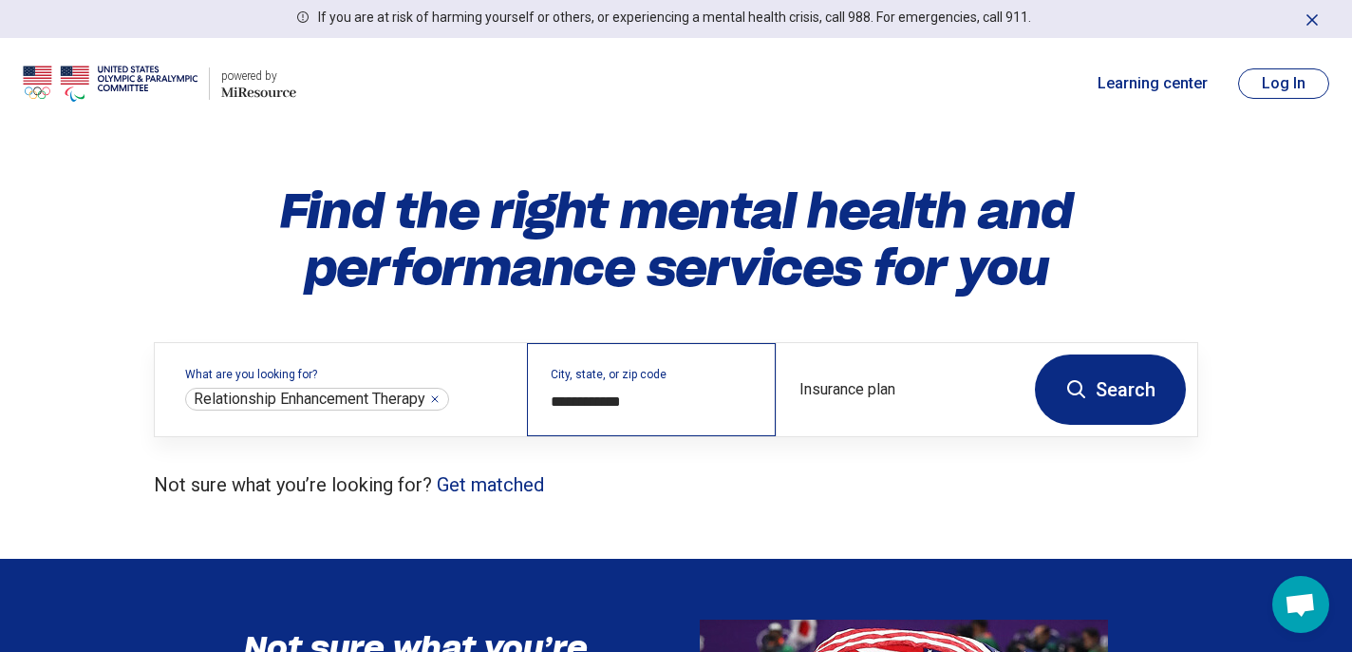
click at [687, 385] on div "**********" at bounding box center [651, 389] width 248 height 93
click at [633, 393] on input "**********" at bounding box center [651, 401] width 201 height 23
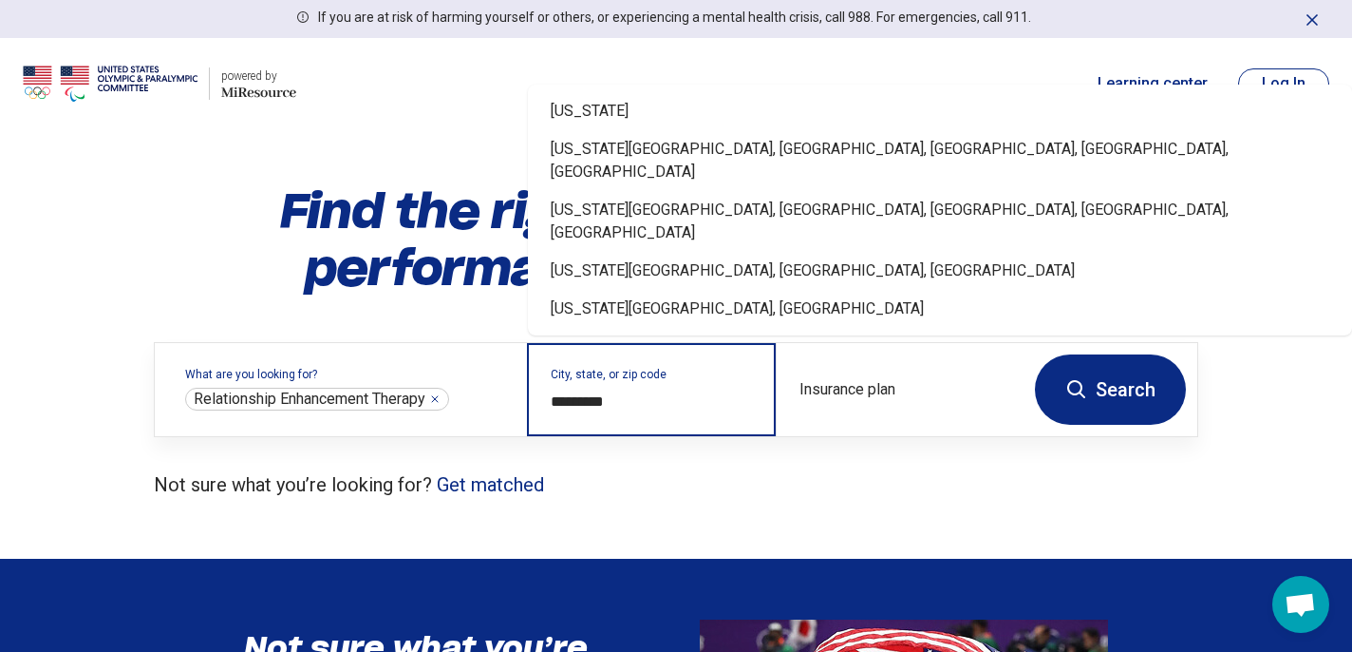
type input "**********"
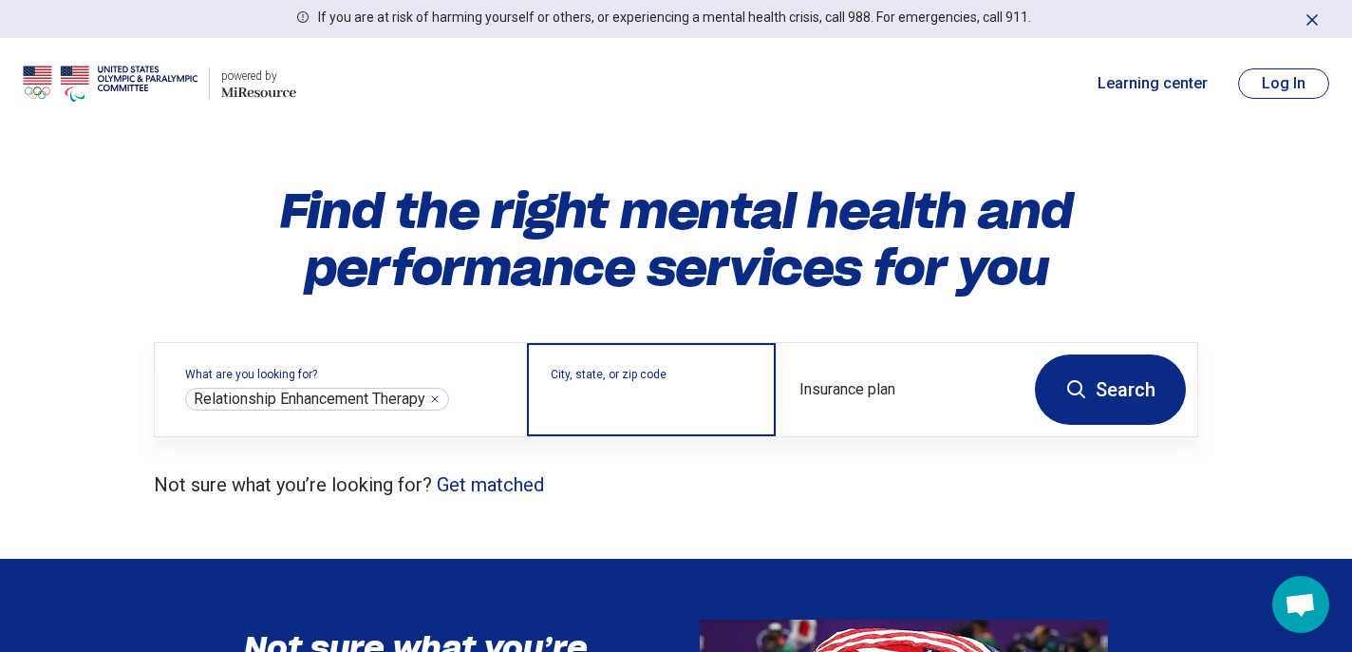
click at [636, 410] on input "City, state, or zip code" at bounding box center [651, 401] width 201 height 23
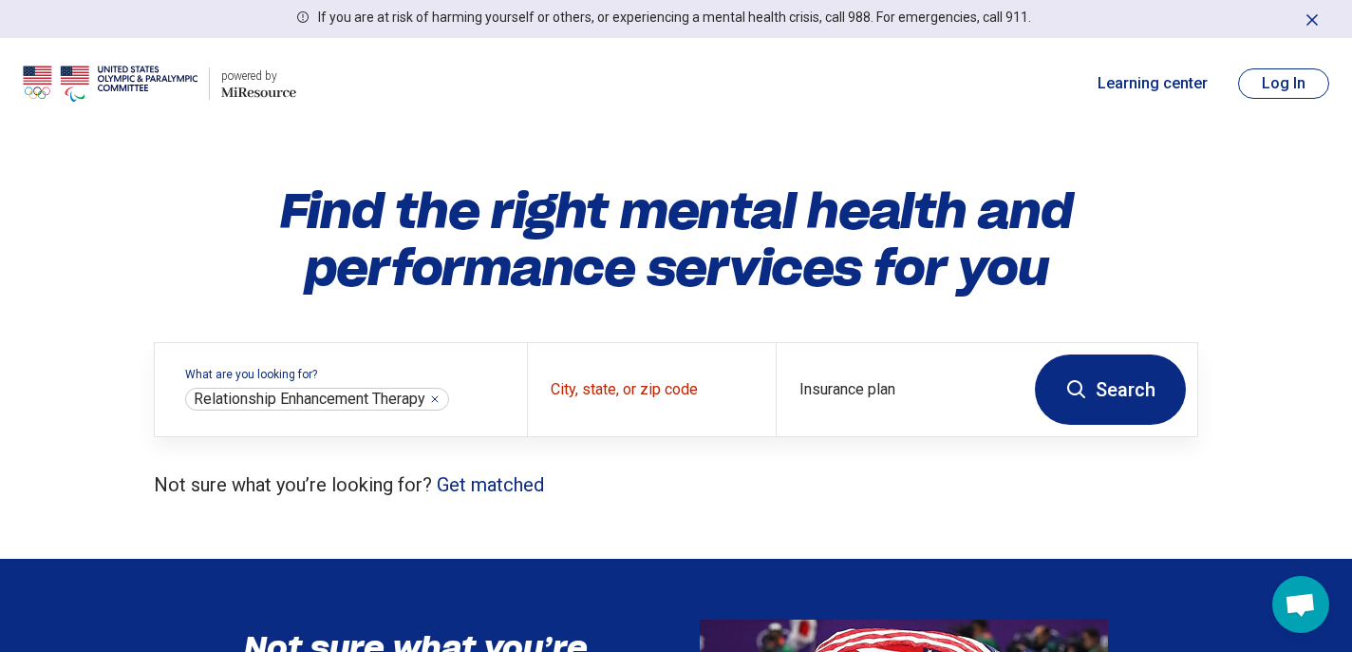
click at [1168, 393] on button "Search" at bounding box center [1110, 389] width 151 height 70
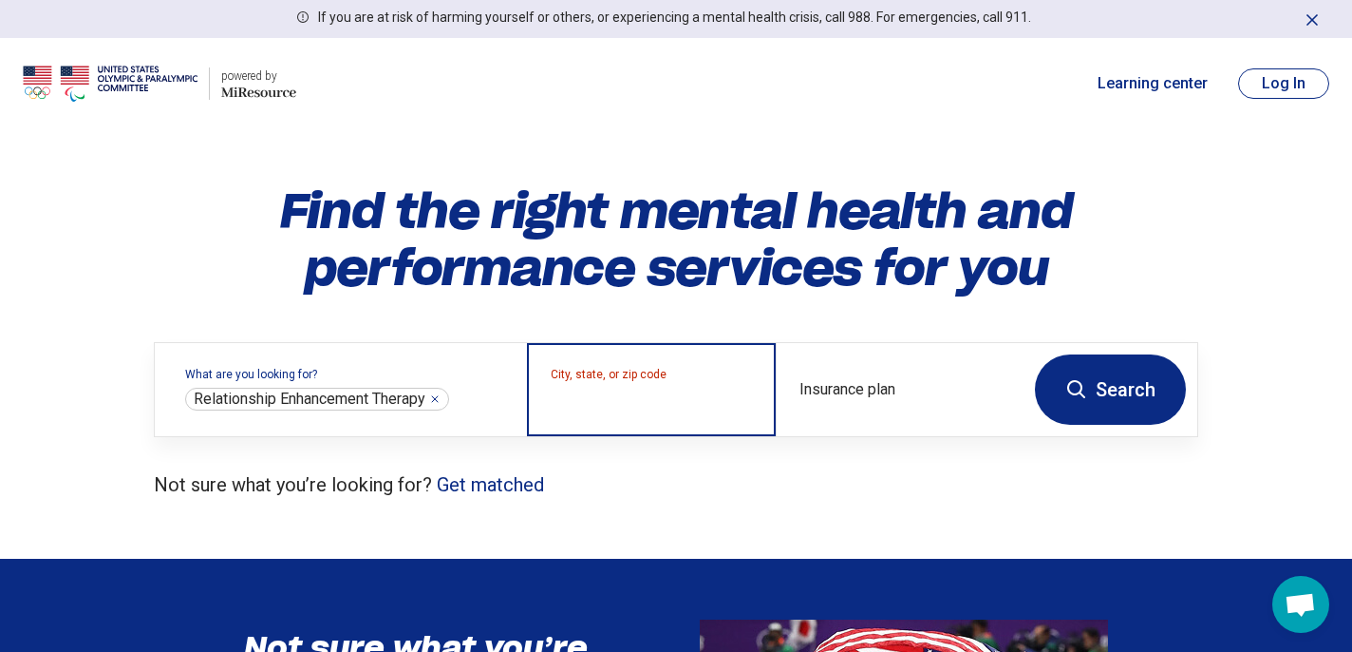
click at [668, 406] on input "City, state, or zip code" at bounding box center [651, 401] width 201 height 23
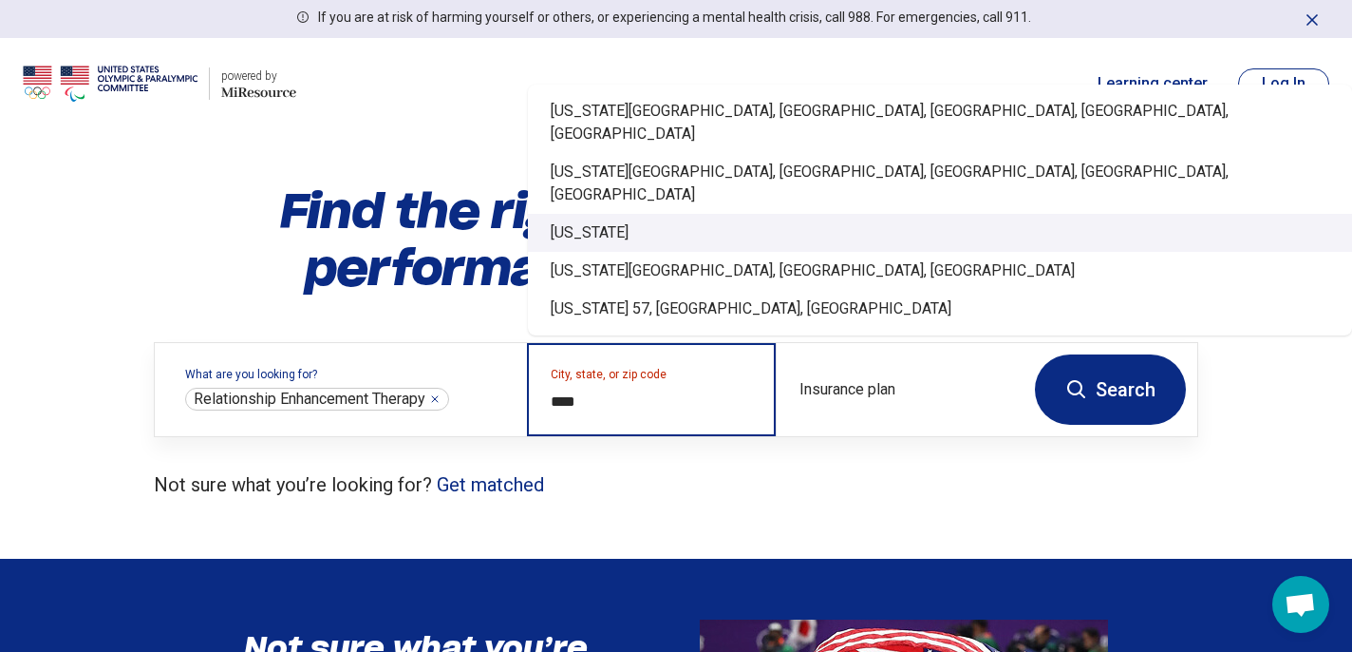
click at [646, 226] on div "[US_STATE]" at bounding box center [940, 233] width 824 height 38
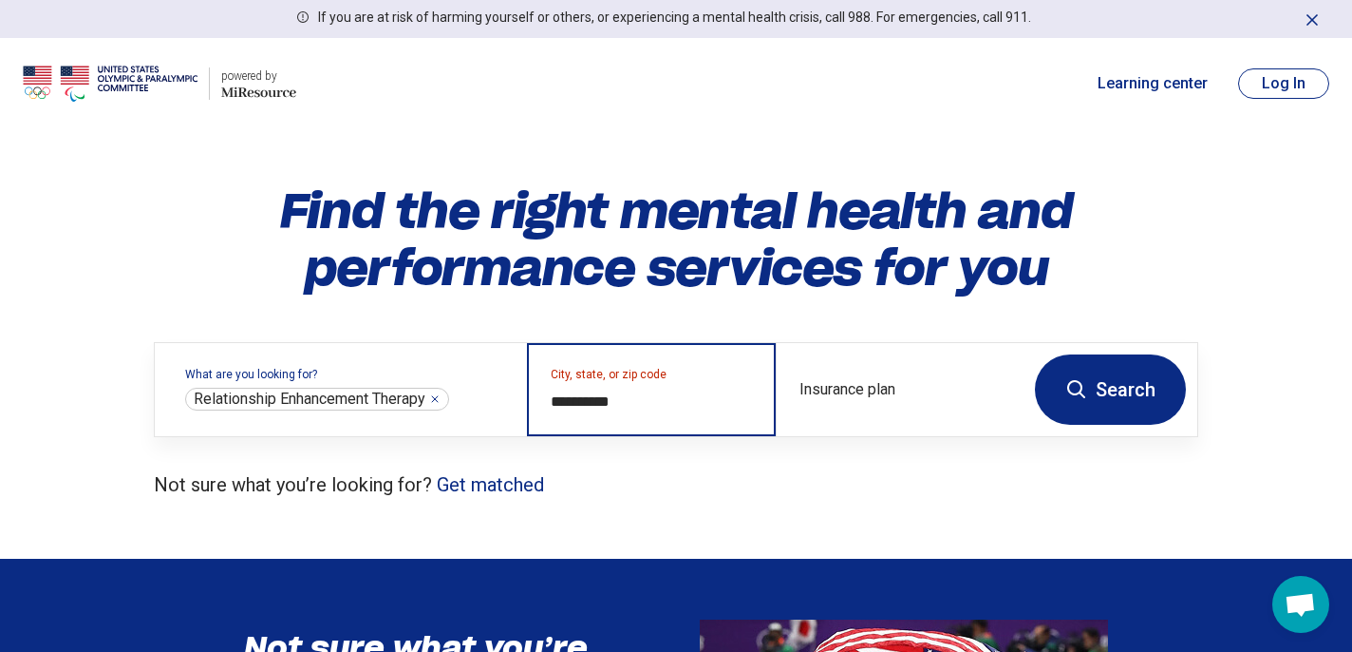
type input "**********"
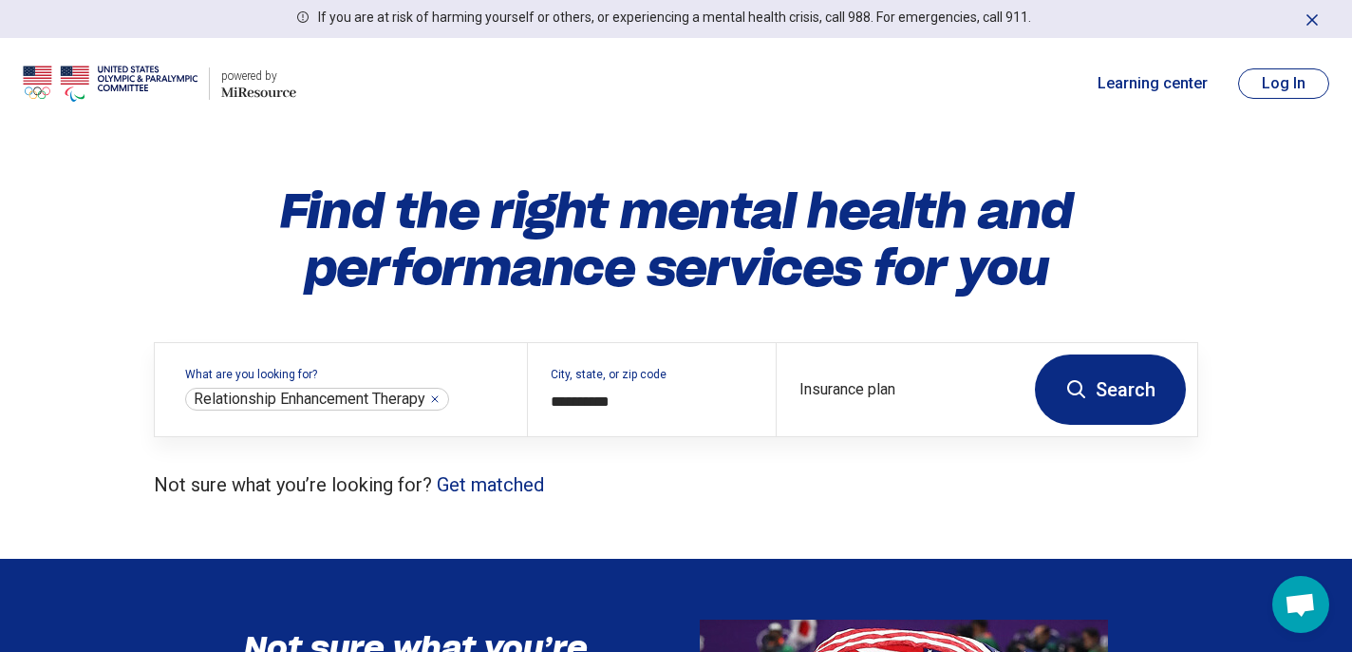
click at [1140, 379] on button "Search" at bounding box center [1110, 389] width 151 height 70
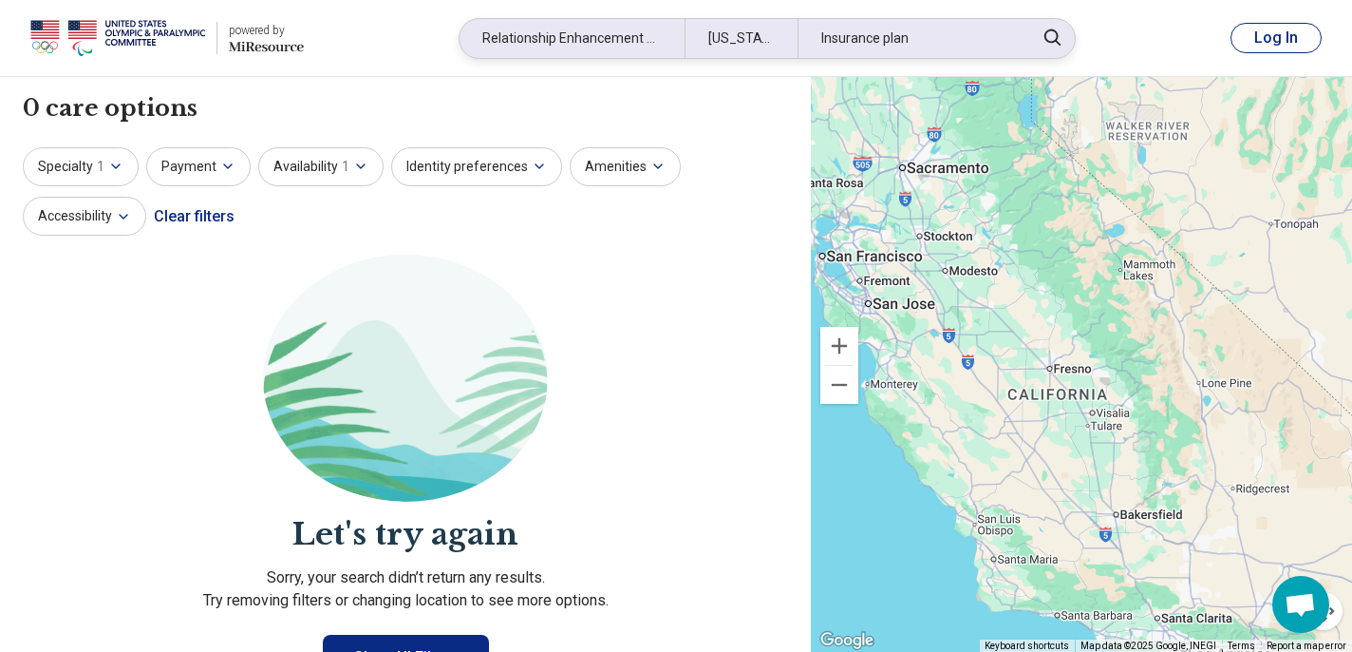
click at [557, 40] on div "Relationship Enhancement Therapy" at bounding box center [572, 38] width 225 height 39
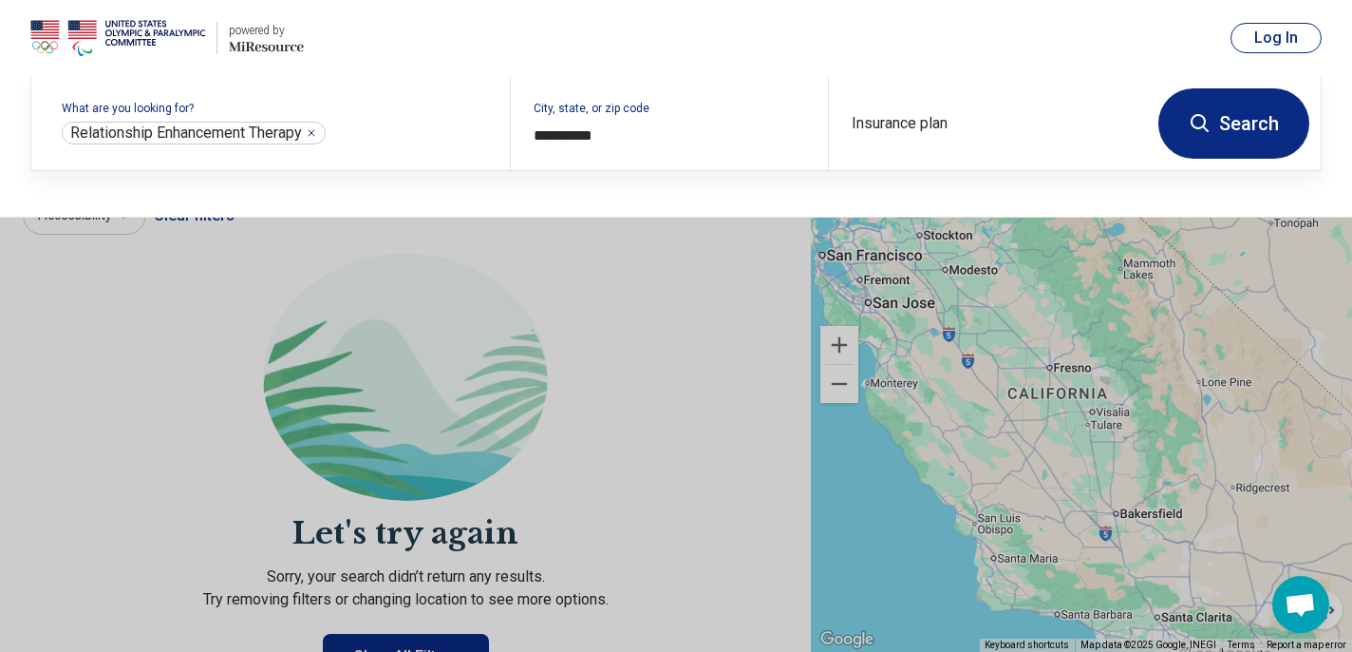
click at [557, 40] on header "powered by Miresource logo Relationship Enhancement Therapy California Insuranc…" at bounding box center [676, 38] width 1352 height 77
